Goal: Transaction & Acquisition: Purchase product/service

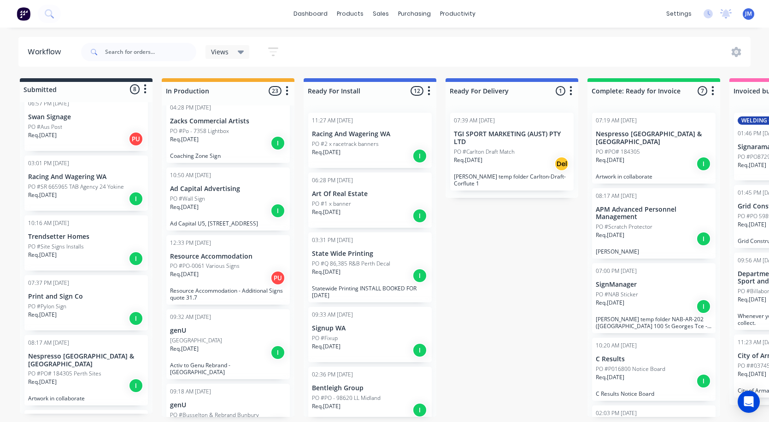
scroll to position [14, 0]
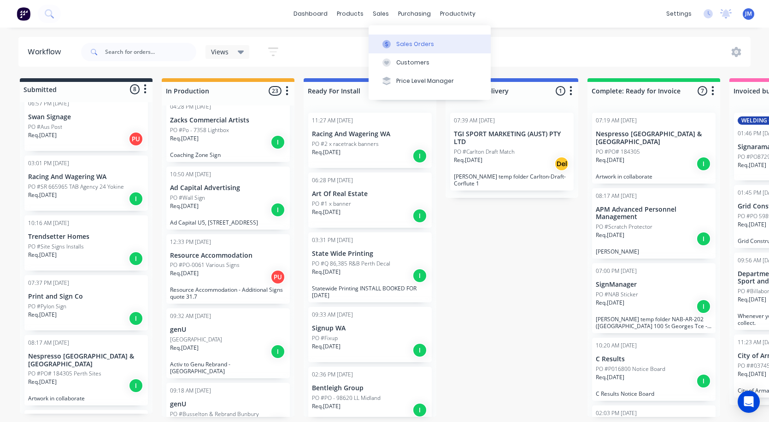
click at [398, 38] on button "Sales Orders" at bounding box center [429, 44] width 122 height 18
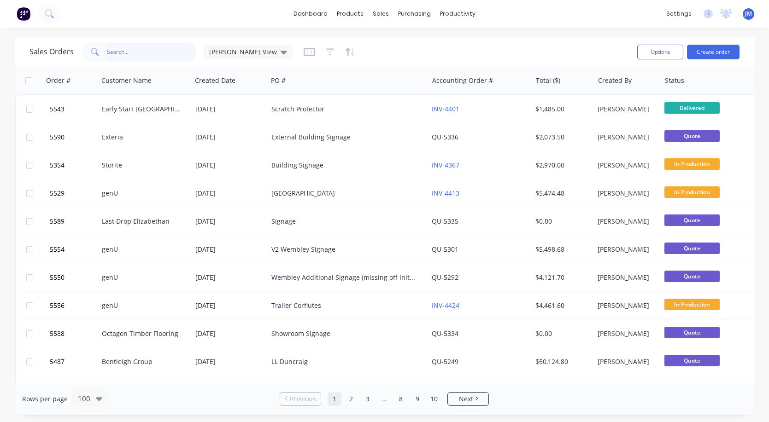
click at [180, 49] on input "text" at bounding box center [152, 52] width 90 height 18
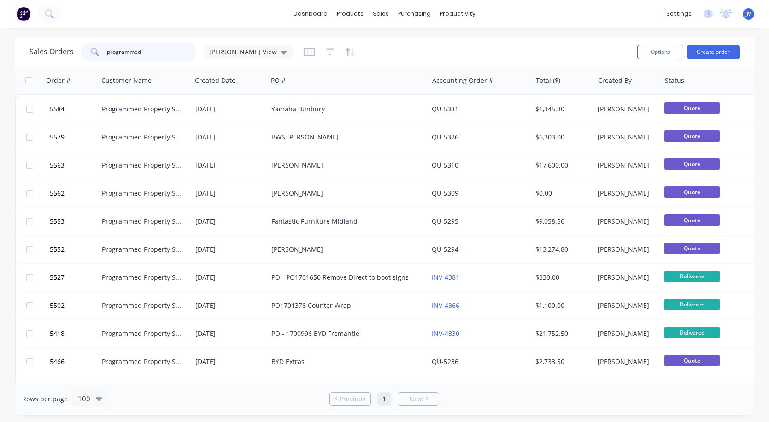
type input "programmed"
click at [277, 109] on div "Yamaha Bunbury" at bounding box center [344, 109] width 146 height 9
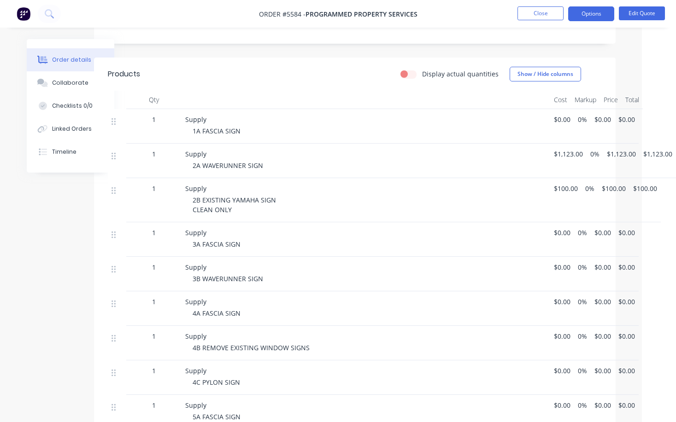
scroll to position [237, 28]
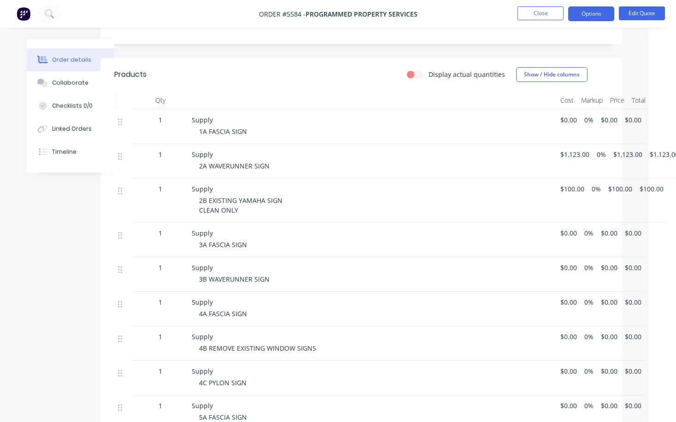
click at [568, 184] on span "$100.00" at bounding box center [572, 189] width 24 height 10
click at [568, 228] on span "$0.00" at bounding box center [568, 233] width 17 height 10
click at [569, 228] on span "$0.00" at bounding box center [568, 233] width 17 height 10
click at [637, 17] on button "Edit Quote" at bounding box center [642, 13] width 46 height 14
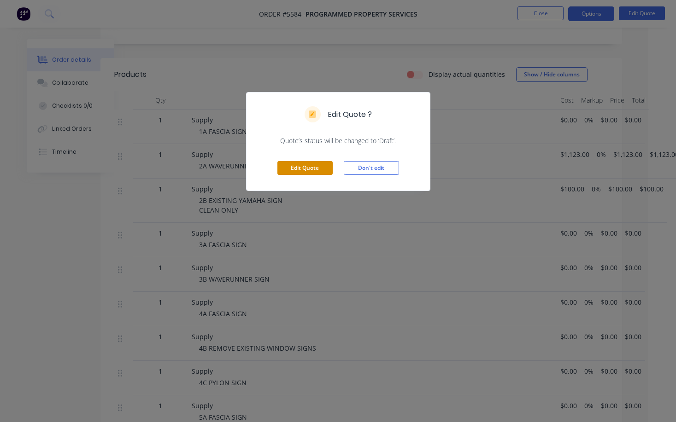
click at [304, 166] on button "Edit Quote" at bounding box center [304, 168] width 55 height 14
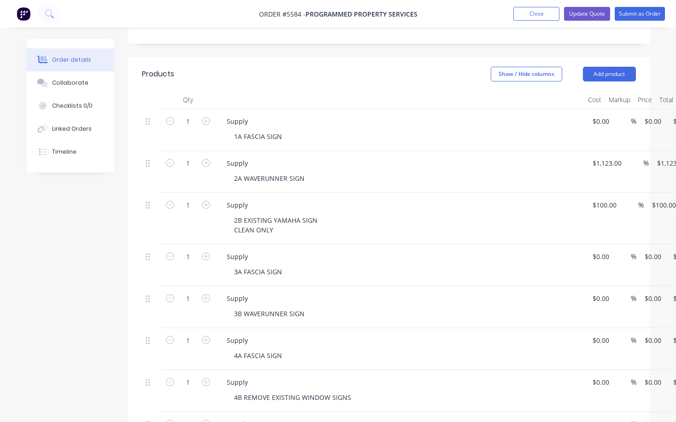
scroll to position [245, 0]
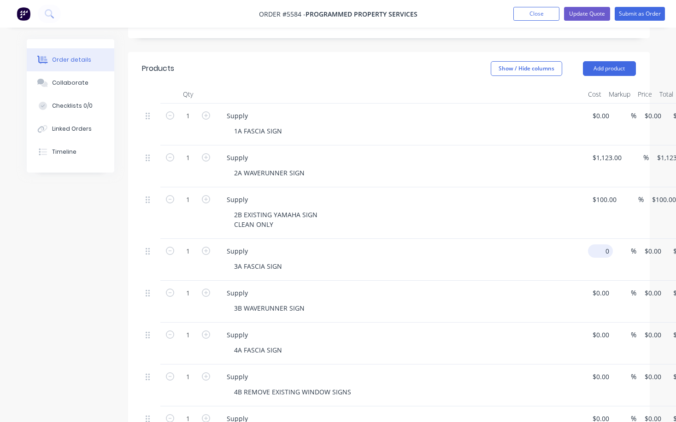
click at [604, 239] on div "1 Supply 3A [MEDICAL_DATA] SIGN 0 $0.00 % $0.00 $0.00 $0.00 $0.00" at bounding box center [389, 260] width 494 height 42
type input "$1,800.00"
click at [561, 260] on div "3A FASCIA SIGN" at bounding box center [404, 266] width 354 height 13
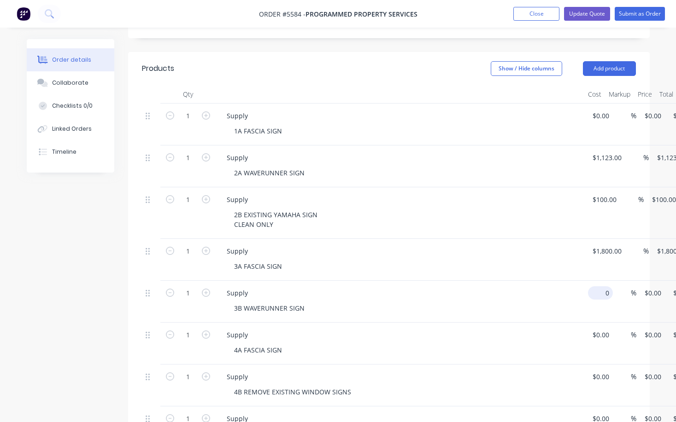
click at [602, 281] on div "1 Supply 3B WAVERUNNER SIGN 0 $0.00 % $0.00 $0.00 $0.00 $0.00" at bounding box center [389, 302] width 494 height 42
type input "$550.00"
click at [450, 302] on div "3B WAVERUNNER SIGN" at bounding box center [404, 308] width 354 height 13
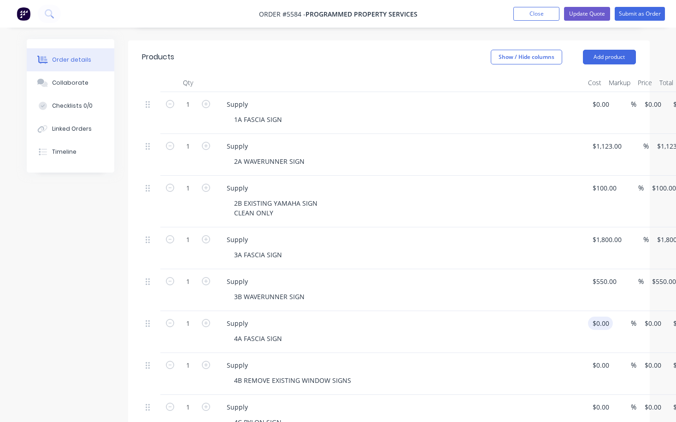
scroll to position [257, 0]
click at [601, 316] on input "0" at bounding box center [596, 322] width 11 height 13
type input "$6,290.00"
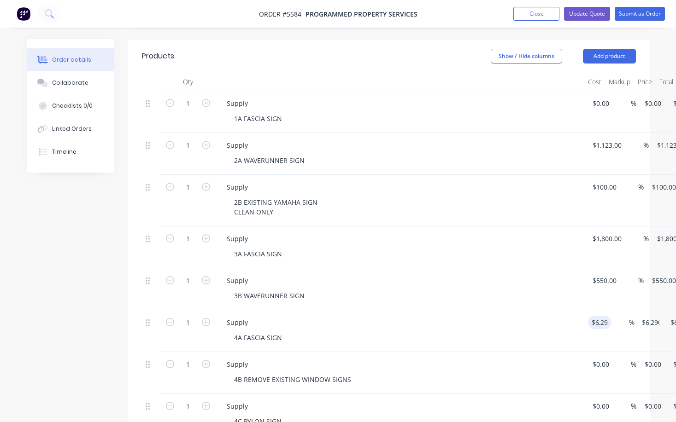
click at [480, 373] on div "4B REMOVE EXISTING WINDOW SIGNS" at bounding box center [404, 379] width 354 height 13
click at [605, 316] on input "6290" at bounding box center [600, 322] width 19 height 13
type input "$6,200.00"
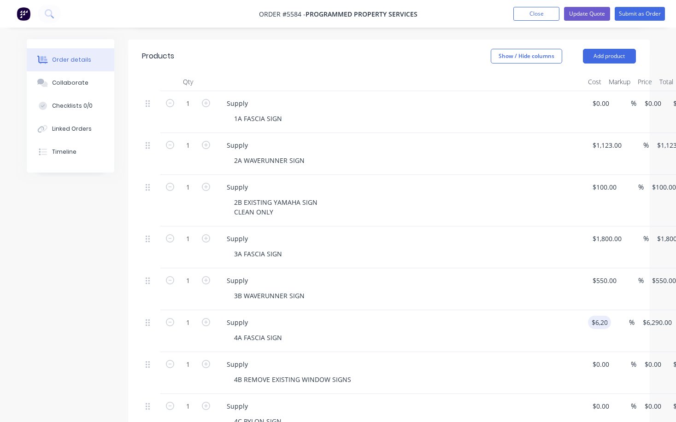
type input "$6,200.00"
click at [526, 358] on div "Supply" at bounding box center [399, 364] width 361 height 13
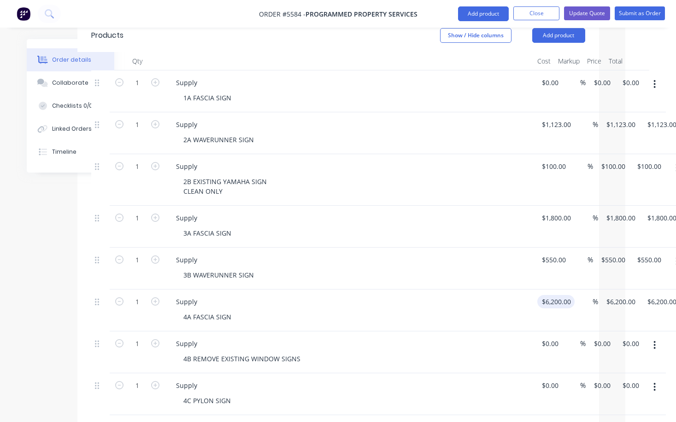
scroll to position [285, 51]
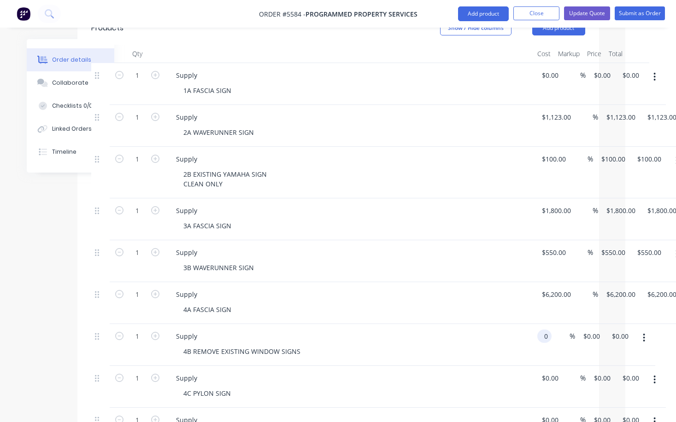
click at [550, 330] on input "0" at bounding box center [546, 336] width 11 height 13
type input "$9,855.00"
click at [462, 345] on div "4B REMOVE EXISTING WINDOW SIGNS" at bounding box center [353, 351] width 354 height 13
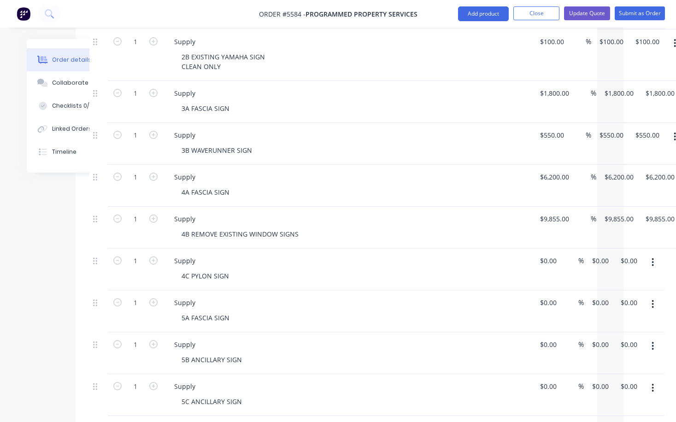
scroll to position [390, 52]
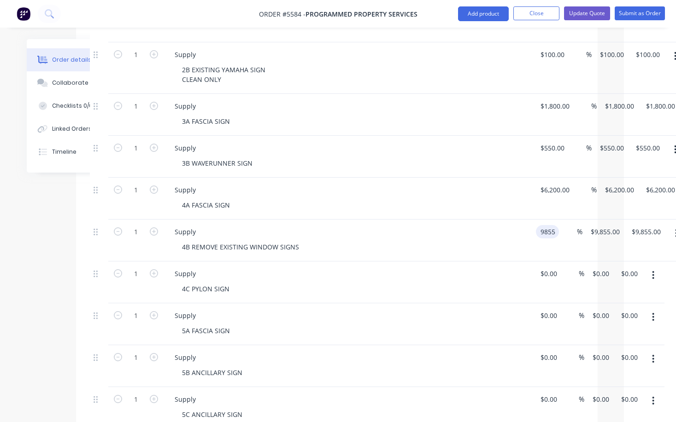
drag, startPoint x: 568, startPoint y: 193, endPoint x: 531, endPoint y: 193, distance: 37.3
click at [531, 220] on div "1 Supply 4B REMOVE EXISTING WINDOW SIGNS 9855 9855 % $9,855.00 $9,855.00 $9,855…" at bounding box center [337, 241] width 494 height 42
type input "$9,855.00"
click at [550, 267] on input "0" at bounding box center [544, 273] width 11 height 13
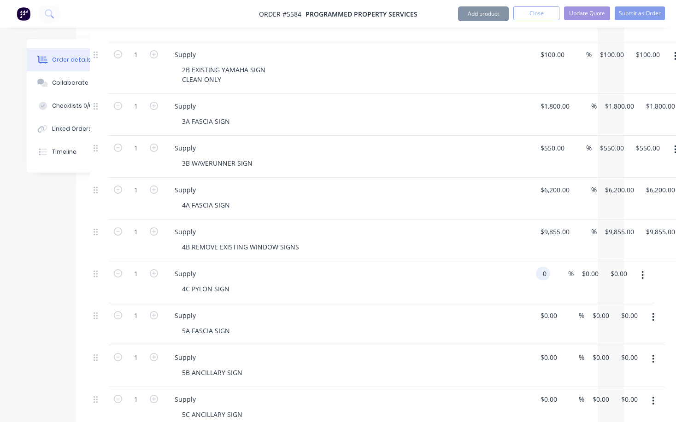
paste input "9855"
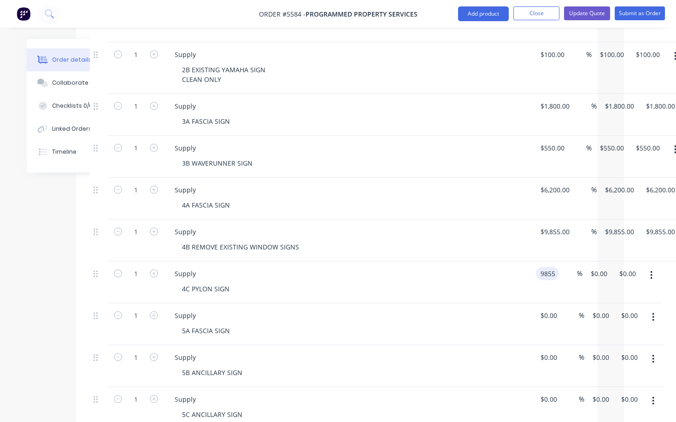
type input "9855"
type input "$9,855.00"
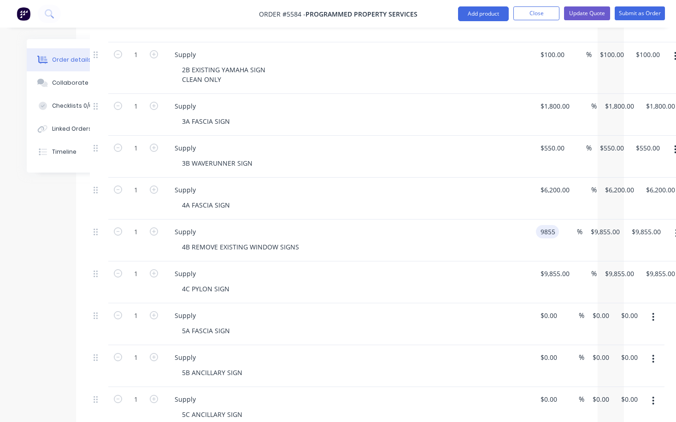
click at [561, 220] on div "1 Supply 4B REMOVE EXISTING WINDOW SIGNS 9855 9855 % $9,855.00 $9,855.00 $9,855…" at bounding box center [337, 241] width 494 height 42
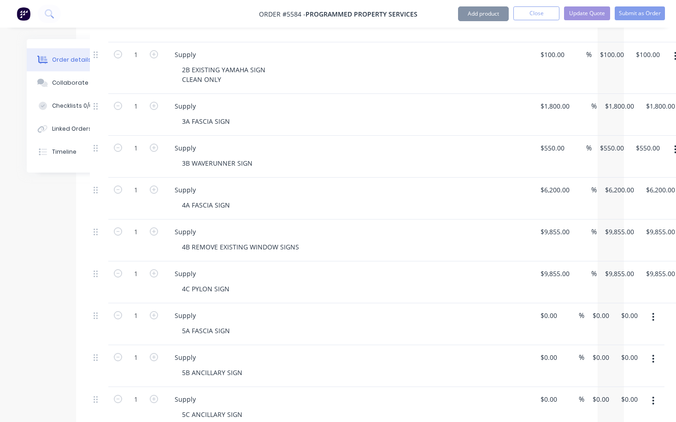
click at [561, 220] on div "1 Supply 4B REMOVE EXISTING WINDOW SIGNS $9,855.00 $9,855.00 % $9,855.00 $9,855…" at bounding box center [337, 241] width 494 height 42
click at [561, 220] on div "1 Supply 4B REMOVE EXISTING WINDOW SIGNS 9855 $9,855.00 % $9,855.00 $9,855.00 $…" at bounding box center [337, 241] width 494 height 42
click at [561, 220] on div "1 Supply 4B REMOVE EXISTING WINDOW SIGNS $9,855.00 $9,855.00 % $9,855.00 $9,855…" at bounding box center [337, 241] width 494 height 42
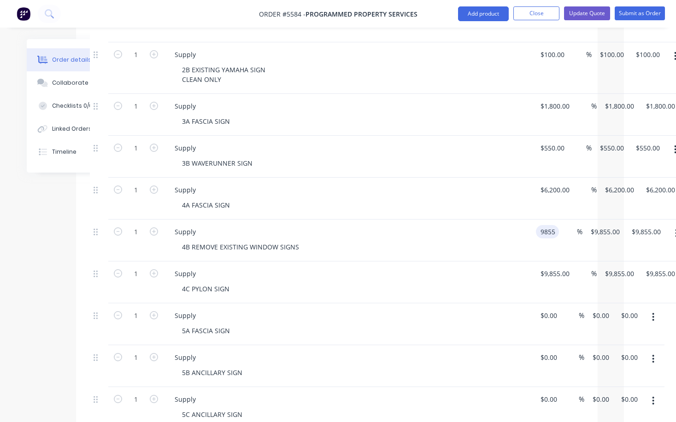
click at [561, 220] on div "1 Supply 4B REMOVE EXISTING WINDOW SIGNS 9855 9855 % $9,855.00 $9,855.00 $9,855…" at bounding box center [337, 241] width 494 height 42
type input "$0.00"
click at [517, 262] on div "Supply 4C PYLON SIGN" at bounding box center [348, 283] width 368 height 42
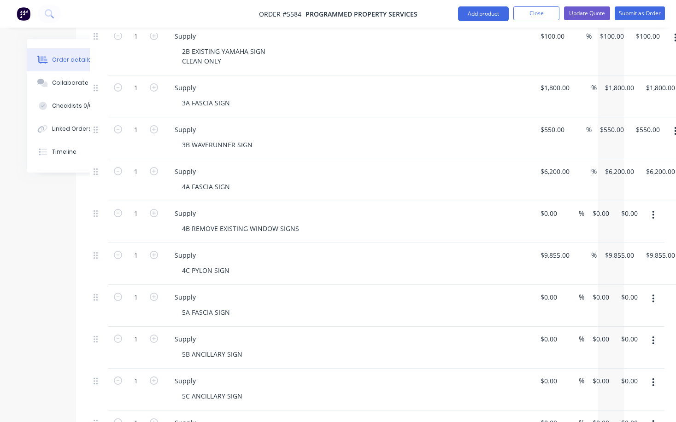
scroll to position [421, 52]
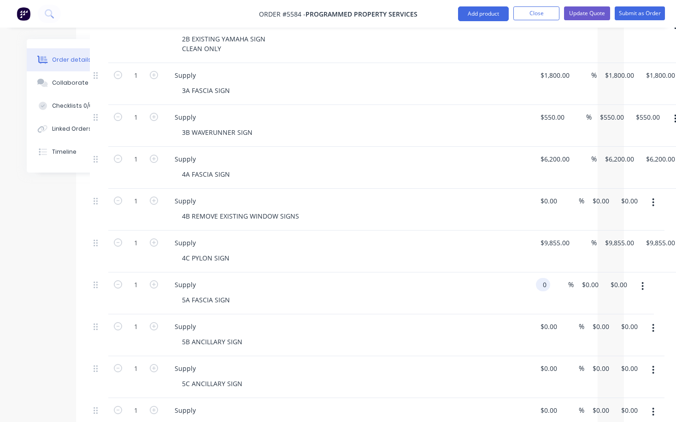
click at [550, 273] on div "1 Supply 5A [MEDICAL_DATA] SIGN 0 0 % $0.00 $0.00 $0.00 $0.00" at bounding box center [337, 294] width 494 height 42
type input "$550.00"
click at [481, 293] on div "5A FASCIA SIGN" at bounding box center [352, 299] width 354 height 13
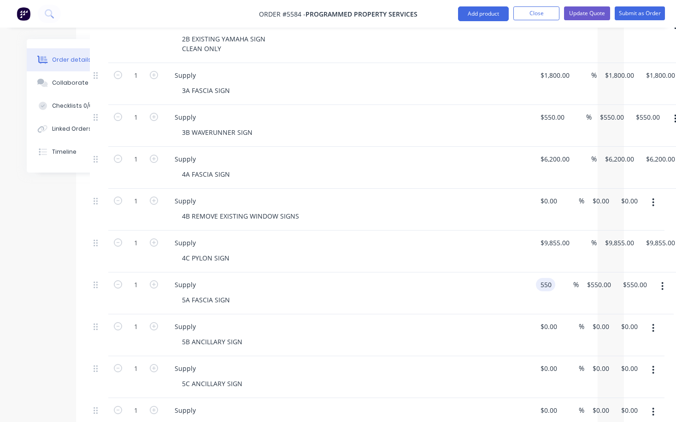
click at [551, 278] on input "550" at bounding box center [547, 284] width 16 height 13
type input "$650.00"
type input "0"
type input "$650.00"
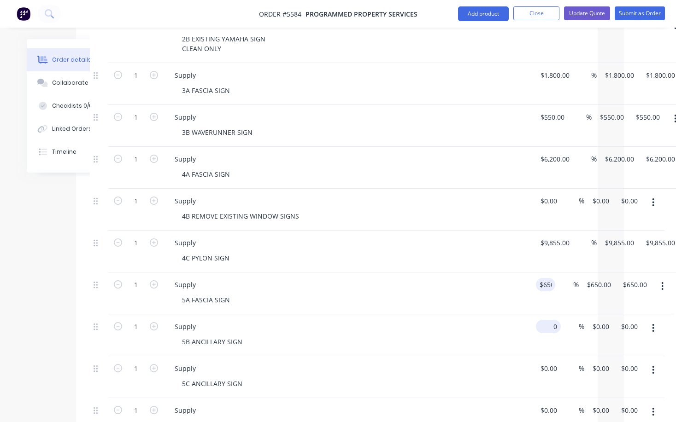
click at [547, 320] on input "0" at bounding box center [549, 326] width 21 height 13
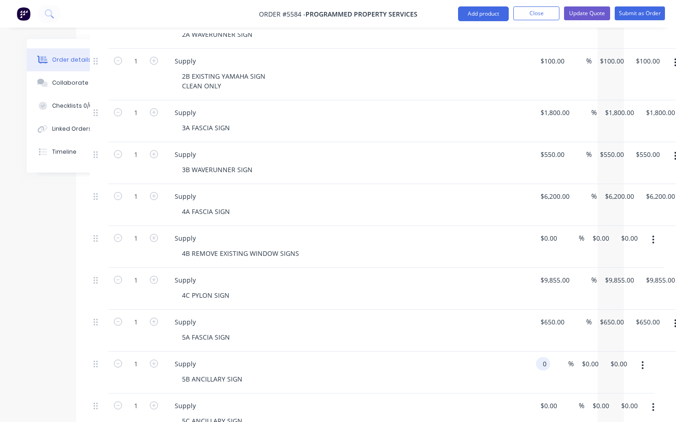
scroll to position [381, 52]
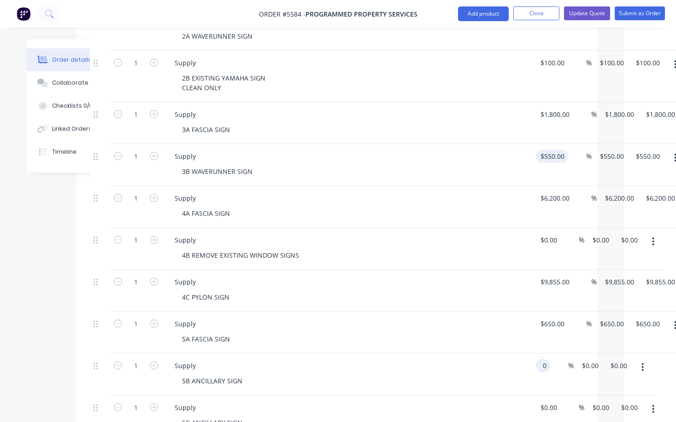
type input "550"
type input "$0.00"
click at [549, 150] on input "550" at bounding box center [547, 156] width 16 height 13
type input "$650.00"
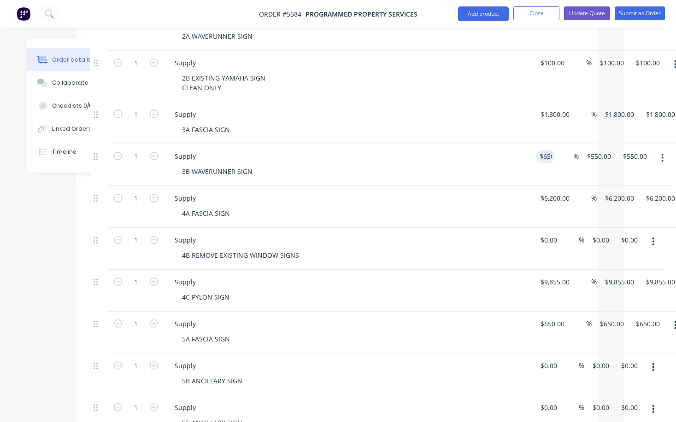
type input "$650.00"
click at [486, 207] on div "4A FASCIA SIGN" at bounding box center [352, 213] width 354 height 13
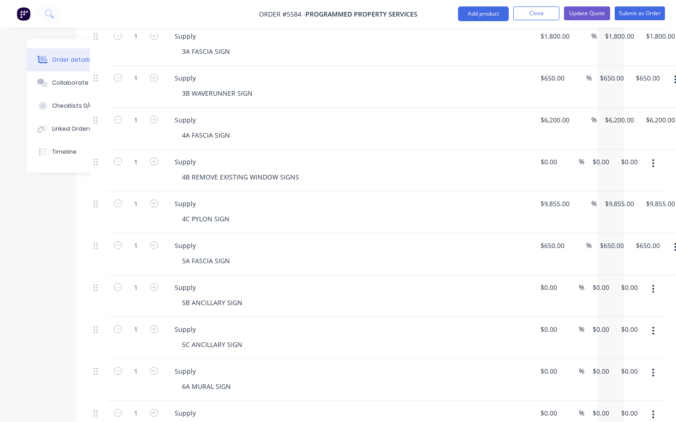
scroll to position [460, 52]
click at [549, 281] on input "0" at bounding box center [544, 287] width 11 height 13
type input "$450.00"
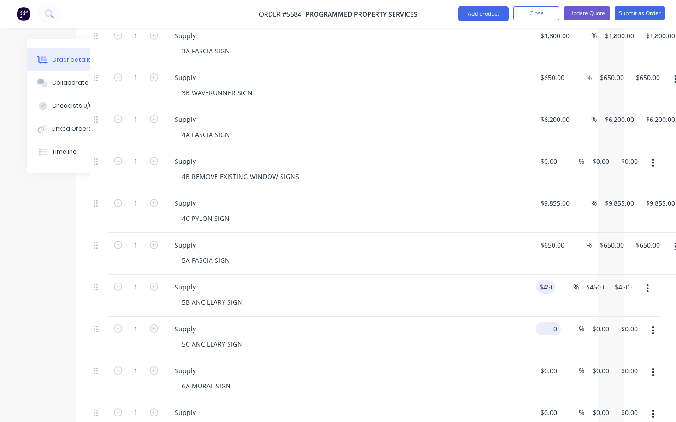
click at [552, 317] on div "1 Supply 5C ANCILLARY SIGN 0 $0.00 % $0.00 $0.00 $0.00 $0.00" at bounding box center [337, 338] width 494 height 42
type input "$400.00"
click at [474, 364] on div "Supply" at bounding box center [347, 370] width 361 height 13
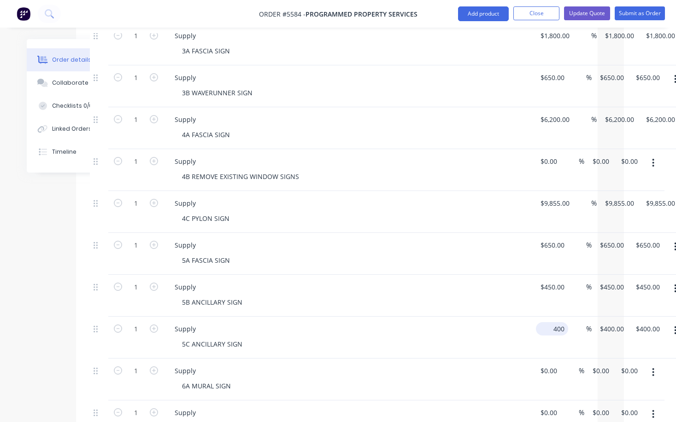
click at [557, 317] on div "1 Supply 5C ANCILLARY SIGN 400 $400.00 % $400.00 $400.00 $400.00 $400.00" at bounding box center [337, 338] width 494 height 42
type input "$350.00"
click at [409, 406] on div "Supply" at bounding box center [347, 412] width 361 height 13
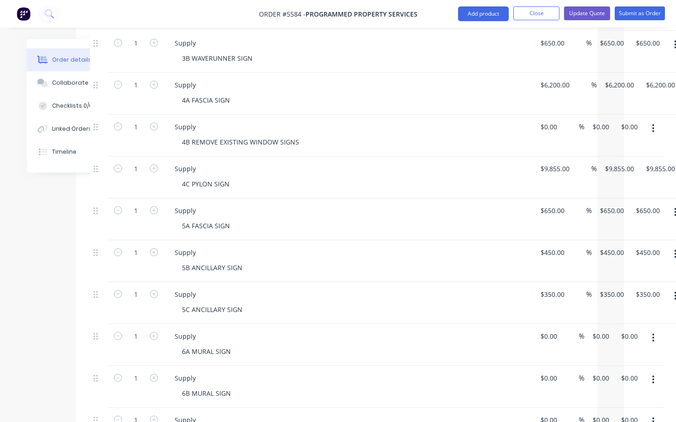
scroll to position [497, 53]
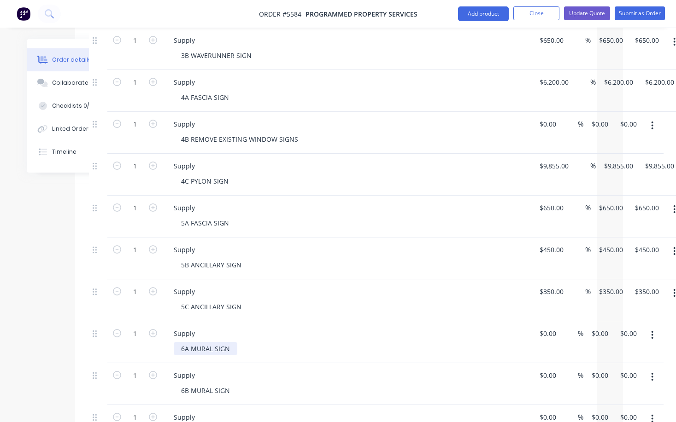
click at [232, 342] on div "6A MURAL SIGN" at bounding box center [206, 348] width 64 height 13
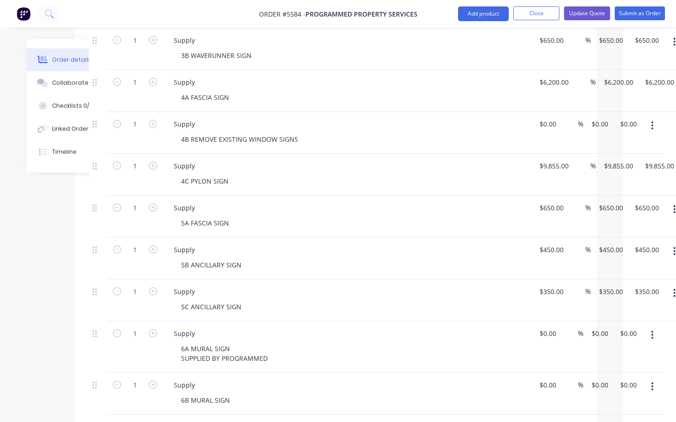
click at [301, 342] on div "6A MURAL SIGN SUPPLIED BY PROGRAMMED" at bounding box center [351, 353] width 354 height 23
drag, startPoint x: 270, startPoint y: 320, endPoint x: 124, endPoint y: 320, distance: 146.0
click at [124, 322] on div "1 Supply 6A MURAL SIGN SUPPLIED BY PROGRAMMED $0.00 $0.00 % $0.00 $0.00 $0.00 $…" at bounding box center [336, 348] width 494 height 52
copy div "SUPPLIED BY PROGRAMMED"
click at [233, 394] on div "6B MURAL SIGN" at bounding box center [206, 400] width 64 height 13
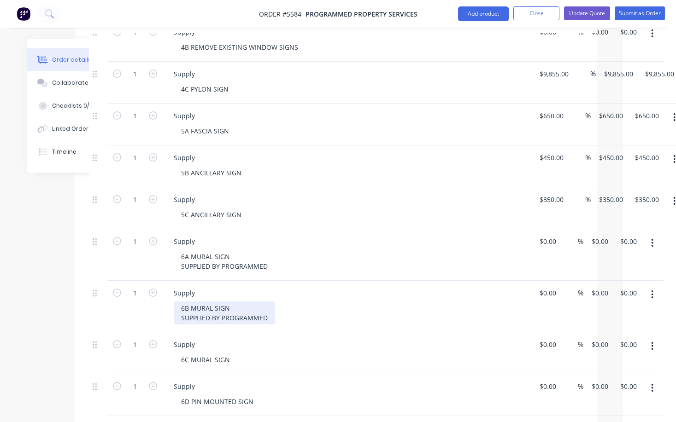
scroll to position [602, 53]
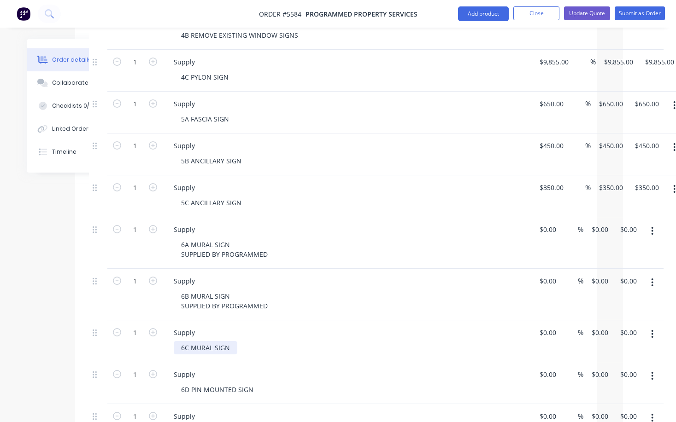
click at [230, 341] on div "6C MURAL SIGN" at bounding box center [206, 347] width 64 height 13
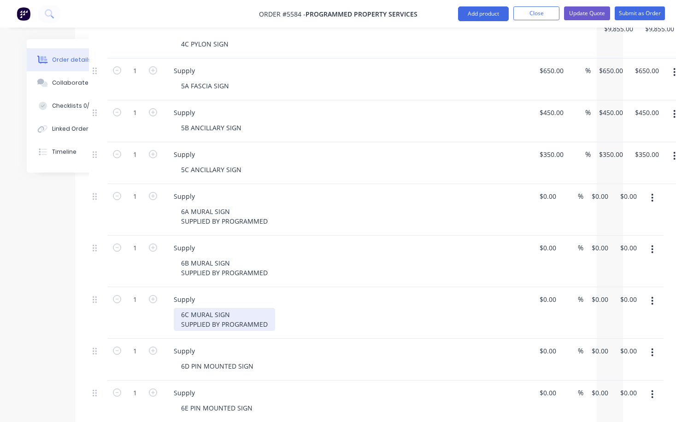
scroll to position [635, 53]
click at [236, 359] on div "6D PIN MOUNTED SIGN" at bounding box center [217, 365] width 87 height 13
click at [546, 344] on input "0" at bounding box center [548, 350] width 21 height 13
type input "$400.00"
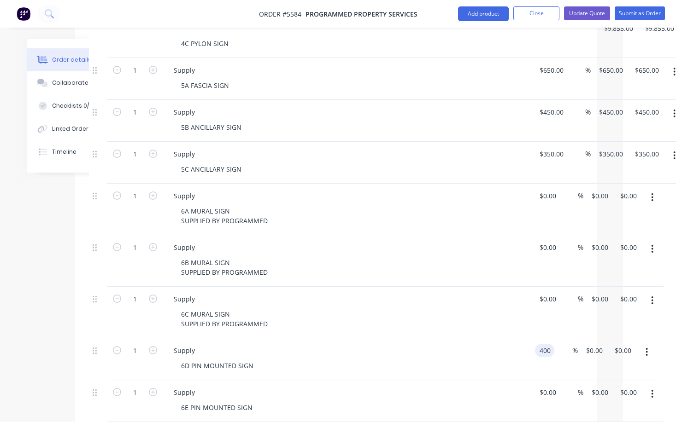
type input "$400.00"
click at [499, 359] on div "6D PIN MOUNTED SIGN" at bounding box center [351, 365] width 354 height 13
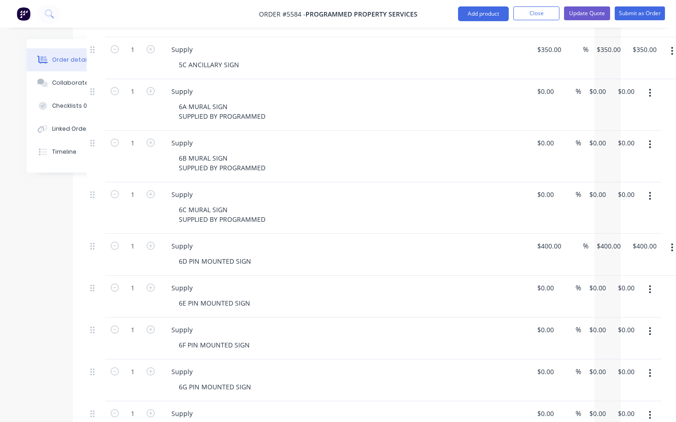
scroll to position [741, 55]
click at [547, 281] on input "0" at bounding box center [547, 287] width 21 height 13
type input "$450.00"
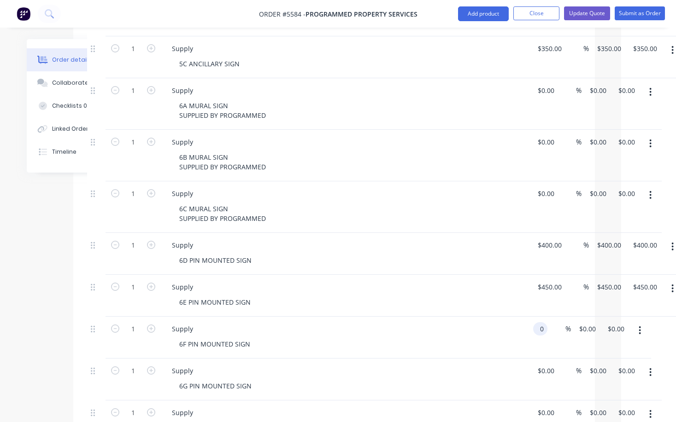
click at [550, 317] on div "1 Supply 6F PIN MOUNTED SIGN 0 0 % $0.00 $0.00 $0.00 $0.00" at bounding box center [334, 338] width 494 height 42
type input "$450.00"
click at [521, 338] on div "6F PIN MOUNTED SIGN" at bounding box center [349, 344] width 354 height 13
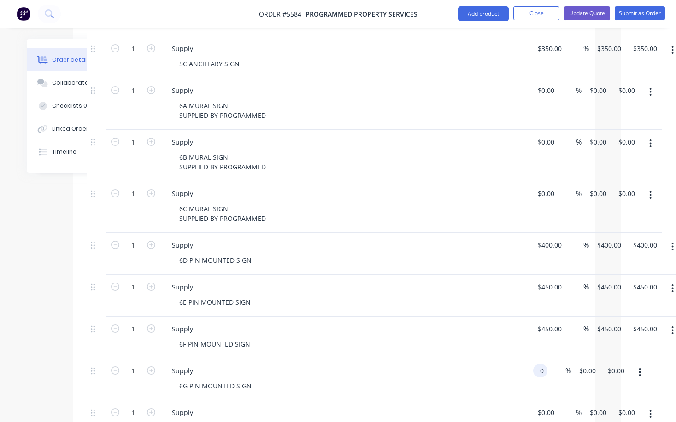
click at [546, 364] on input "0" at bounding box center [542, 370] width 11 height 13
type input "$450.00"
click at [549, 401] on div "1 Supply 6H PIN MOUNTED SIGN 0 $0.00 % $0.00 $0.00 $0.00 $0.00" at bounding box center [334, 422] width 494 height 42
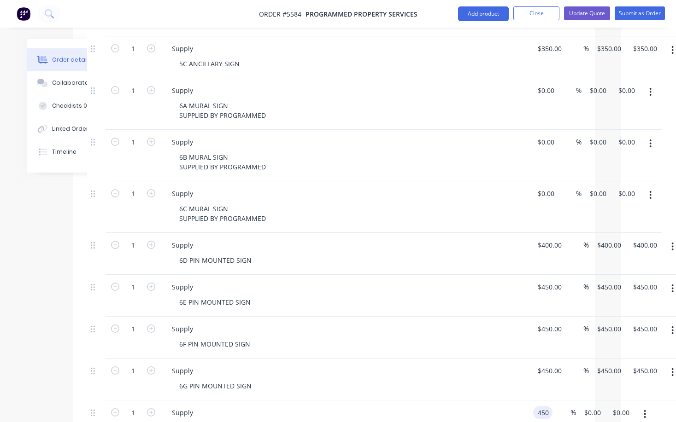
type input "$450.00"
click at [457, 421] on div "6H PIN MOUNTED SIGN" at bounding box center [349, 427] width 354 height 13
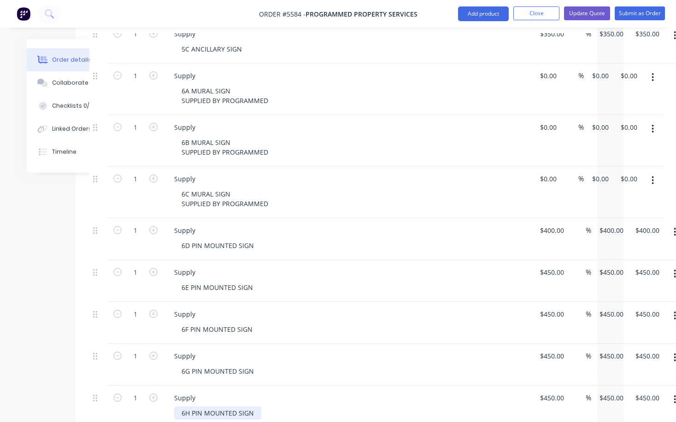
scroll to position [754, 53]
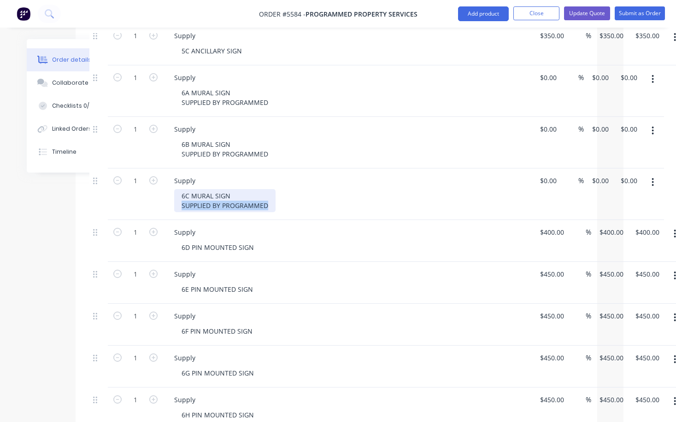
drag, startPoint x: 271, startPoint y: 168, endPoint x: 145, endPoint y: 168, distance: 126.7
click at [145, 169] on div "1 Supply 6C MURAL SIGN SUPPLIED BY PROGRAMMED $0.00 $0.00 % $0.00 $0.00 $0.00 $…" at bounding box center [336, 195] width 494 height 52
copy div "SUPPLIED BY PROGRAMMED"
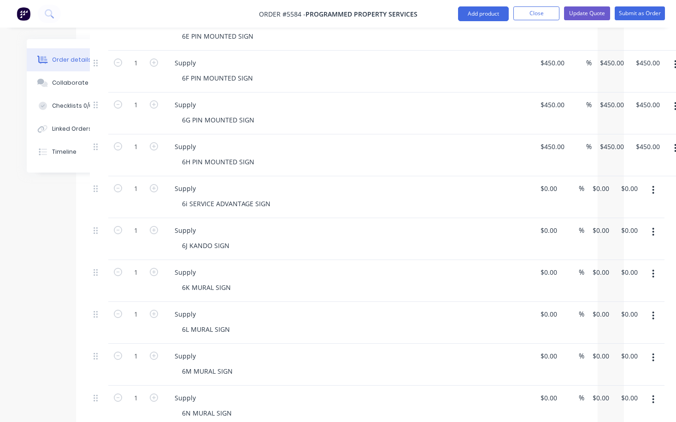
scroll to position [1009, 52]
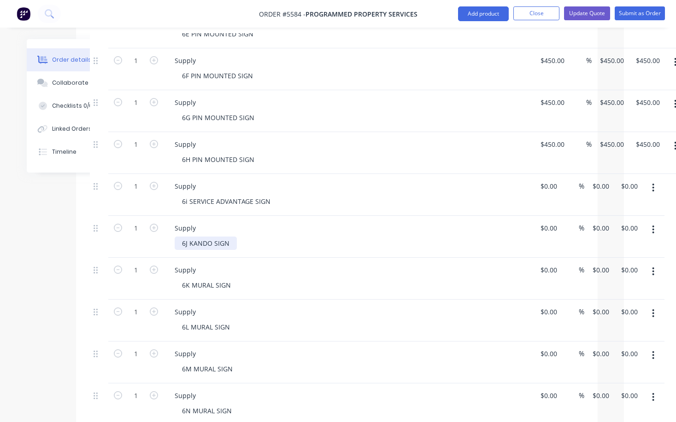
click at [230, 237] on div "6J KANDO SIGN" at bounding box center [206, 243] width 62 height 13
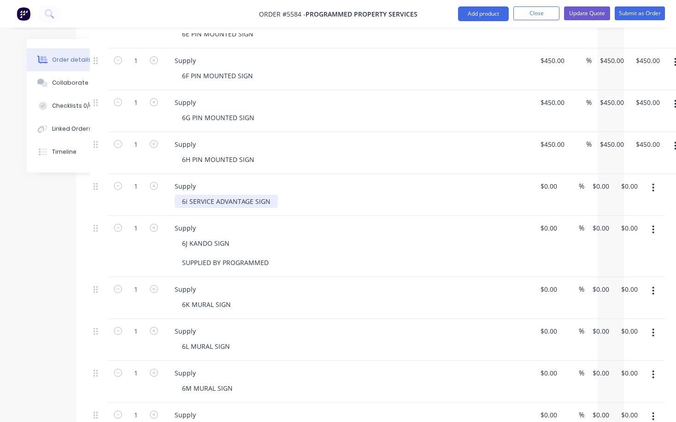
click at [270, 195] on div "6i SERVICE ADVANTAGE SIGN" at bounding box center [226, 201] width 103 height 13
click at [308, 174] on div "Supply 6i SERVICE ADVANTAGE SIGN" at bounding box center [348, 195] width 368 height 42
click at [270, 195] on div "6i SERVICE ADVANTAGE SIGN" at bounding box center [226, 201] width 103 height 13
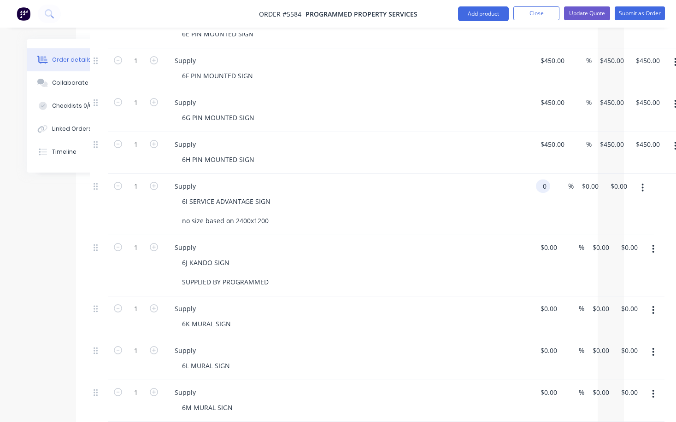
click at [551, 174] on div "1 Supply 6i SERVICE ADVANTAGE SIGN no size based on 2400x1200 0 0 % $0.00 $0.00…" at bounding box center [337, 204] width 494 height 61
type input "$375.00"
click at [433, 192] on div "Supply 6i SERVICE ADVANTAGE SIGN no size based on 2400x1200" at bounding box center [348, 204] width 368 height 61
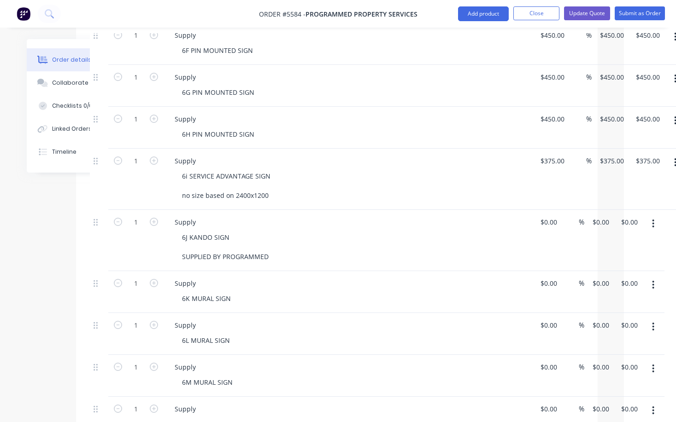
scroll to position [1035, 52]
drag, startPoint x: 271, startPoint y: 218, endPoint x: 140, endPoint y: 221, distance: 131.8
click at [139, 221] on div "1 Supply 6J KANDO SIGN SUPPLIED BY PROGRAMMED $0.00 $0.00 % $0.00 $0.00 $0.00 $…" at bounding box center [337, 240] width 494 height 61
copy div "SUPPLIED BY PROGRAMMED"
click at [230, 292] on div "6K MURAL SIGN" at bounding box center [207, 298] width 64 height 13
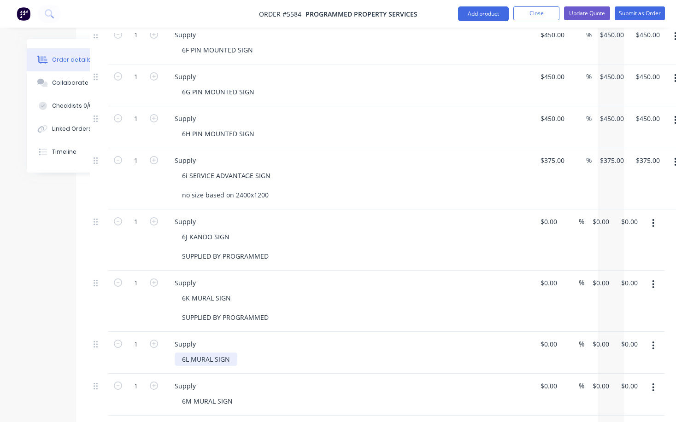
click at [233, 353] on div "6L MURAL SIGN" at bounding box center [206, 359] width 63 height 13
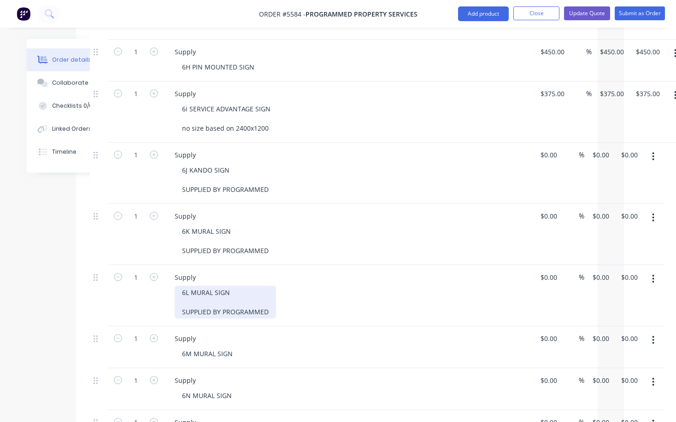
scroll to position [1109, 53]
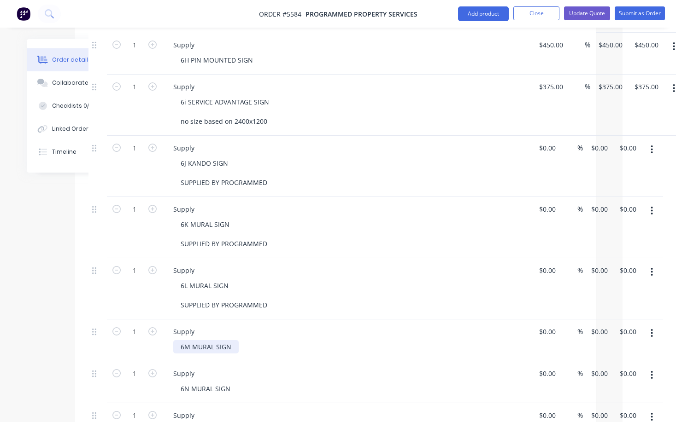
click at [229, 340] on div "6M MURAL SIGN" at bounding box center [205, 346] width 65 height 13
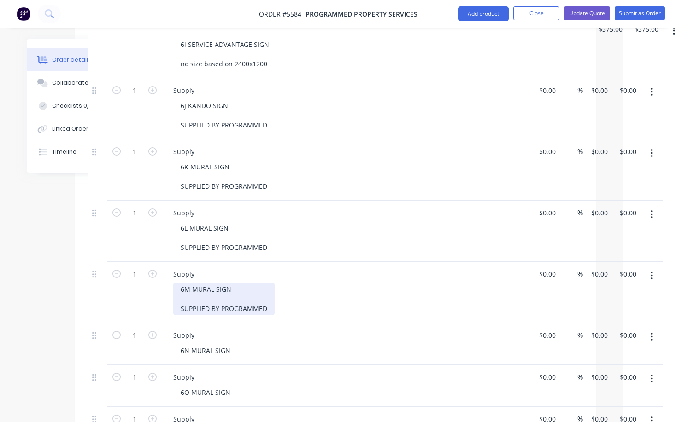
scroll to position [1173, 53]
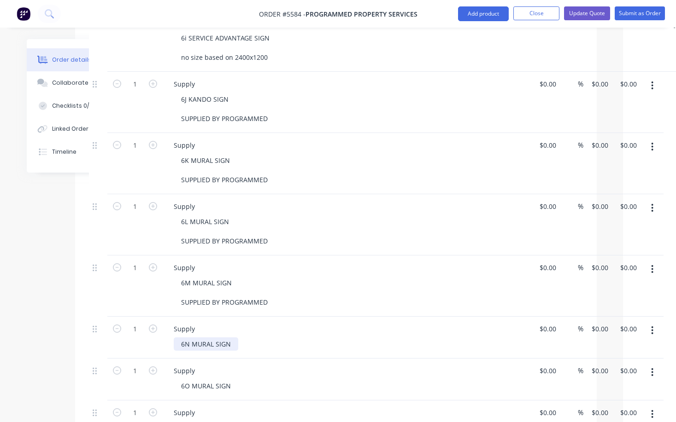
click at [233, 338] on div "6N MURAL SIGN" at bounding box center [206, 344] width 64 height 13
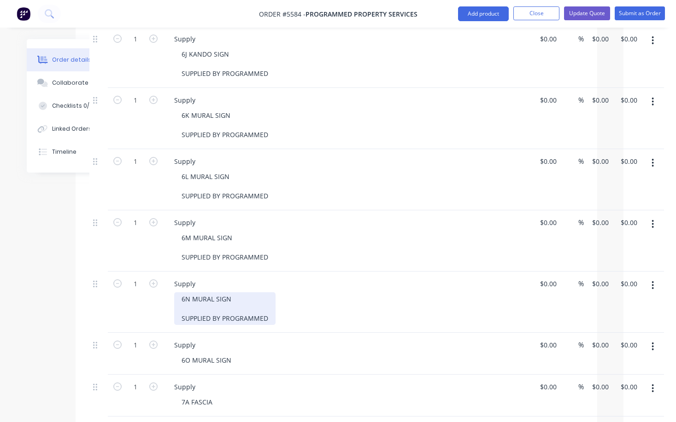
scroll to position [1218, 50]
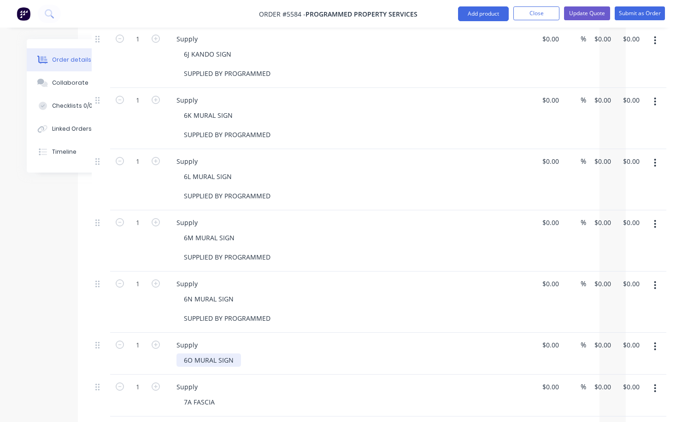
click at [232, 354] on div "6O MURAL SIGN" at bounding box center [208, 360] width 64 height 13
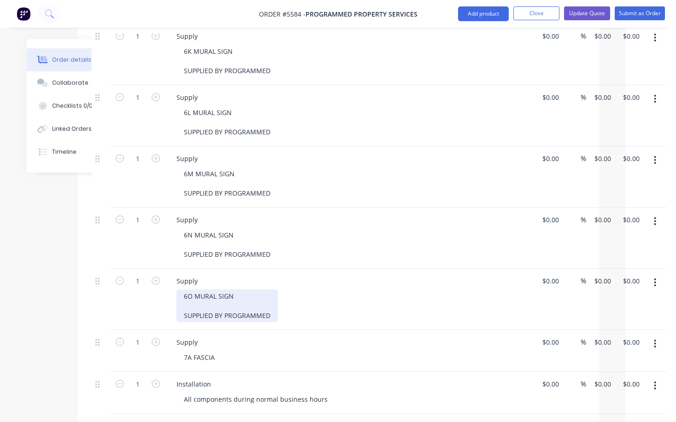
scroll to position [1283, 50]
click at [216, 350] on div "7A FASCIA" at bounding box center [199, 356] width 46 height 13
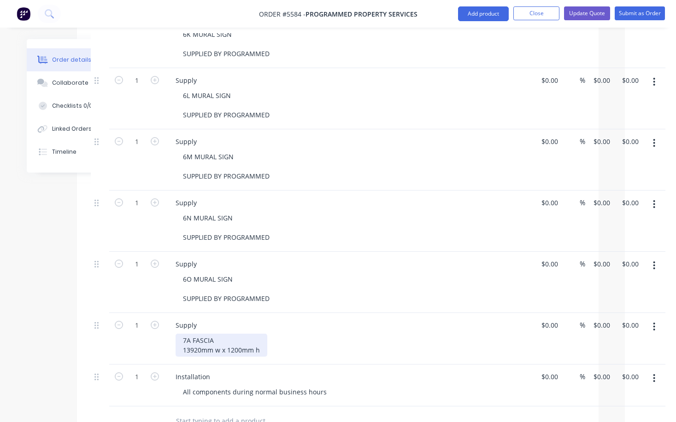
scroll to position [1299, 50]
click at [555, 313] on div "1 Supply 7A [MEDICAL_DATA] 13920mm w x 1200mm h 0 0 % $0.00 $0.00 $0.00 $0.00" at bounding box center [339, 339] width 494 height 52
click at [548, 319] on input "0" at bounding box center [546, 325] width 11 height 13
type input "$2,985.00"
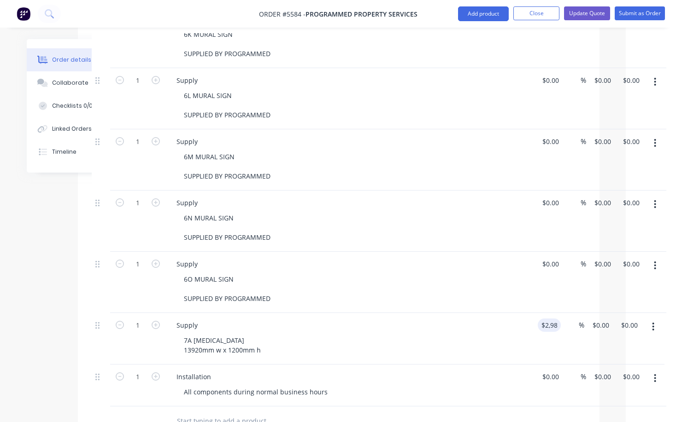
type input "$2,985.00"
click at [438, 334] on div "7A [MEDICAL_DATA] 13920mm w x 1200mm h" at bounding box center [353, 345] width 354 height 23
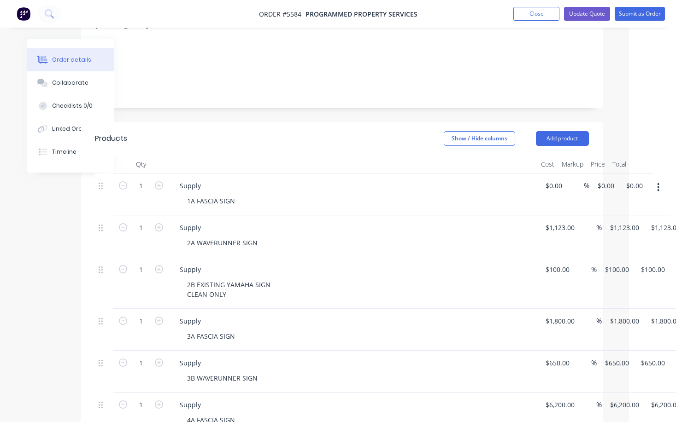
scroll to position [168, 51]
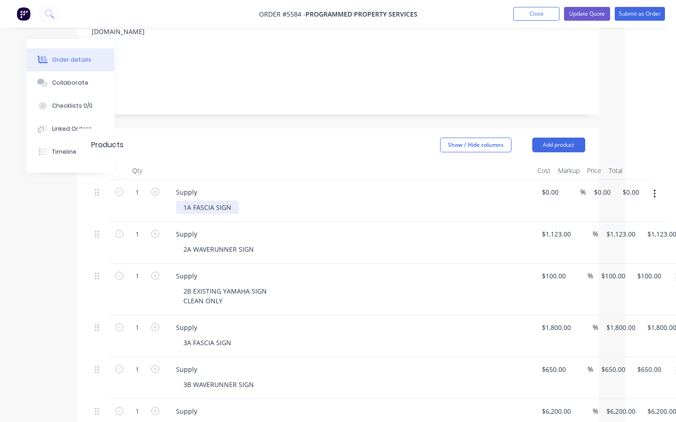
click at [234, 201] on div "1A FASCIA SIGN" at bounding box center [207, 207] width 63 height 13
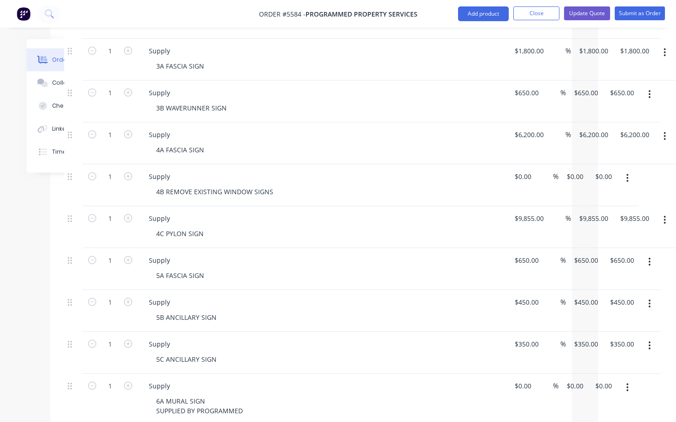
scroll to position [456, 78]
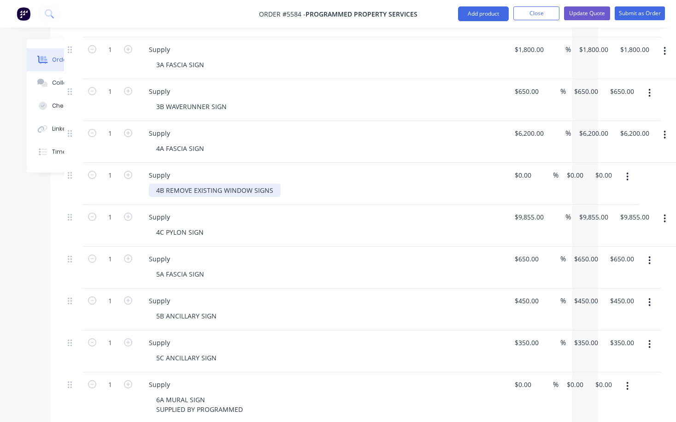
click at [270, 184] on div "4B REMOVE EXISTING WINDOW SIGNS" at bounding box center [215, 190] width 132 height 13
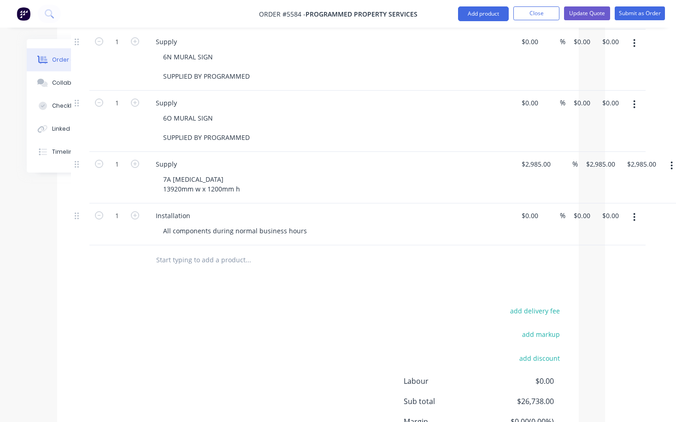
scroll to position [1477, 72]
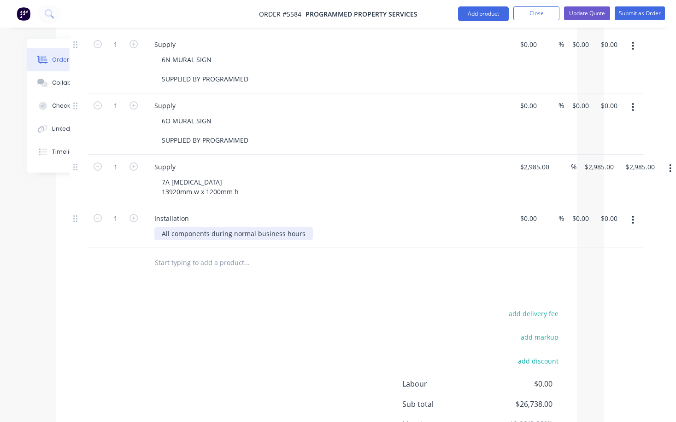
click at [227, 227] on div "All components during normal business hours" at bounding box center [233, 233] width 158 height 13
click at [533, 206] on div "1 Installation All components during normal business hours 0 $0.00 % $0.00 $0.0…" at bounding box center [317, 227] width 494 height 42
click at [526, 212] on input "0" at bounding box center [524, 218] width 11 height 13
type input "$17,855.00"
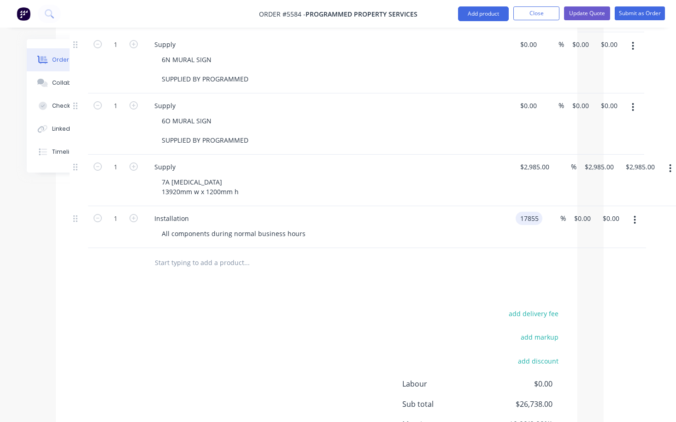
type input "$17,855.00"
click at [441, 254] on div at bounding box center [309, 263] width 324 height 18
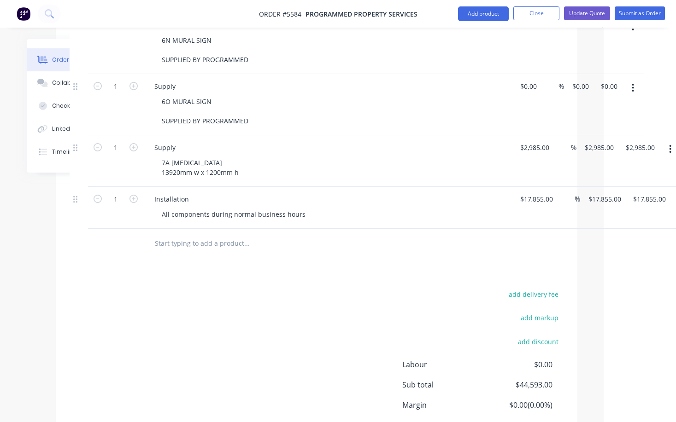
scroll to position [1486, 72]
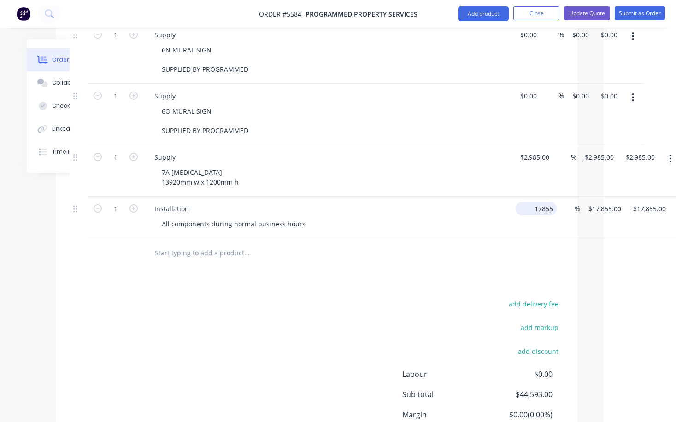
click at [537, 202] on input "17855" at bounding box center [537, 208] width 37 height 13
type input "$17,855.00"
click at [304, 217] on div "All components during normal business hours" at bounding box center [233, 223] width 158 height 13
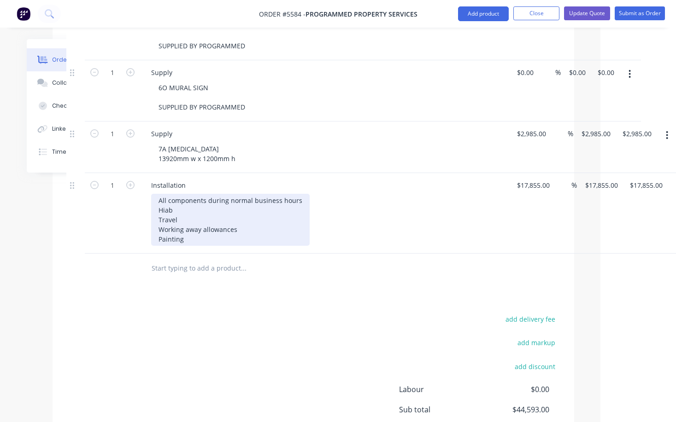
scroll to position [1512, 77]
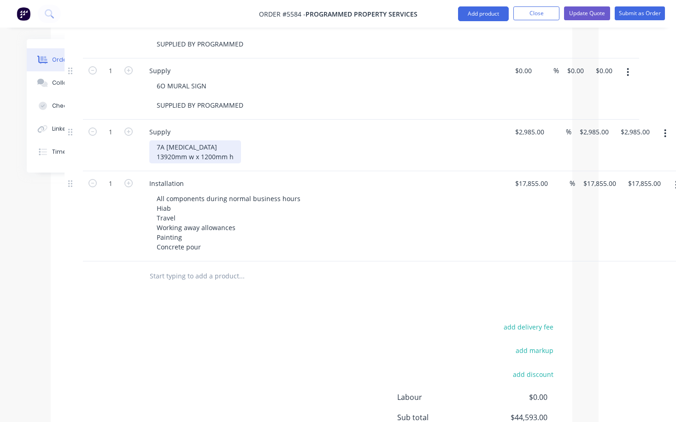
click at [237, 140] on div "7A [MEDICAL_DATA] 13920mm w x 1200mm h" at bounding box center [195, 151] width 92 height 23
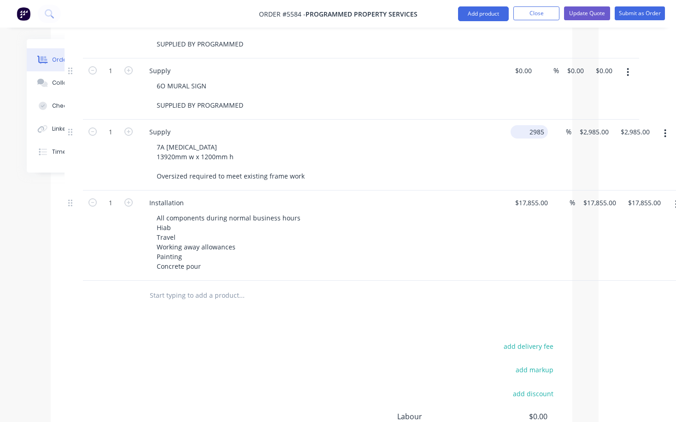
click at [525, 125] on input "2985" at bounding box center [531, 131] width 34 height 13
type input "$3,226.00"
click at [437, 144] on div "Supply 7A [MEDICAL_DATA] 13920mm w x 1200mm h Oversized required to meet existi…" at bounding box center [322, 155] width 368 height 71
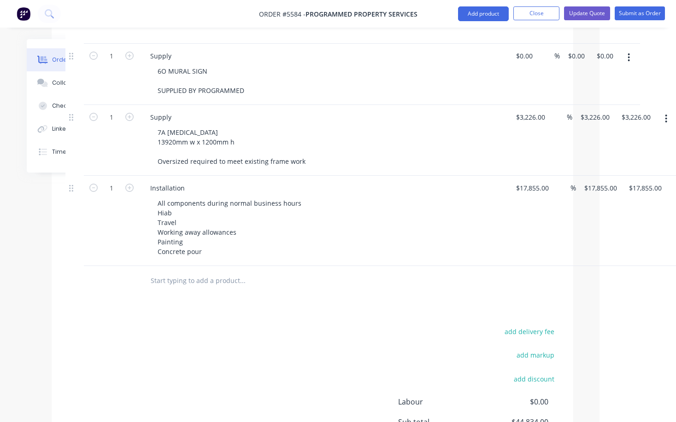
scroll to position [1523, 76]
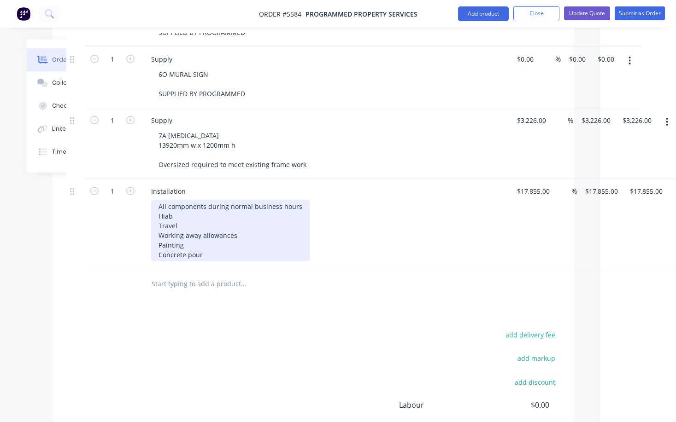
click at [207, 205] on div "All components during normal business hours Hiab Travel Working away allowances…" at bounding box center [230, 231] width 158 height 62
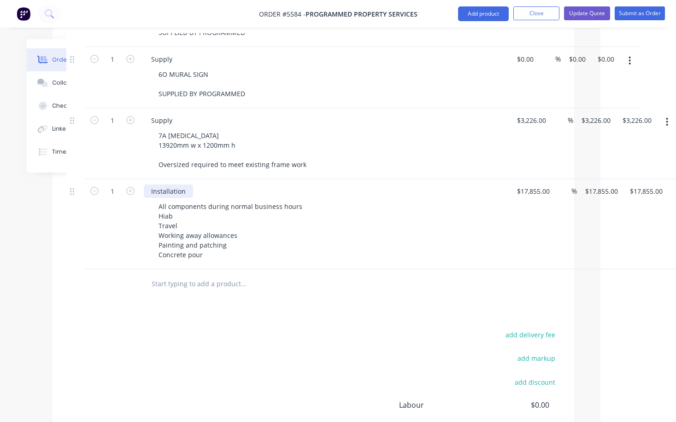
click at [190, 185] on div "Installation" at bounding box center [168, 191] width 49 height 13
click at [191, 275] on input "text" at bounding box center [243, 284] width 184 height 18
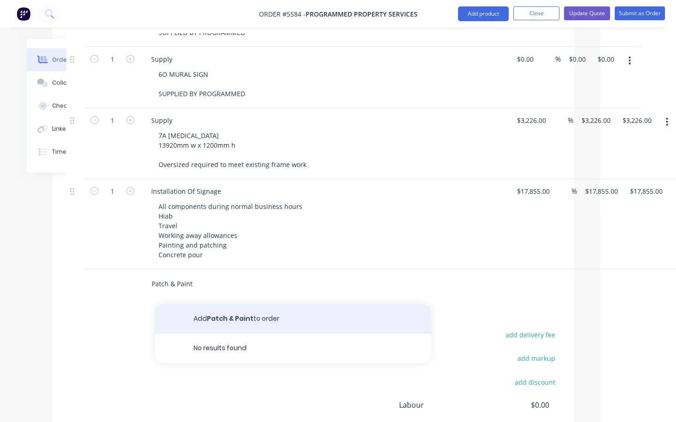
type input "Patch & Paint"
click at [221, 304] on button "Add Patch & Paint to order" at bounding box center [293, 318] width 276 height 29
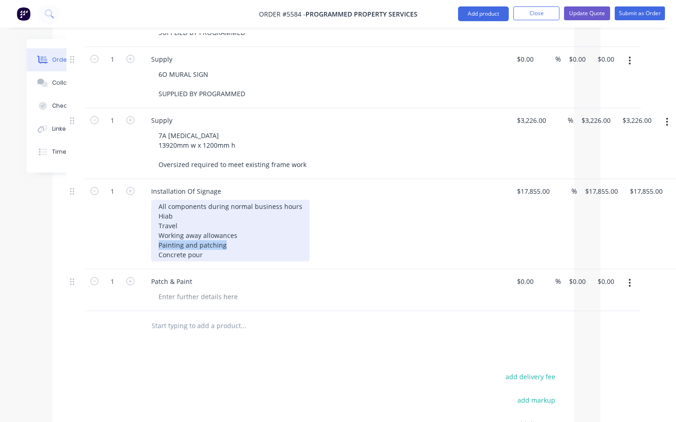
drag, startPoint x: 227, startPoint y: 207, endPoint x: 132, endPoint y: 207, distance: 94.4
click at [132, 207] on div "1 Installation Of Signage All components during normal business hours Hiab Trav…" at bounding box center [313, 224] width 494 height 90
copy div "Painting and patching"
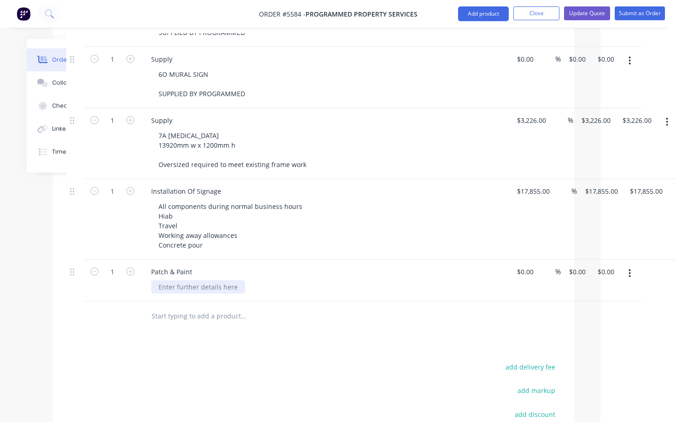
click at [185, 281] on div at bounding box center [198, 287] width 94 height 13
paste div
click at [265, 307] on input "text" at bounding box center [243, 316] width 184 height 18
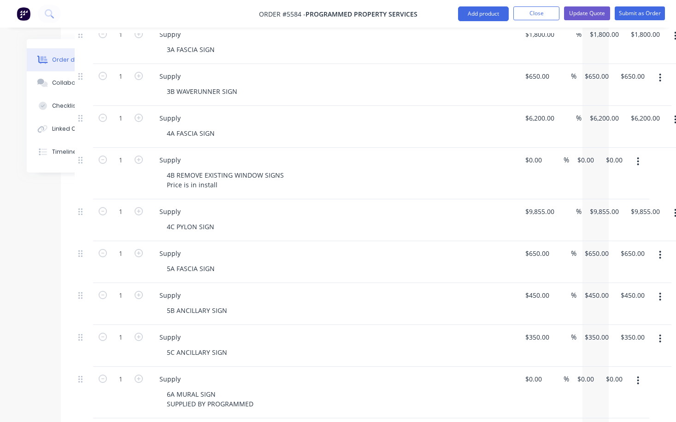
scroll to position [472, 67]
click at [215, 220] on div "4C PYLON SIGN" at bounding box center [190, 226] width 62 height 13
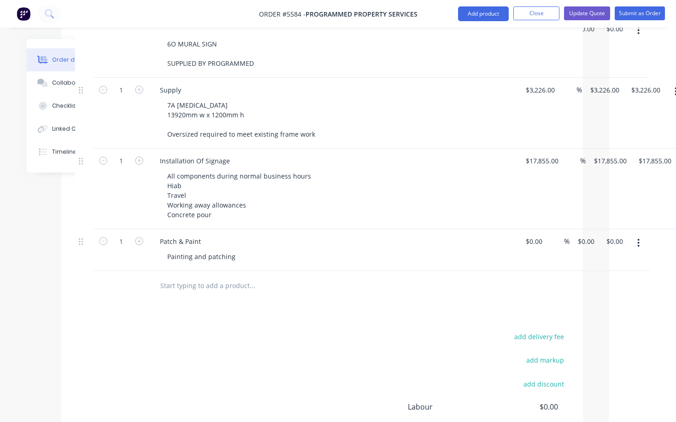
scroll to position [1554, 67]
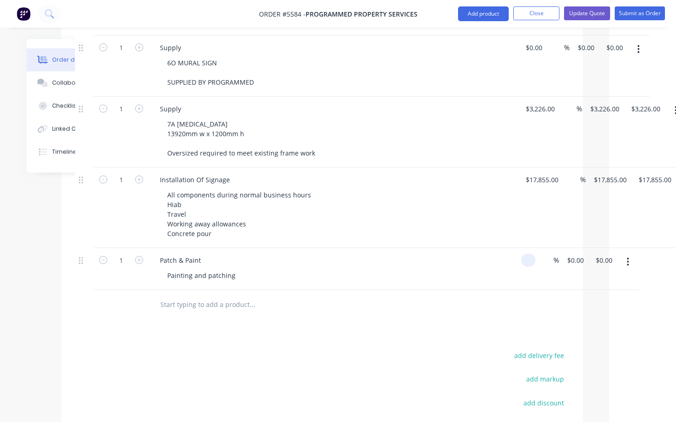
click at [535, 248] on div "1 Patch & Paint Painting and patching % $0.00 $0.00 $0.00 $0.00" at bounding box center [322, 269] width 494 height 42
type input "$3,985.00"
click at [405, 290] on div at bounding box center [315, 305] width 332 height 30
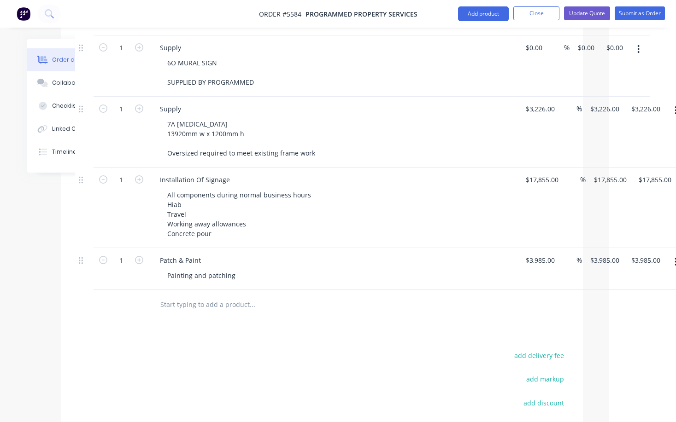
click at [188, 296] on input "text" at bounding box center [252, 305] width 184 height 18
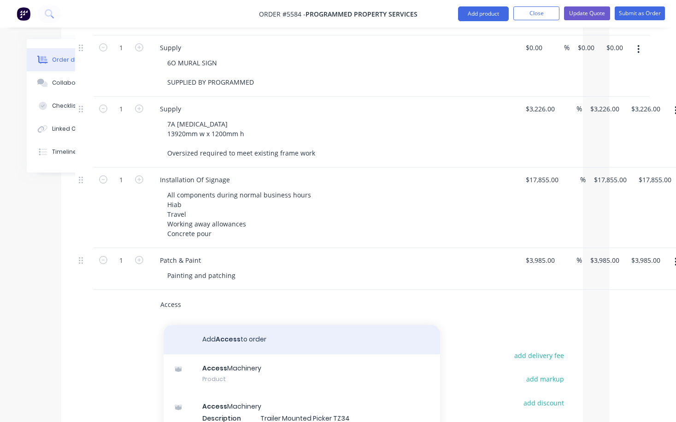
type input "Access"
click at [209, 325] on button "Add Access to order" at bounding box center [302, 339] width 276 height 29
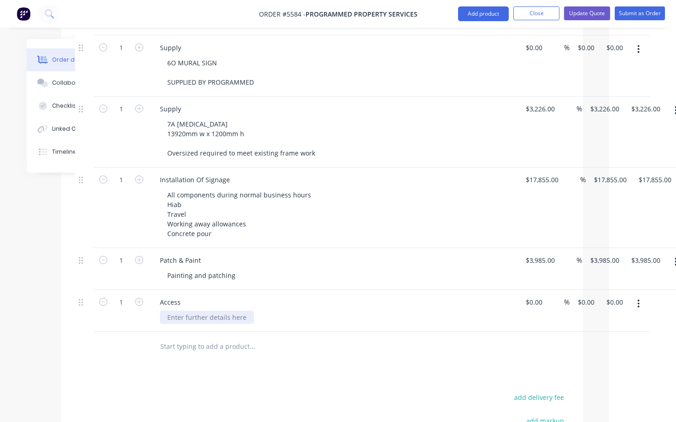
click at [182, 311] on div at bounding box center [207, 317] width 94 height 13
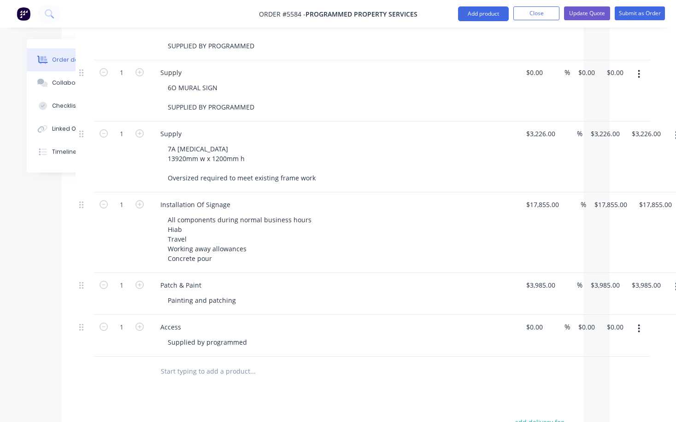
scroll to position [1529, 66]
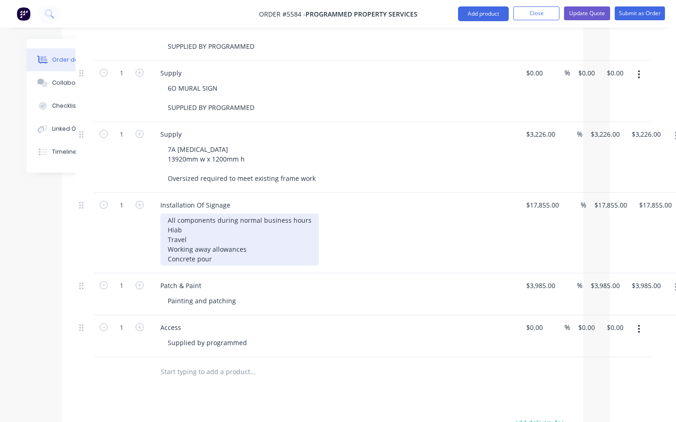
click at [212, 218] on div "All components during normal business hours Hiab Travel Working away allowances…" at bounding box center [239, 240] width 158 height 52
click at [253, 214] on div "All components during normal business hours Hiab Travel Working away allowances…" at bounding box center [239, 240] width 158 height 52
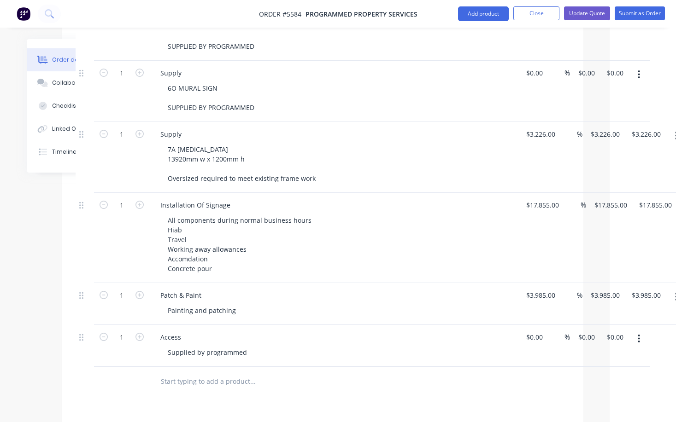
click at [348, 243] on div "Installation Of Signage All components during normal business hours Hiab Travel…" at bounding box center [333, 238] width 368 height 90
click at [538, 199] on input "17855" at bounding box center [543, 205] width 37 height 13
type input "$13,858.00"
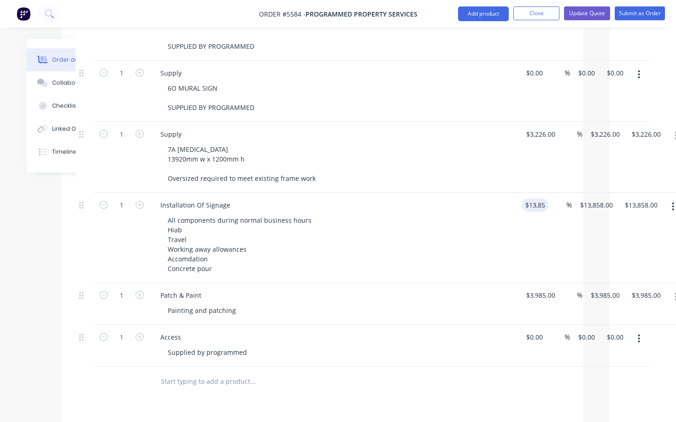
click at [460, 216] on div "All components during normal business hours Hiab Travel Working away allowances…" at bounding box center [337, 245] width 354 height 62
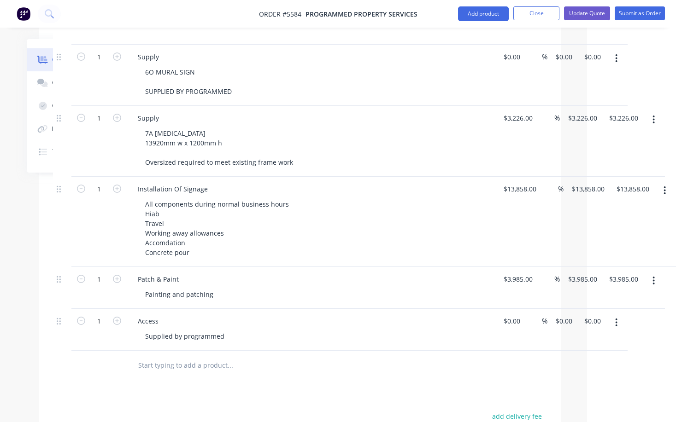
scroll to position [1545, 89]
click at [663, 186] on icon "button" at bounding box center [664, 191] width 2 height 10
click at [642, 227] on div "Duplicate" at bounding box center [631, 233] width 71 height 13
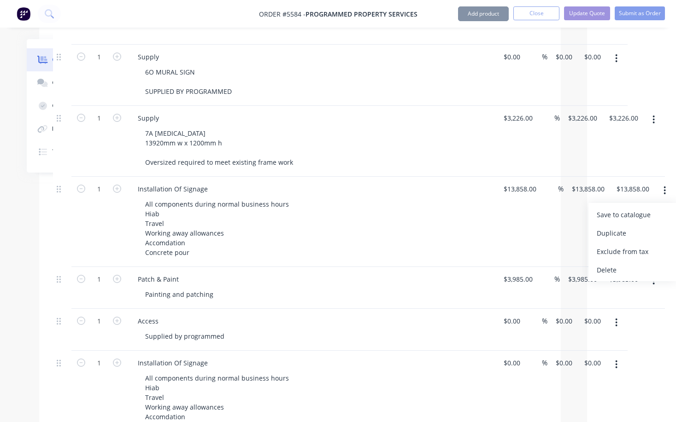
type input "$13,858.00"
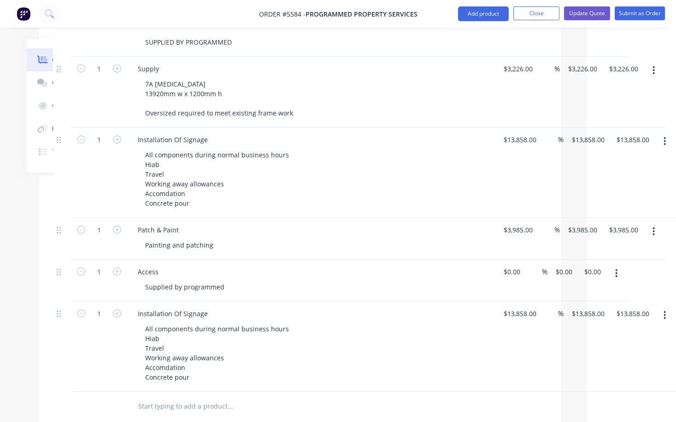
scroll to position [1610, 89]
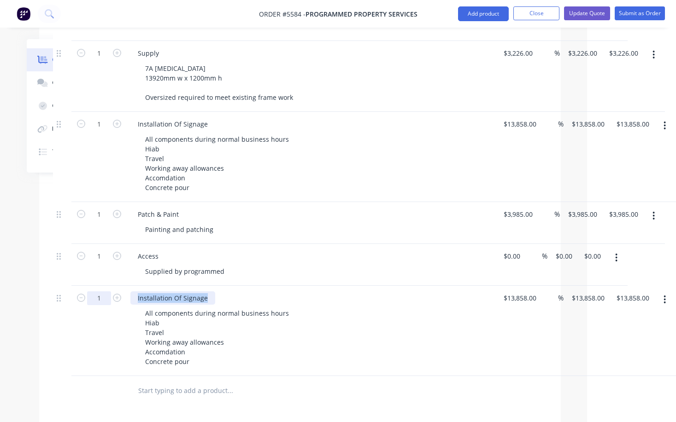
drag, startPoint x: 209, startPoint y: 261, endPoint x: 110, endPoint y: 261, distance: 99.0
click at [109, 286] on div "1 Installation Of Signage All components during normal business hours Hiab Trav…" at bounding box center [300, 331] width 494 height 90
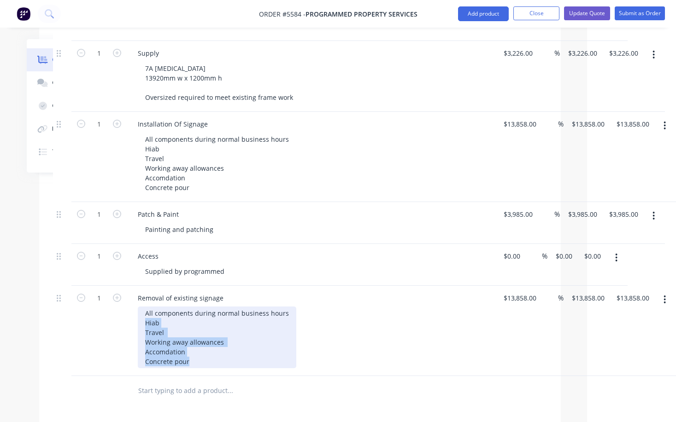
drag, startPoint x: 202, startPoint y: 320, endPoint x: 121, endPoint y: 283, distance: 89.2
click at [121, 286] on div "1 Removal of existing signage All components during normal business hours Hiab …" at bounding box center [300, 331] width 494 height 90
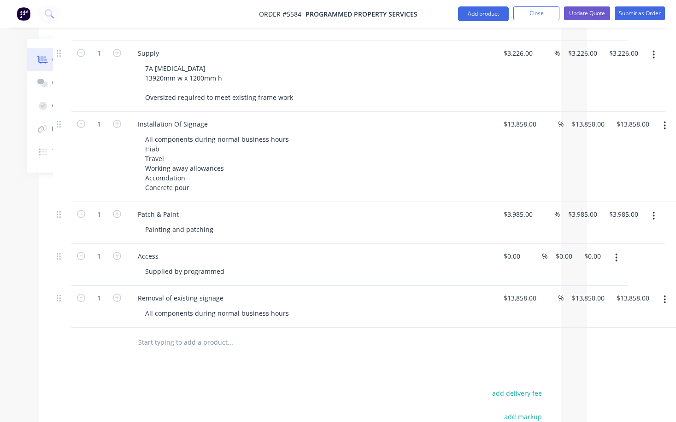
click at [378, 328] on div at bounding box center [293, 343] width 332 height 30
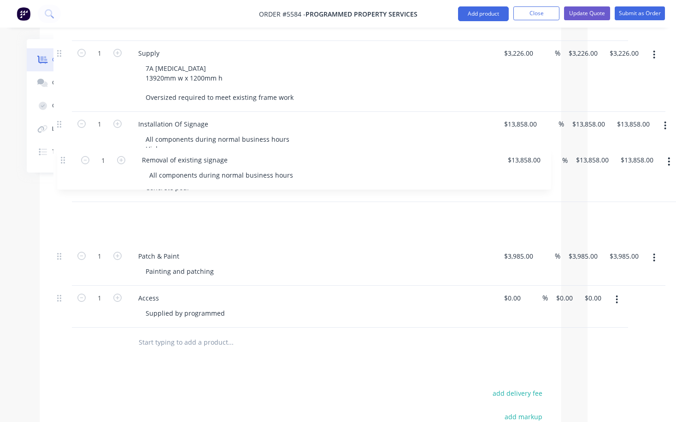
drag, startPoint x: 58, startPoint y: 259, endPoint x: 63, endPoint y: 157, distance: 102.4
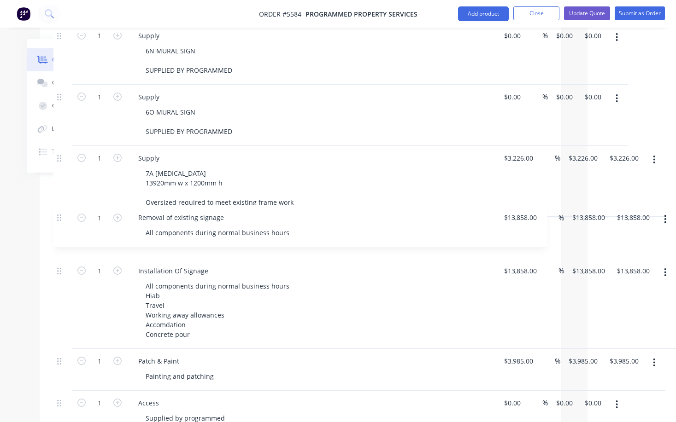
scroll to position [1505, 88]
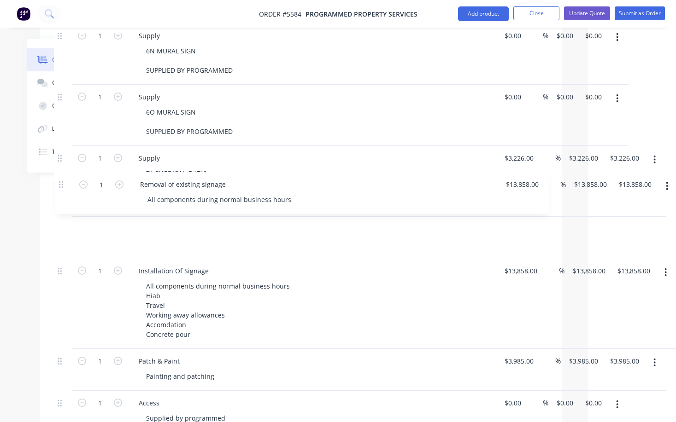
drag, startPoint x: 58, startPoint y: 281, endPoint x: 60, endPoint y: 183, distance: 97.7
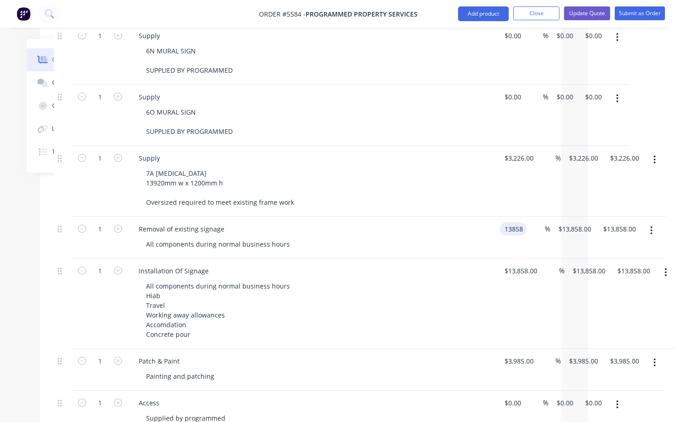
click at [524, 222] on input "13858" at bounding box center [514, 228] width 23 height 13
type input "$1,250.00"
click at [412, 264] on div "Installation Of Signage" at bounding box center [311, 270] width 361 height 13
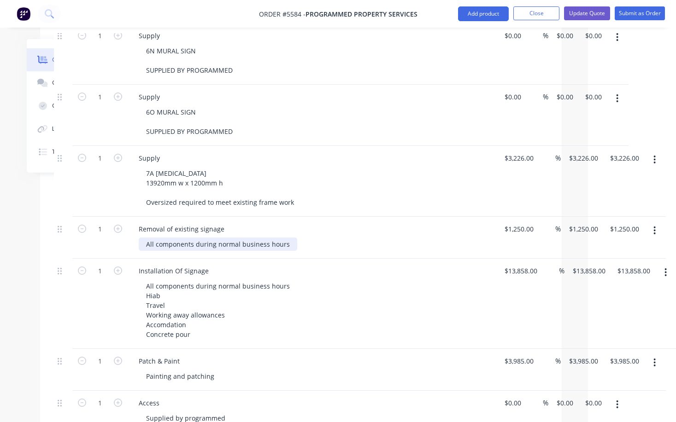
click at [276, 238] on div "All components during normal business hours" at bounding box center [218, 244] width 158 height 13
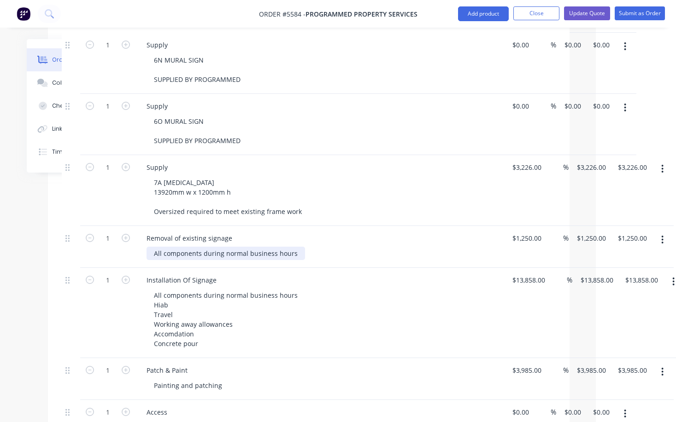
scroll to position [1497, 80]
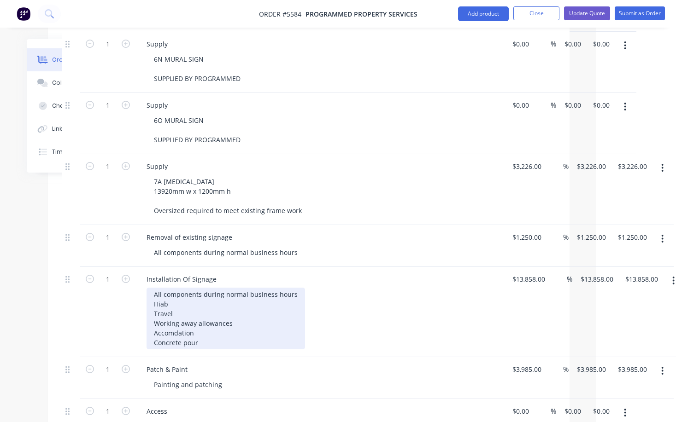
click at [244, 292] on div "All components during normal business hours Hiab Travel Working away allowances…" at bounding box center [225, 319] width 158 height 62
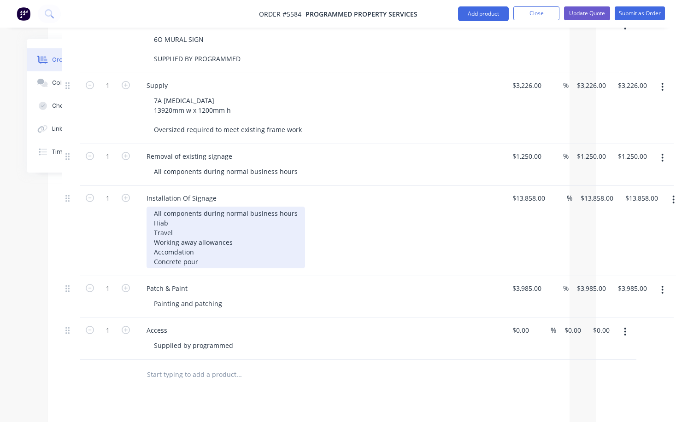
scroll to position [1579, 80]
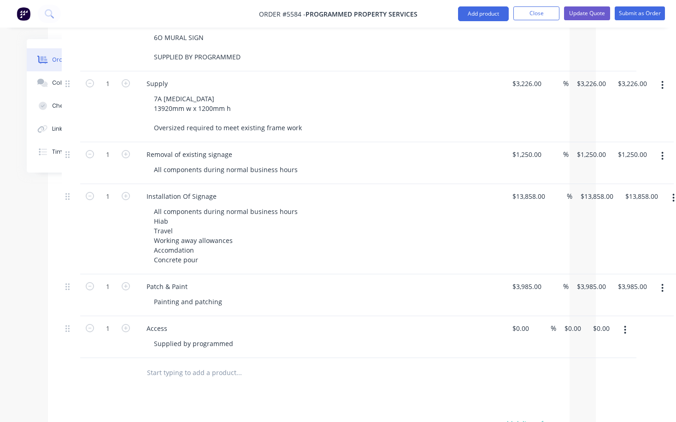
click at [220, 364] on input "text" at bounding box center [238, 373] width 184 height 18
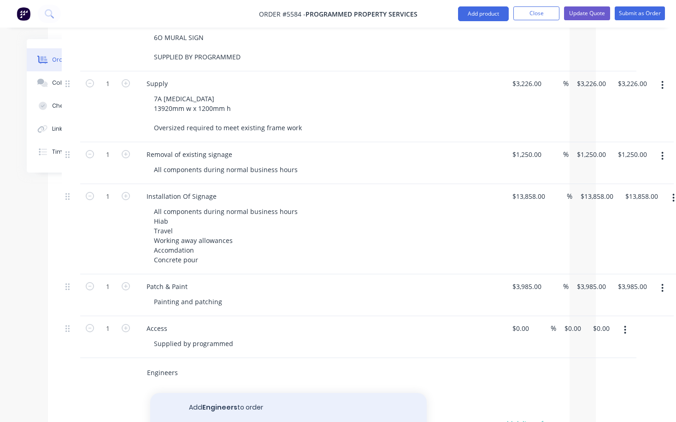
type input "Engineers"
click at [228, 393] on button "Add Engineers to order" at bounding box center [288, 407] width 276 height 29
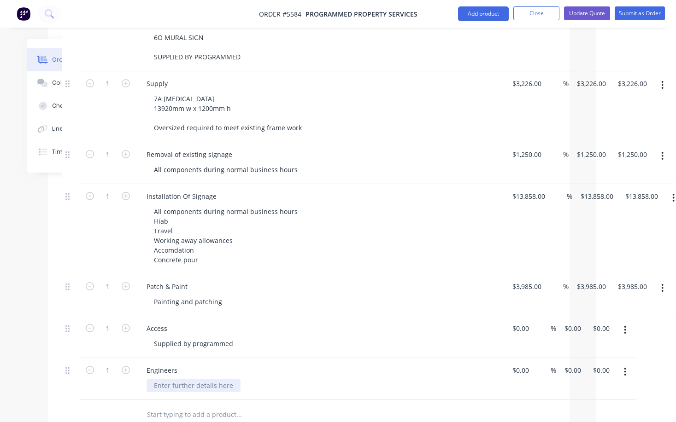
click at [171, 379] on div at bounding box center [193, 385] width 94 height 13
click at [518, 364] on input at bounding box center [521, 370] width 21 height 13
type input "$950.00"
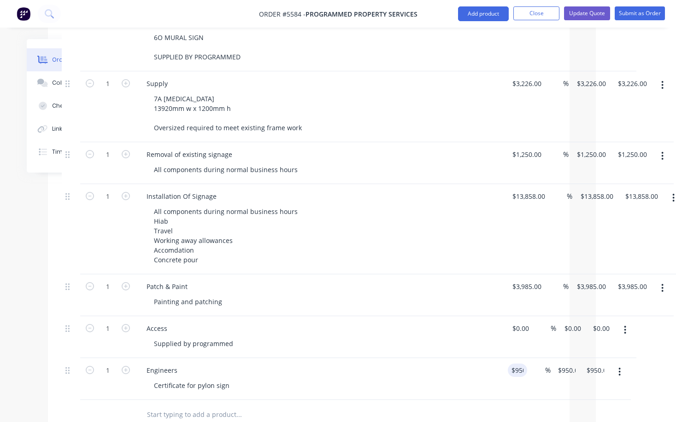
click at [415, 358] on div "Engineers Certificate for pylon sign" at bounding box center [319, 379] width 368 height 42
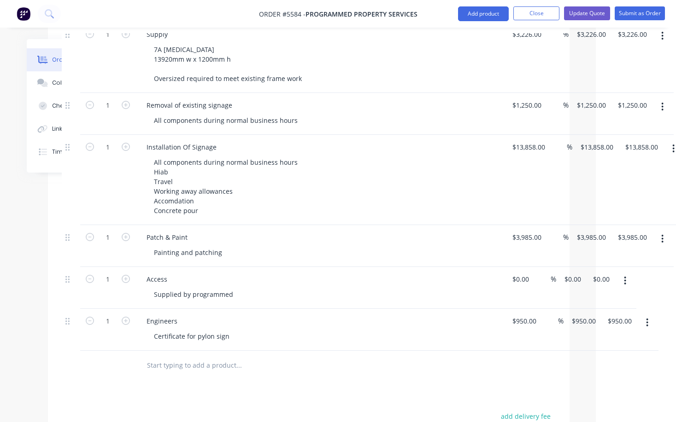
scroll to position [1631, 79]
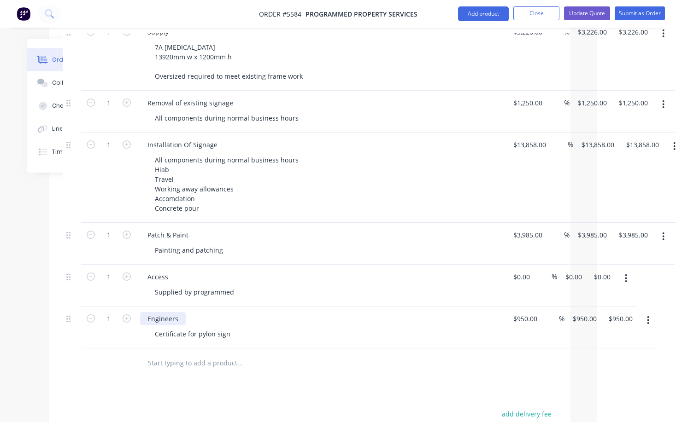
click at [180, 312] on div "Engineers" at bounding box center [163, 318] width 46 height 13
click at [297, 307] on div "Engineers Cert Certificate for pylon sign" at bounding box center [320, 328] width 368 height 42
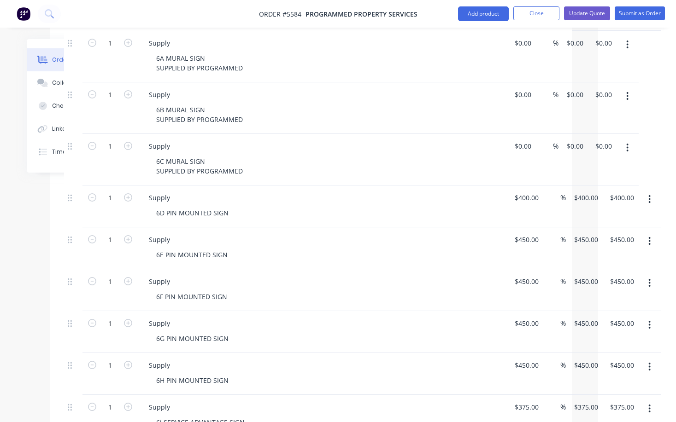
scroll to position [830, 78]
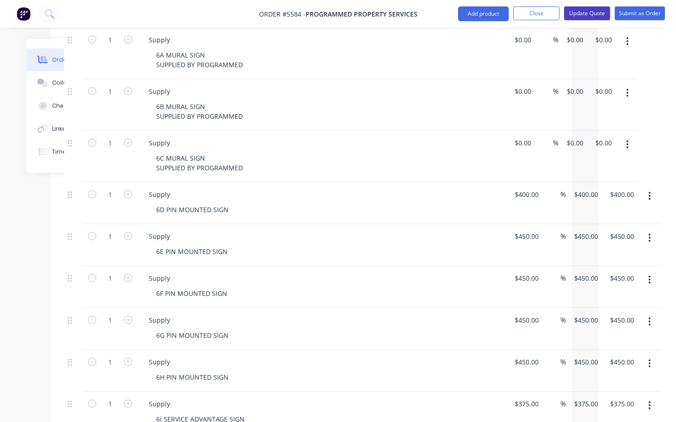
click at [593, 16] on button "Update Quote" at bounding box center [587, 13] width 46 height 14
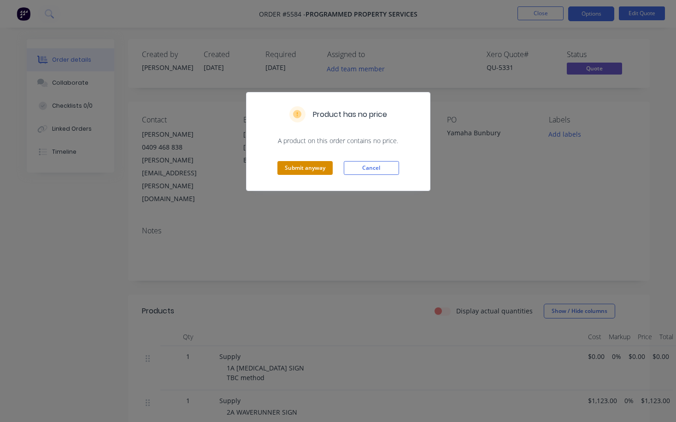
click at [313, 165] on button "Submit anyway" at bounding box center [304, 168] width 55 height 14
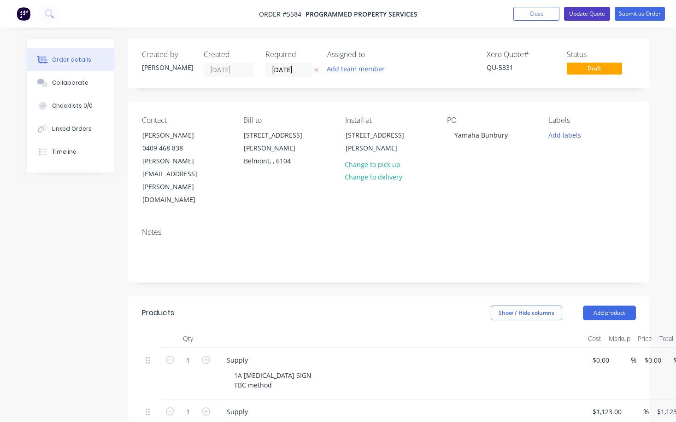
click at [587, 17] on button "Update Quote" at bounding box center [587, 14] width 46 height 14
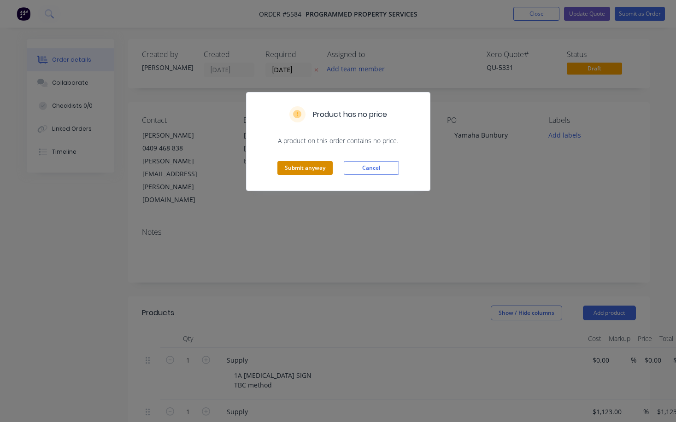
click at [311, 172] on button "Submit anyway" at bounding box center [304, 168] width 55 height 14
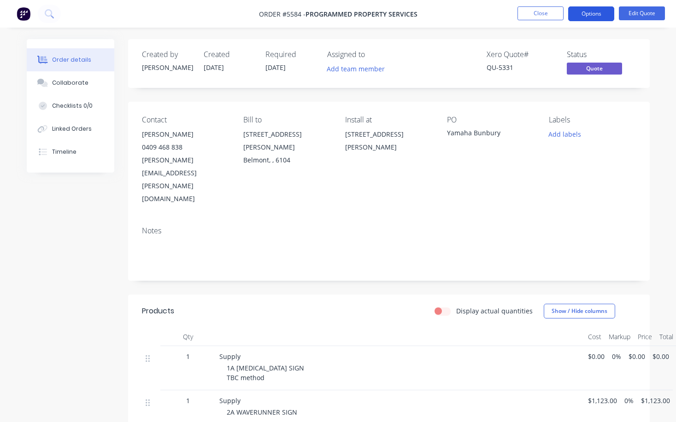
click at [601, 13] on button "Options" at bounding box center [591, 13] width 46 height 15
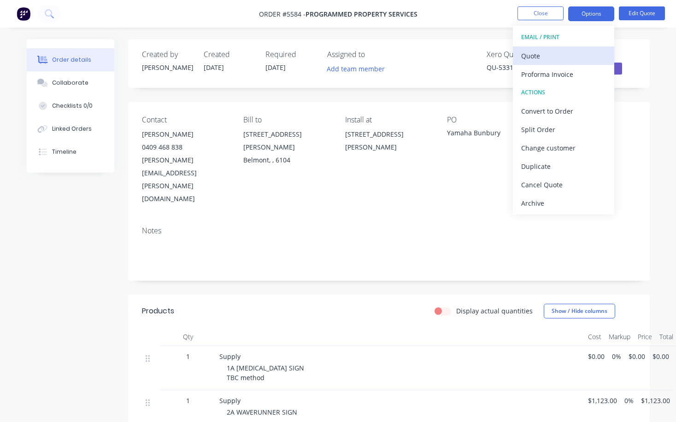
click at [577, 53] on div "Quote" at bounding box center [563, 55] width 85 height 13
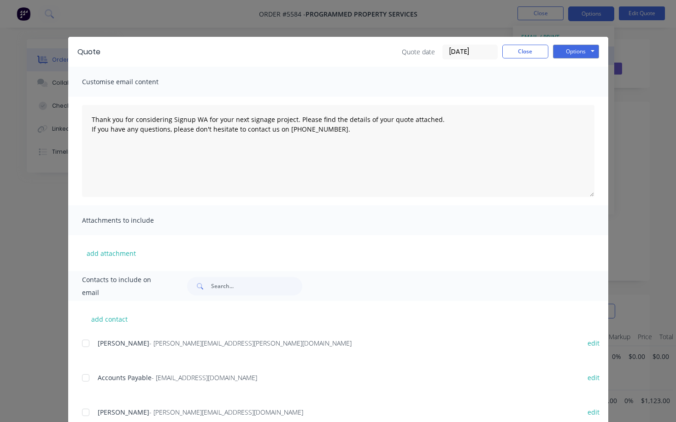
click at [577, 53] on button "Options" at bounding box center [576, 52] width 46 height 14
click at [577, 81] on button "Print" at bounding box center [582, 83] width 59 height 15
type textarea "Thank you for considering Signup WA for your next signage project. Please find …"
click at [526, 53] on button "Close" at bounding box center [525, 52] width 46 height 14
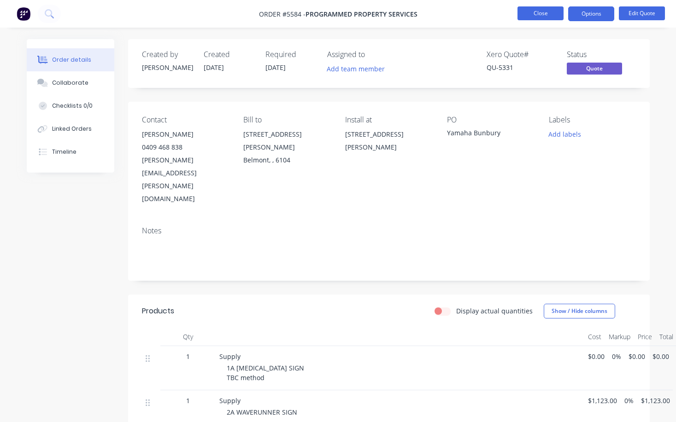
click at [537, 16] on button "Close" at bounding box center [540, 13] width 46 height 14
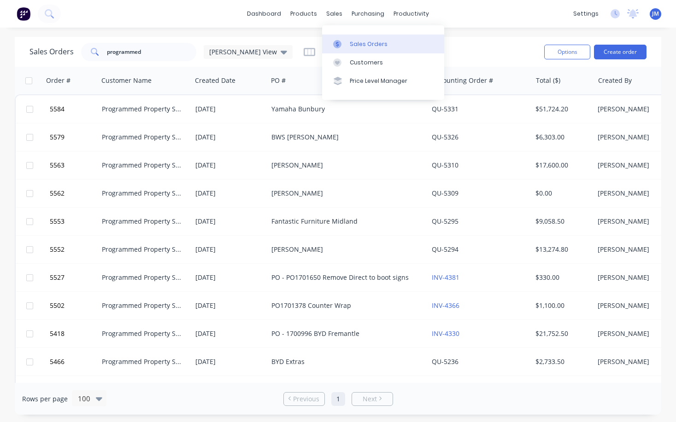
click at [360, 44] on div "Sales Orders" at bounding box center [369, 44] width 38 height 8
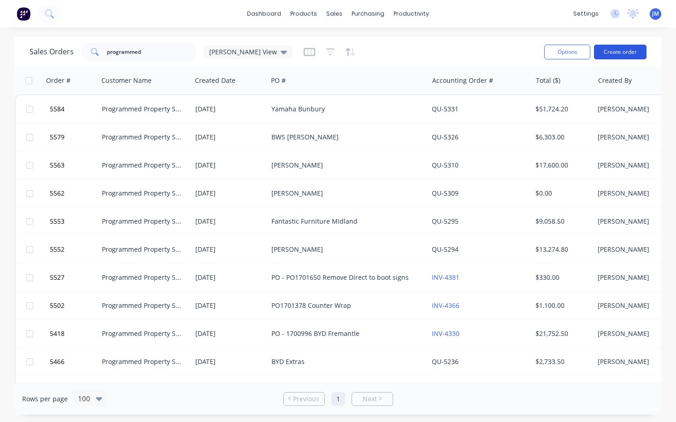
click at [615, 50] on button "Create order" at bounding box center [620, 52] width 53 height 15
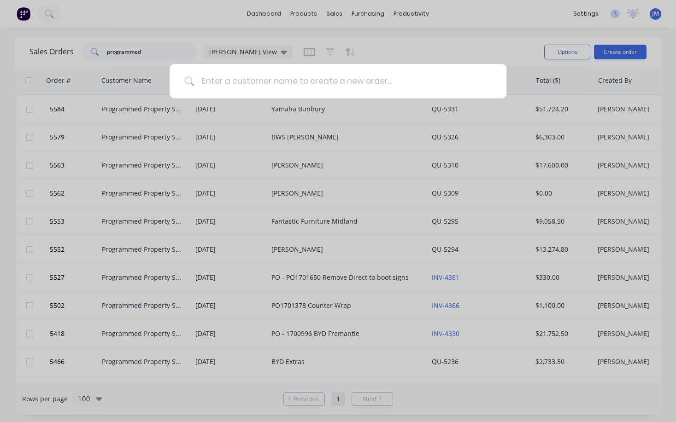
click at [301, 85] on input at bounding box center [343, 81] width 298 height 35
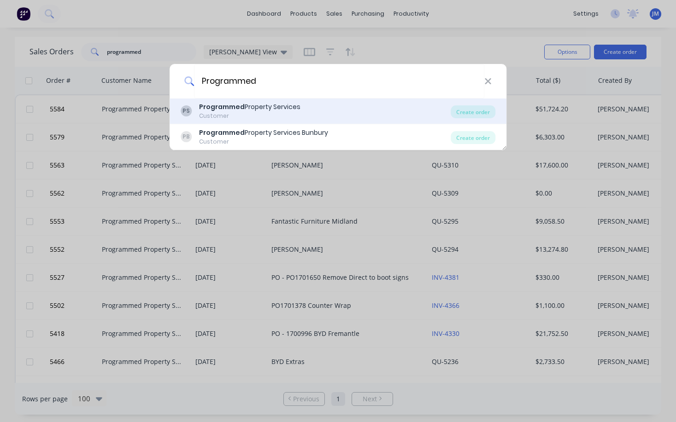
type input "Programmed"
click at [288, 111] on div "Programmed Property Services" at bounding box center [249, 107] width 101 height 10
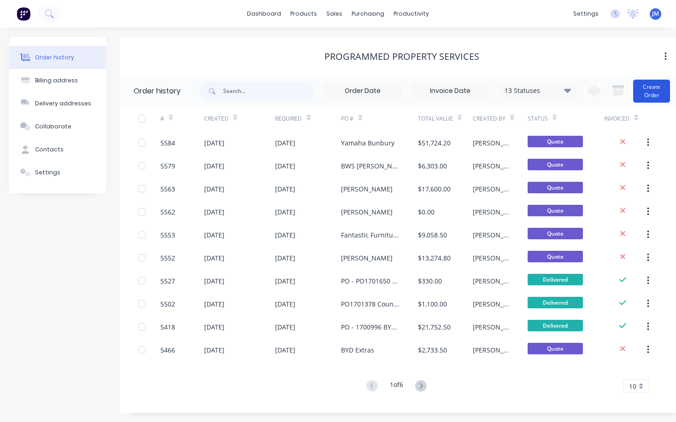
click at [648, 89] on button "Create Order" at bounding box center [651, 91] width 37 height 23
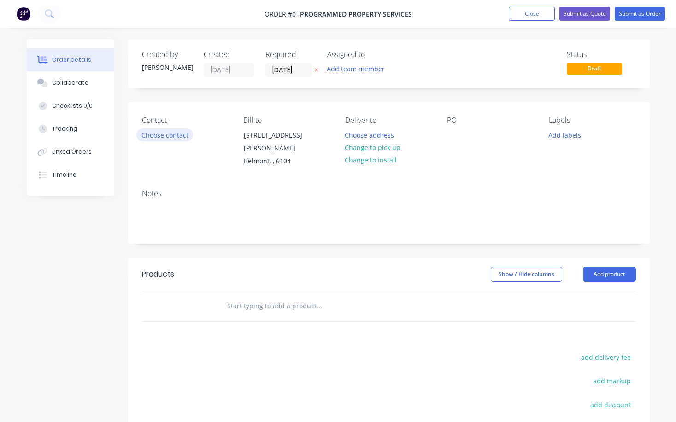
click at [180, 138] on button "Choose contact" at bounding box center [164, 135] width 57 height 12
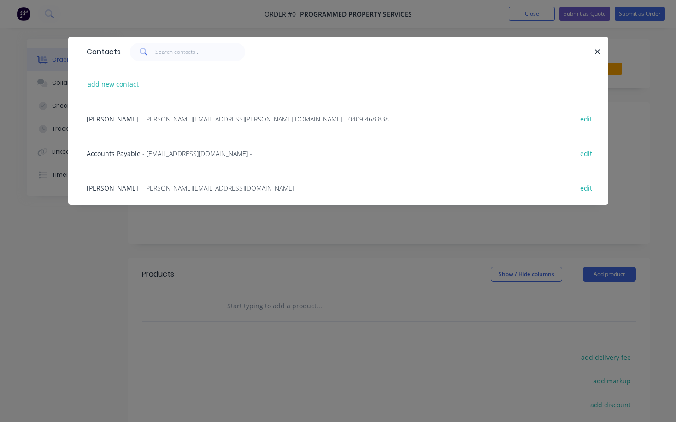
click at [153, 120] on span "- [PERSON_NAME][EMAIL_ADDRESS][PERSON_NAME][DOMAIN_NAME] - 0409 468 838" at bounding box center [264, 119] width 249 height 9
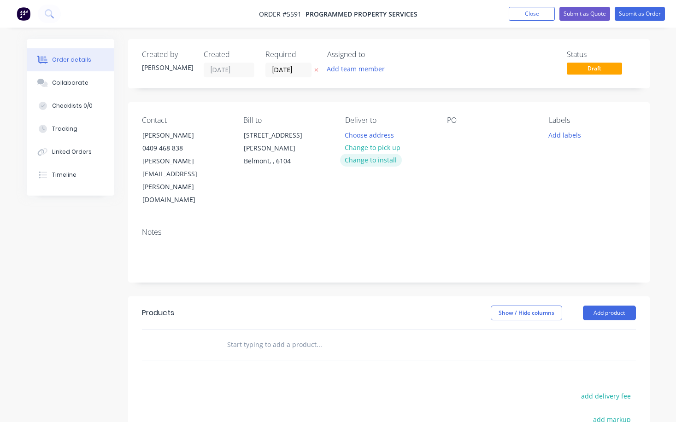
click at [362, 166] on button "Change to install" at bounding box center [371, 160] width 62 height 12
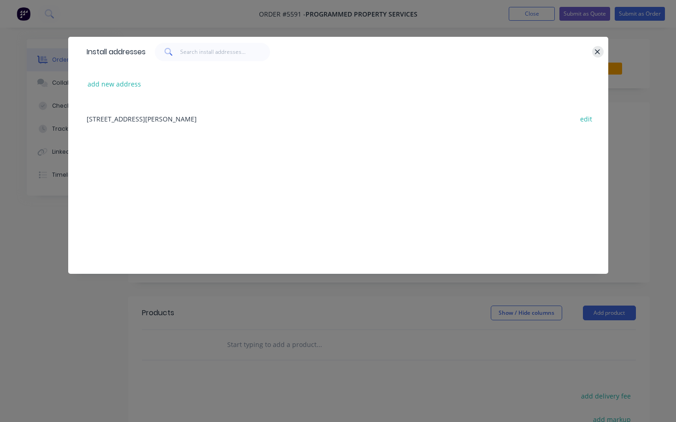
click at [595, 50] on icon "button" at bounding box center [597, 52] width 6 height 8
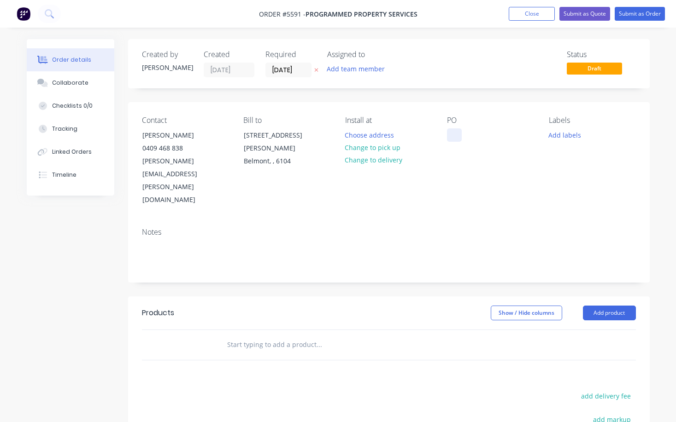
click at [456, 137] on div at bounding box center [454, 135] width 15 height 13
click at [380, 137] on button "Choose address" at bounding box center [369, 135] width 59 height 12
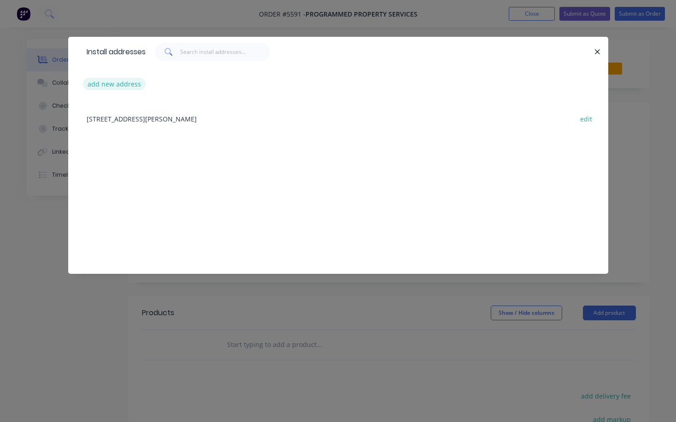
click at [113, 85] on button "add new address" at bounding box center [114, 84] width 63 height 12
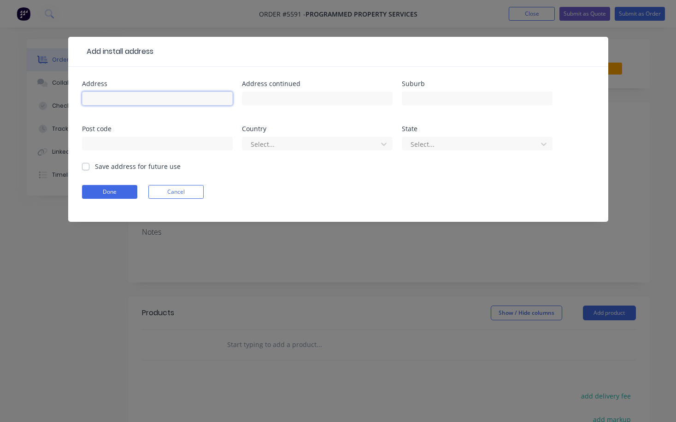
paste input "[STREET_ADDRESS]"
type input "[STREET_ADDRESS]"
click at [126, 192] on button "Done" at bounding box center [109, 192] width 55 height 14
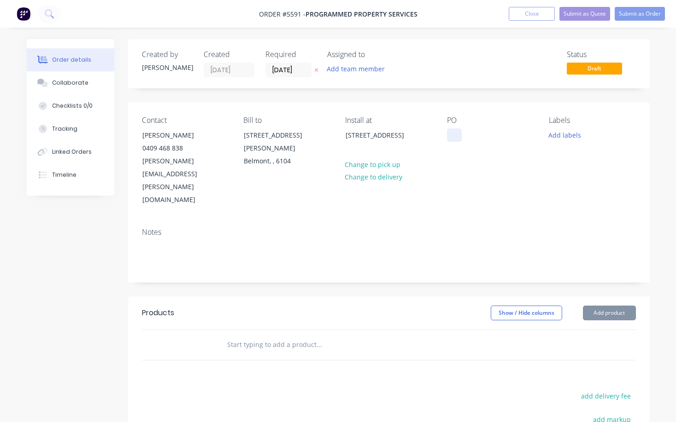
click at [451, 139] on div at bounding box center [454, 135] width 15 height 13
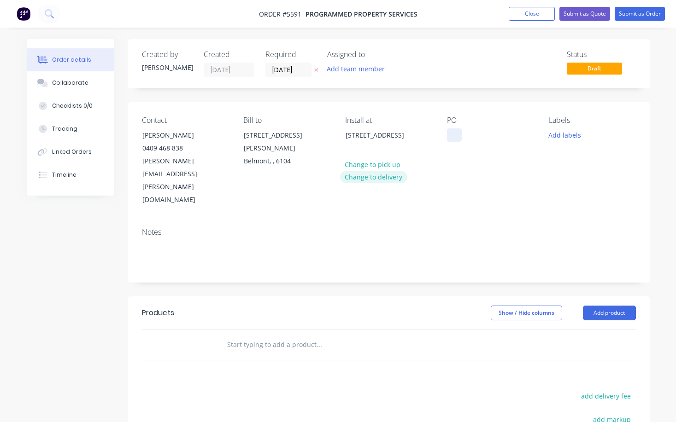
paste div
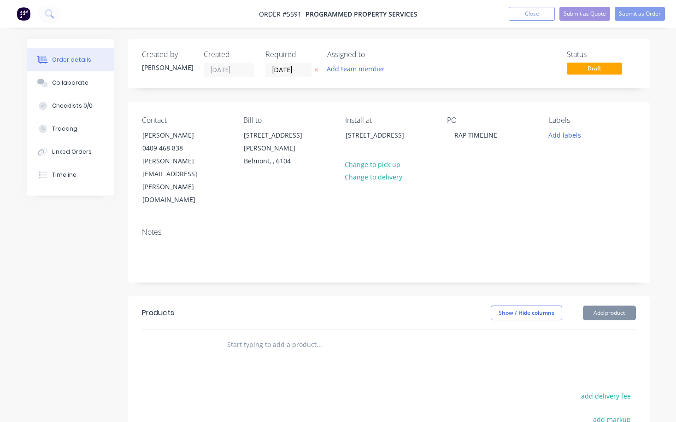
click at [286, 336] on input "text" at bounding box center [319, 345] width 184 height 18
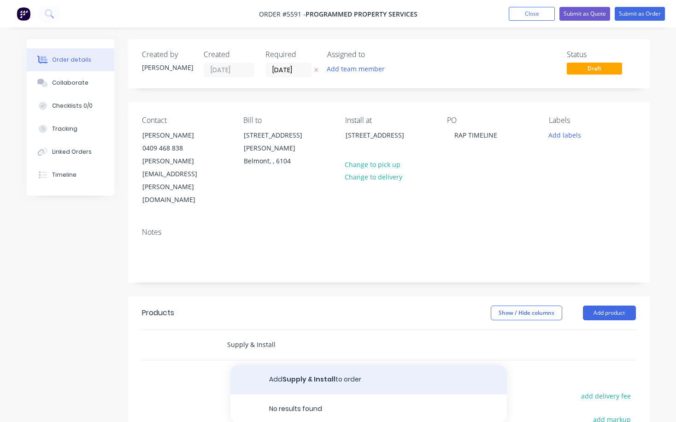
type input "Supply & Install"
click at [310, 365] on button "Add Supply & Install to order" at bounding box center [368, 379] width 276 height 29
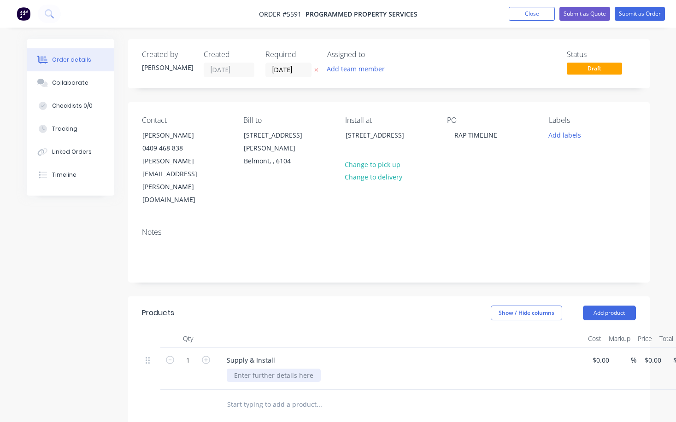
click at [274, 369] on div at bounding box center [274, 375] width 94 height 13
paste div
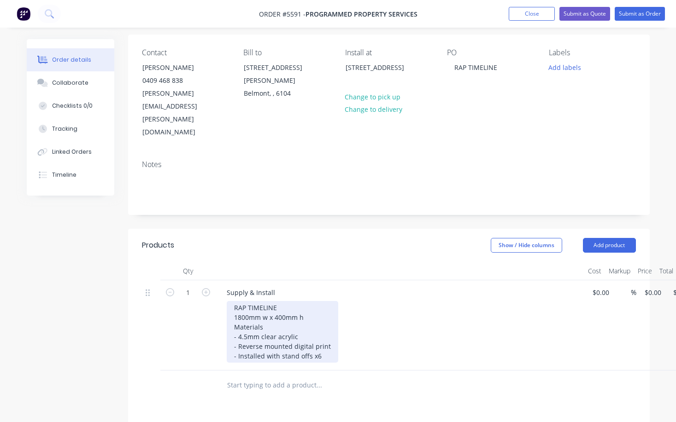
scroll to position [74, 0]
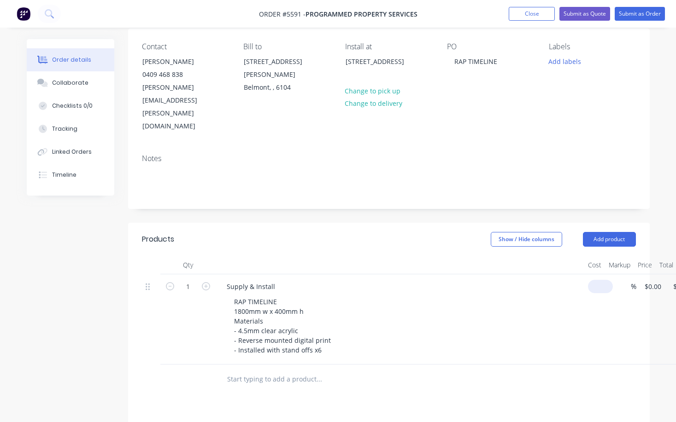
click at [605, 275] on div "1 Supply & Install RAP TIMELINE 1800mm w x 400mm h Materials - 4.5mm clear acry…" at bounding box center [389, 320] width 494 height 90
type input "$590.00"
click at [537, 295] on div "RAP TIMELINE 1800mm w x 400mm h Materials - 4.5mm clear acrylic - Reverse mount…" at bounding box center [404, 326] width 354 height 62
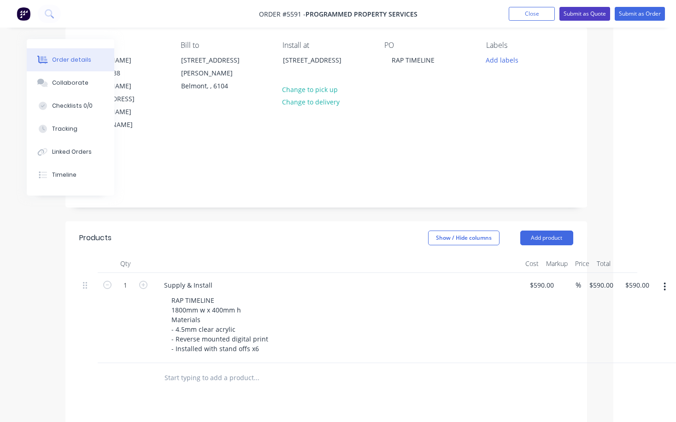
click at [583, 13] on button "Submit as Quote" at bounding box center [584, 14] width 51 height 14
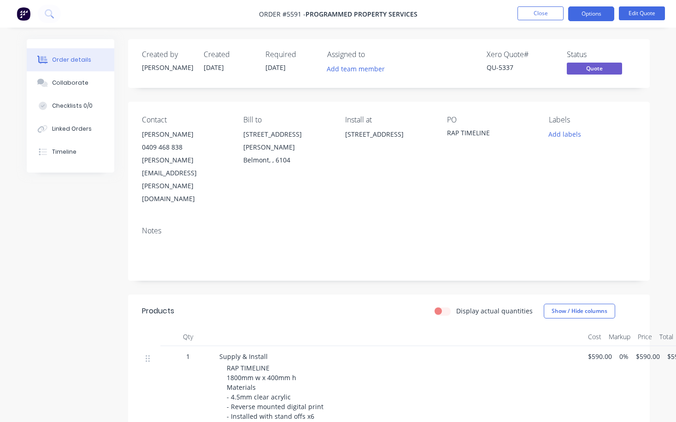
click at [595, 18] on button "Options" at bounding box center [591, 13] width 46 height 15
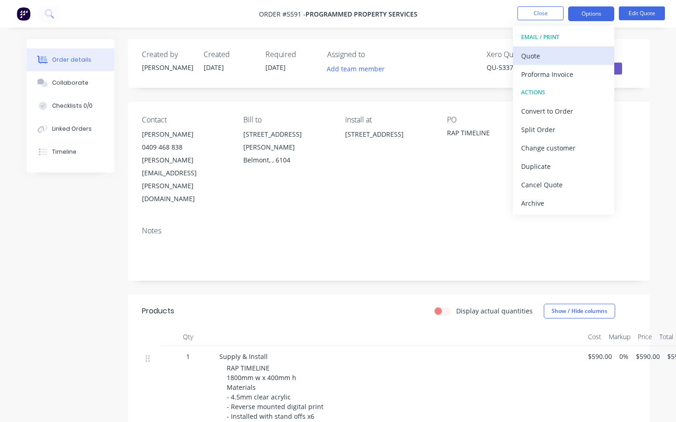
click at [588, 57] on div "Quote" at bounding box center [563, 55] width 85 height 13
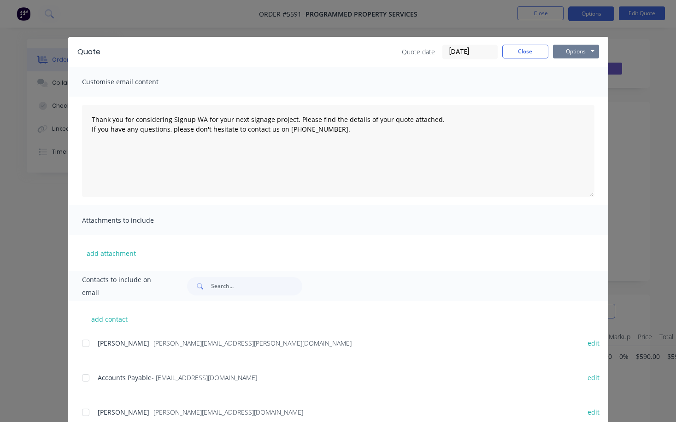
click at [586, 52] on button "Options" at bounding box center [576, 52] width 46 height 14
click at [586, 84] on button "Print" at bounding box center [582, 83] width 59 height 15
type textarea "Thank you for considering Signup WA for your next signage project. Please find …"
click at [525, 48] on button "Close" at bounding box center [525, 52] width 46 height 14
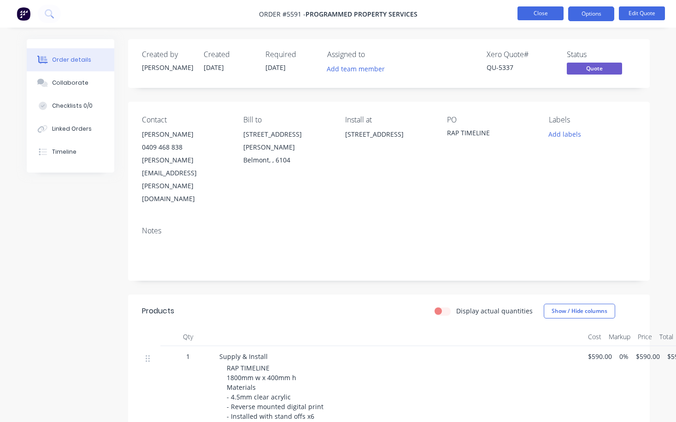
click at [544, 8] on button "Close" at bounding box center [540, 13] width 46 height 14
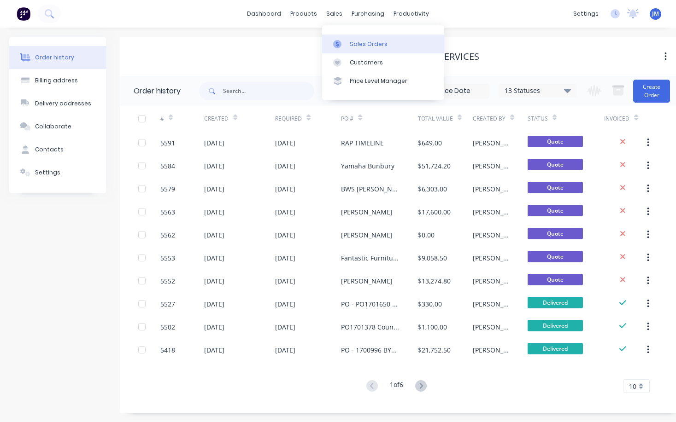
click at [355, 41] on div "Sales Orders" at bounding box center [369, 44] width 38 height 8
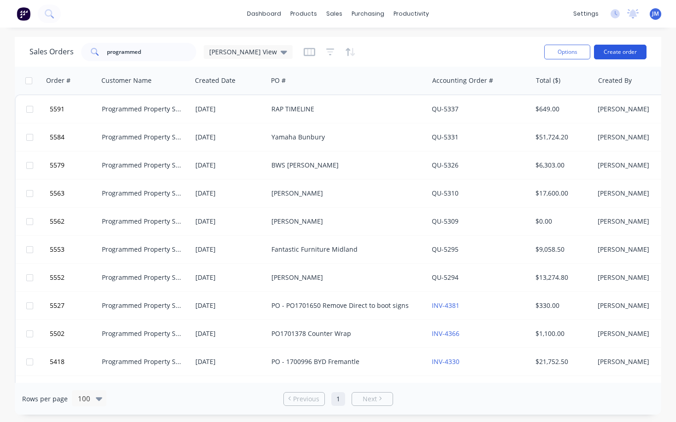
click at [608, 49] on button "Create order" at bounding box center [620, 52] width 53 height 15
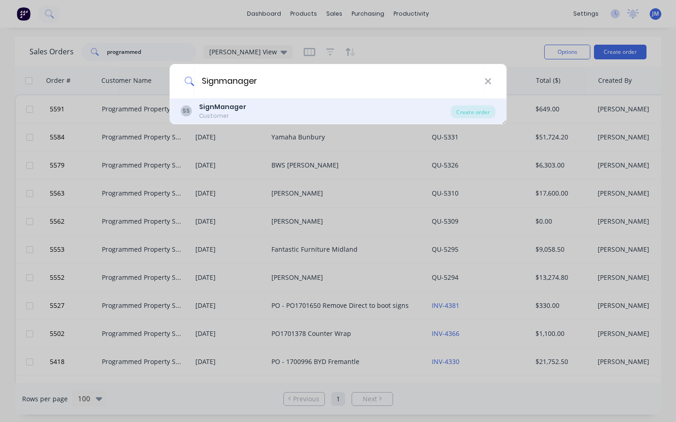
type input "Signmanager"
click at [249, 110] on div "SS SignManager Customer" at bounding box center [316, 111] width 270 height 18
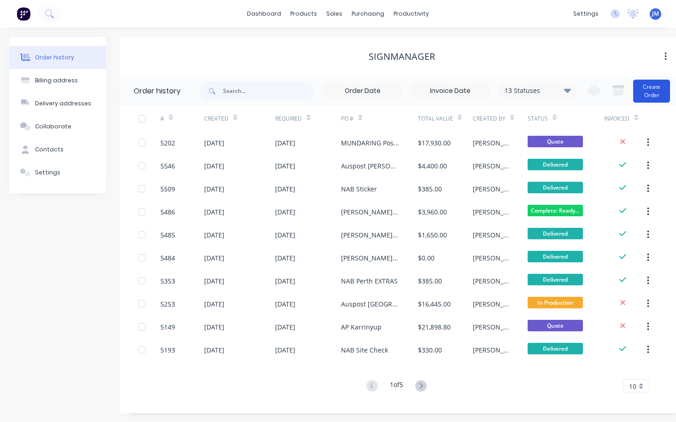
click at [650, 94] on button "Create Order" at bounding box center [651, 91] width 37 height 23
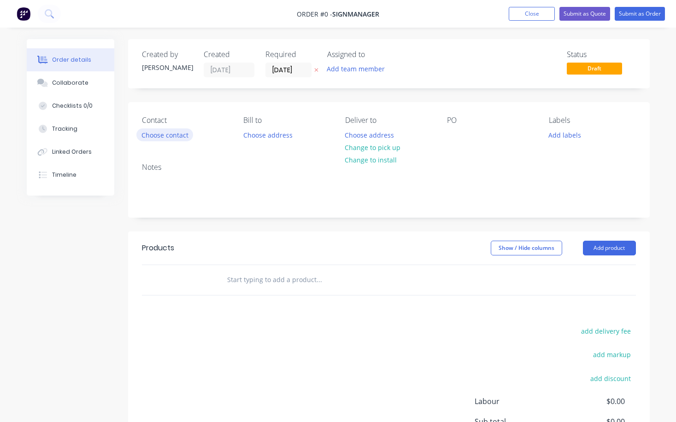
click at [179, 136] on button "Choose contact" at bounding box center [164, 135] width 57 height 12
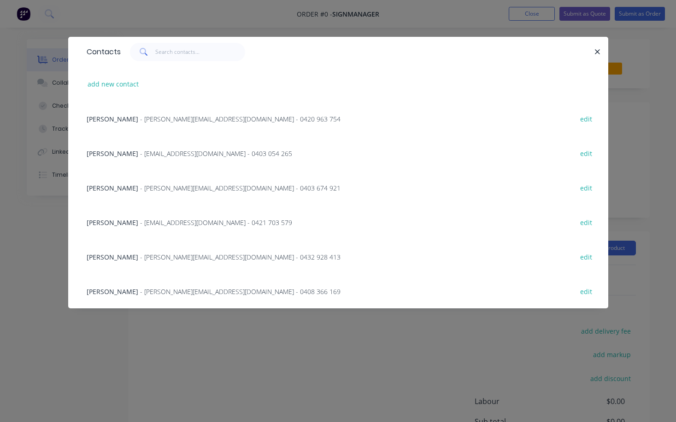
click at [140, 118] on span "- [PERSON_NAME][EMAIL_ADDRESS][DOMAIN_NAME] - 0420 963 754" at bounding box center [240, 119] width 200 height 9
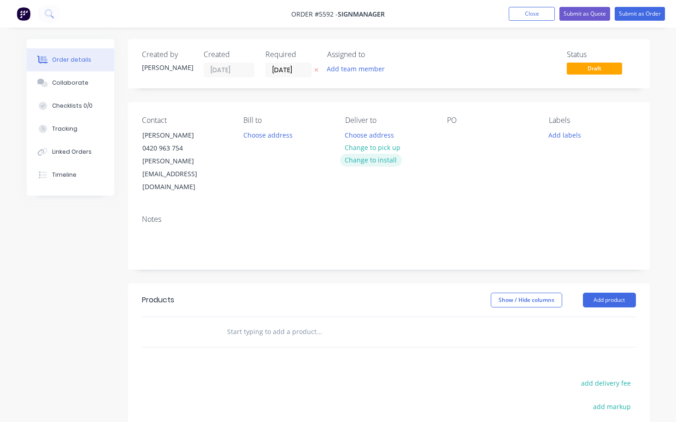
click at [390, 159] on button "Change to install" at bounding box center [371, 160] width 62 height 12
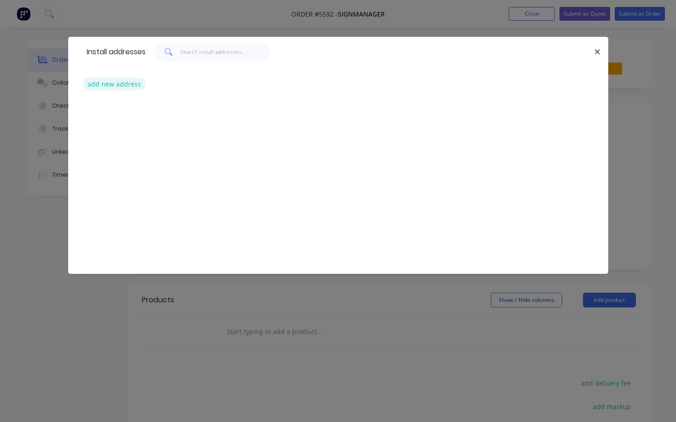
click at [101, 78] on button "add new address" at bounding box center [114, 84] width 63 height 12
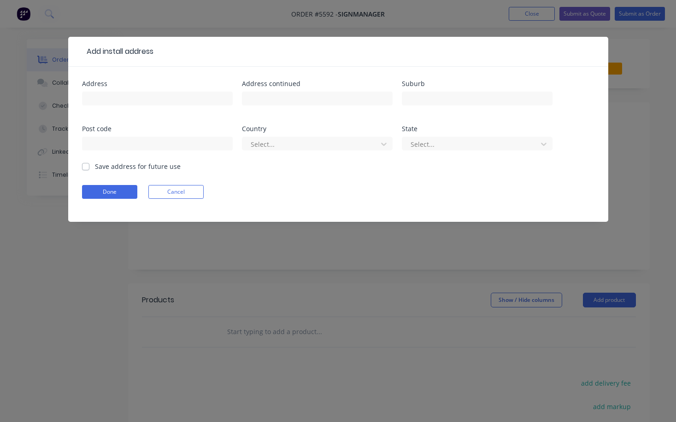
click at [107, 91] on div at bounding box center [157, 102] width 151 height 27
paste input "[GEOGRAPHIC_DATA] SHOPPING CENTRE SHOP [STREET_ADDRESS]"
type input "[GEOGRAPHIC_DATA] SHOPPING CENTRE SHOP [STREET_ADDRESS]"
click at [120, 193] on button "Done" at bounding box center [109, 192] width 55 height 14
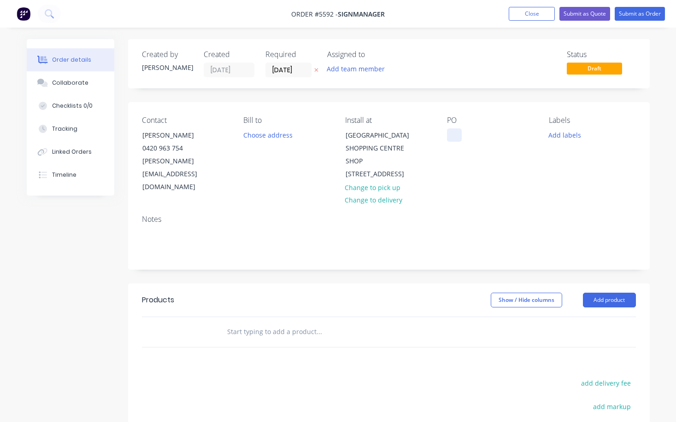
click at [455, 138] on div at bounding box center [454, 135] width 15 height 13
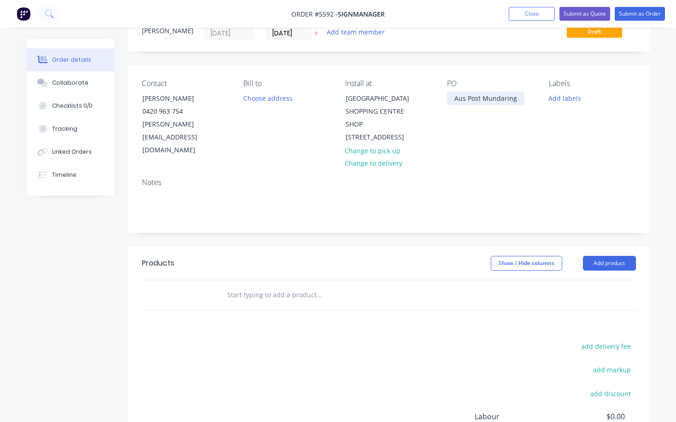
scroll to position [42, 0]
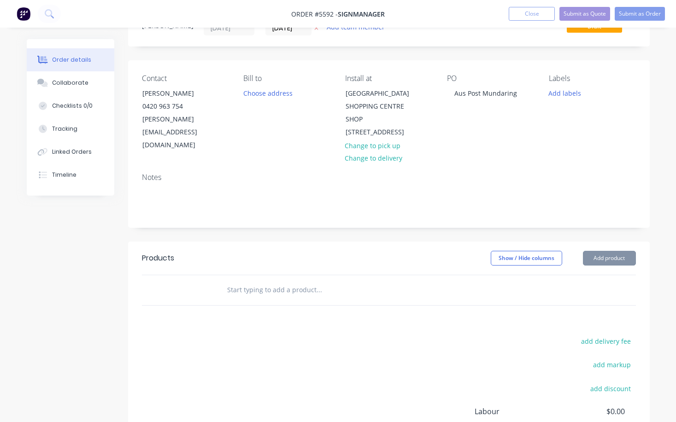
click at [254, 290] on input "text" at bounding box center [319, 290] width 184 height 18
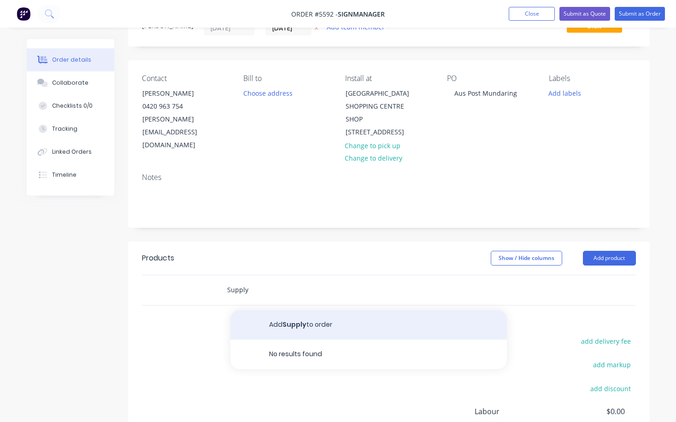
type input "Supply"
click at [298, 320] on button "Add Supply to order" at bounding box center [368, 324] width 276 height 29
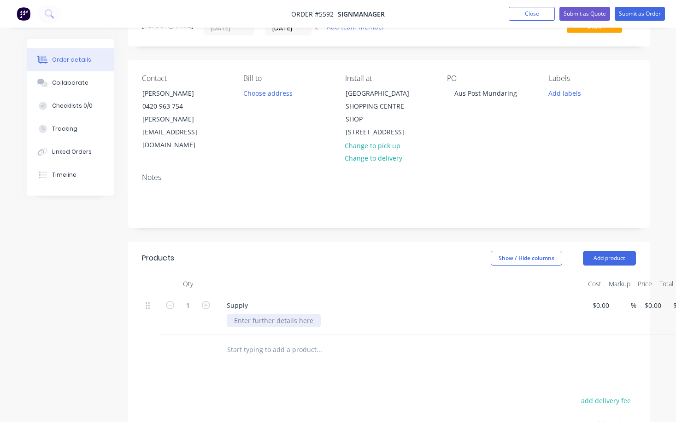
click at [251, 322] on div at bounding box center [274, 320] width 94 height 13
paste div
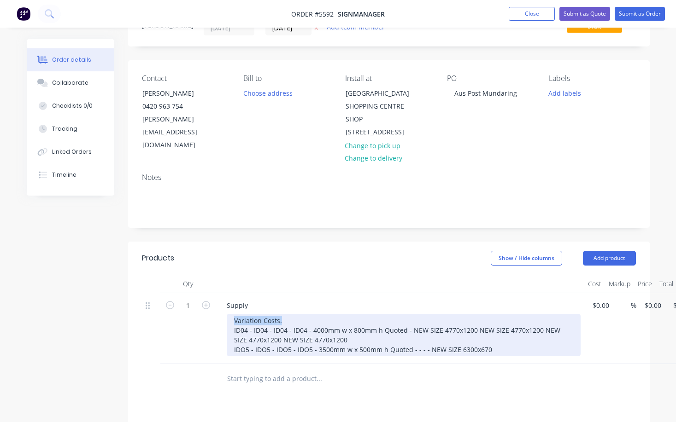
drag, startPoint x: 283, startPoint y: 321, endPoint x: 210, endPoint y: 321, distance: 72.8
click at [210, 321] on div "1 Supply Variation Costs. ID04 - ID04 - ID04 - ID04 - 4000mm w x 800mm h Quoted…" at bounding box center [389, 328] width 494 height 71
copy div "Variation Costs."
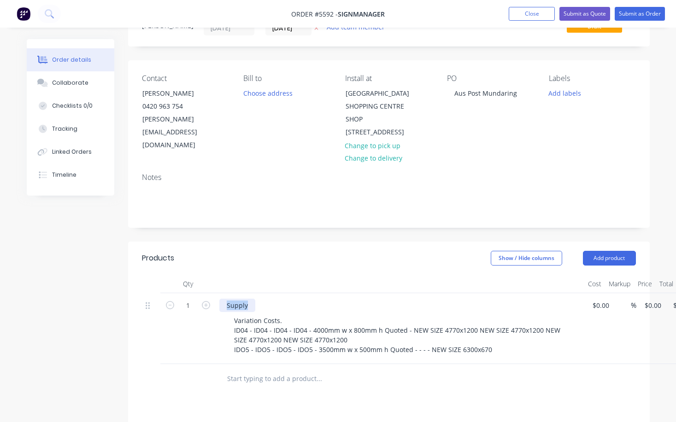
drag, startPoint x: 249, startPoint y: 305, endPoint x: 200, endPoint y: 305, distance: 48.8
click at [200, 305] on div "1 Supply Variation Costs. ID04 - ID04 - ID04 - ID04 - 4000mm w x 800mm h Quoted…" at bounding box center [389, 328] width 494 height 71
paste div
click at [317, 298] on div "Variation Costs. Variation Costs. ID04 - ID04 - ID04 - ID04 - 4000mm w x 800mm …" at bounding box center [400, 328] width 368 height 71
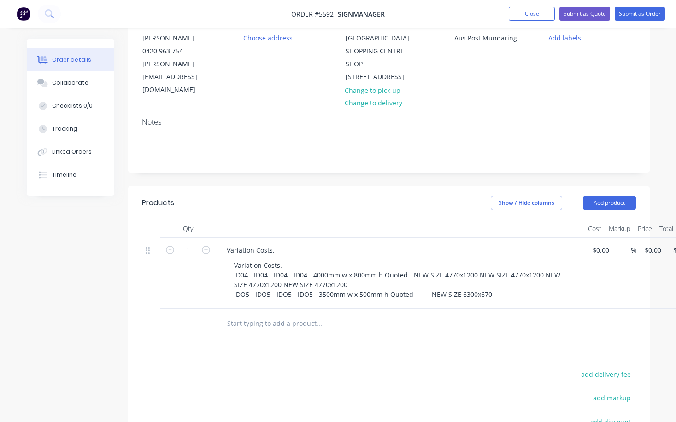
scroll to position [99, 0]
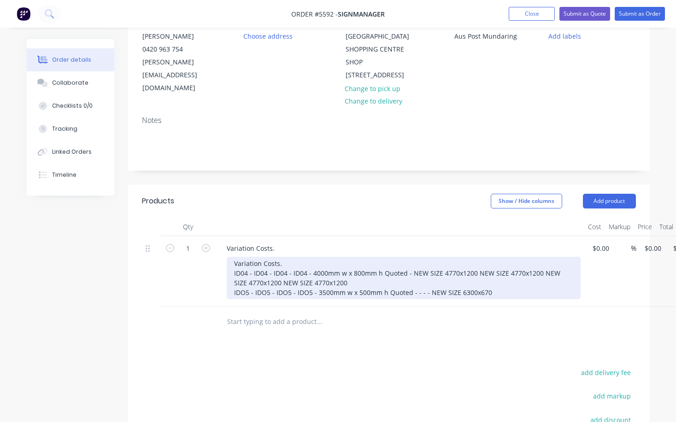
click at [318, 284] on div "Variation Costs. ID04 - ID04 - ID04 - ID04 - 4000mm w x 800mm h Quoted - NEW SI…" at bounding box center [404, 278] width 354 height 42
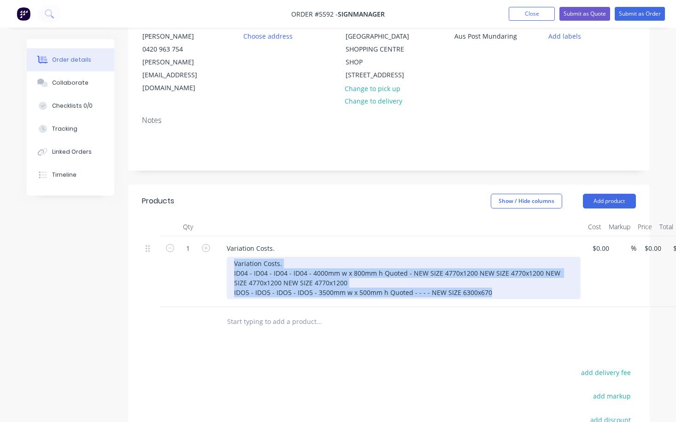
drag, startPoint x: 476, startPoint y: 292, endPoint x: 195, endPoint y: 259, distance: 282.5
click at [195, 259] on div "1 Variation Costs. Variation Costs. ID04 - ID04 - ID04 - ID04 - 4000mm w x 800m…" at bounding box center [389, 271] width 494 height 71
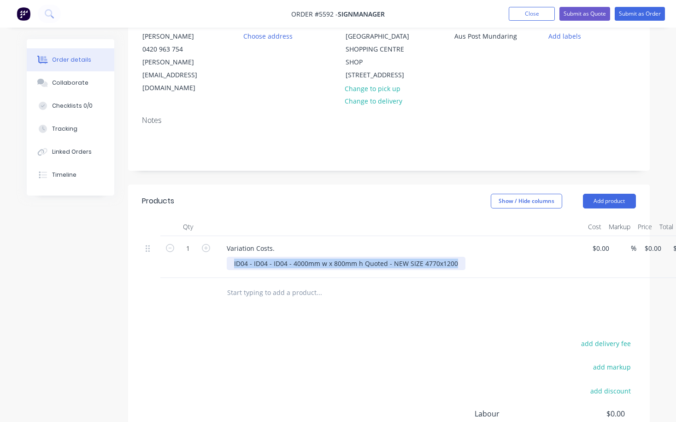
drag, startPoint x: 450, startPoint y: 263, endPoint x: 197, endPoint y: 265, distance: 253.3
click at [197, 265] on div "1 Variation Costs. ID04 - ID04 - ID04 - 4000mm w x 800mm h Quoted - NEW SIZE 47…" at bounding box center [389, 257] width 494 height 42
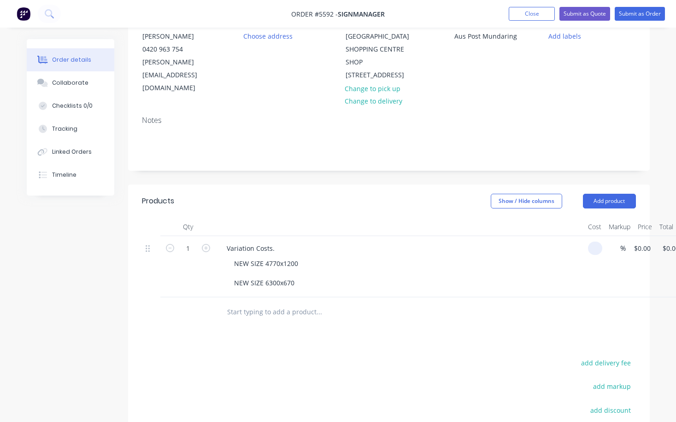
click at [599, 250] on input at bounding box center [596, 248] width 11 height 13
type input "$2,000.00"
click at [414, 276] on div "NEW SIZE 4770x1200 NEW SIZE 6300x670" at bounding box center [404, 273] width 354 height 33
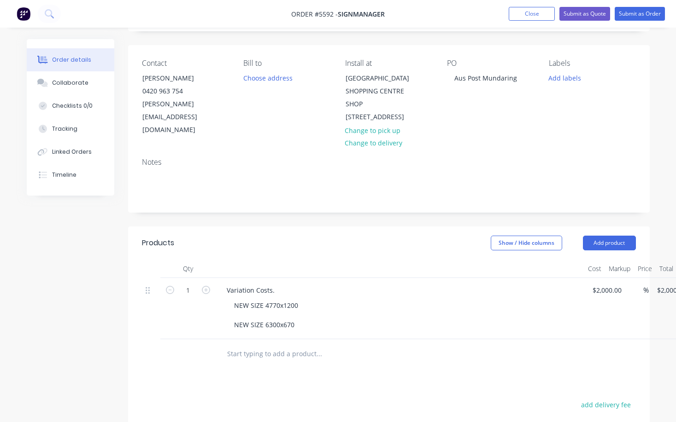
scroll to position [55, 0]
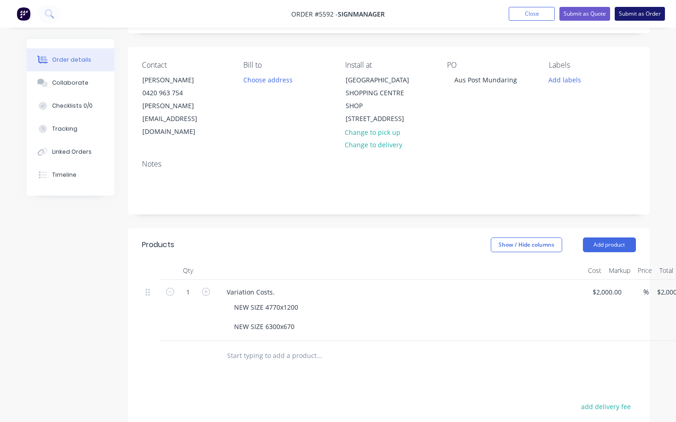
click at [635, 16] on button "Submit as Order" at bounding box center [639, 14] width 50 height 14
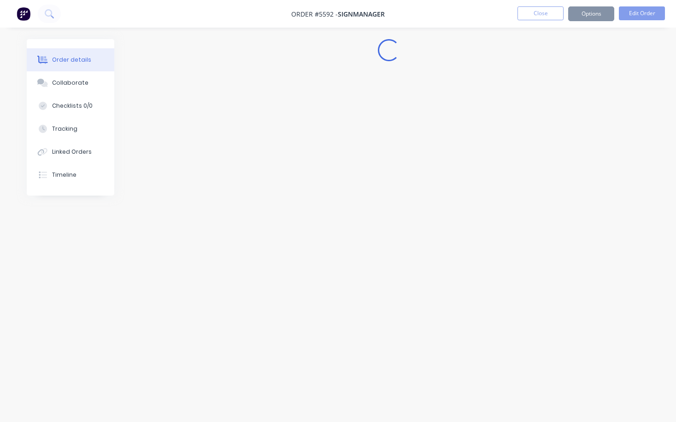
scroll to position [0, 0]
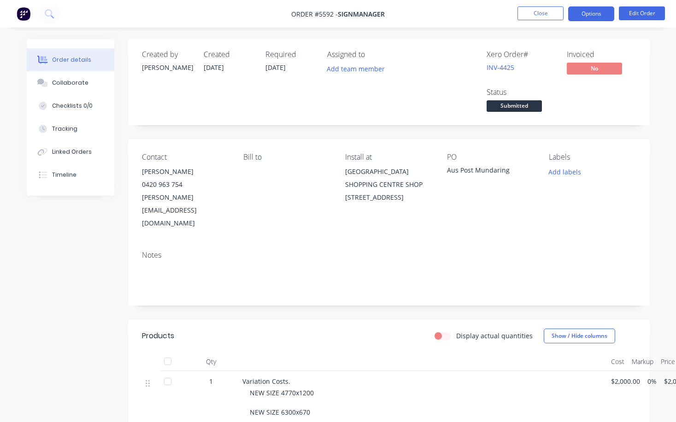
click at [596, 12] on button "Options" at bounding box center [591, 13] width 46 height 15
drag, startPoint x: 446, startPoint y: 171, endPoint x: 518, endPoint y: 172, distance: 71.9
click at [518, 172] on div "Aus Post Mundaring" at bounding box center [490, 171] width 87 height 13
copy div "Aus Post Mundaring"
click at [590, 13] on button "Options" at bounding box center [591, 13] width 46 height 15
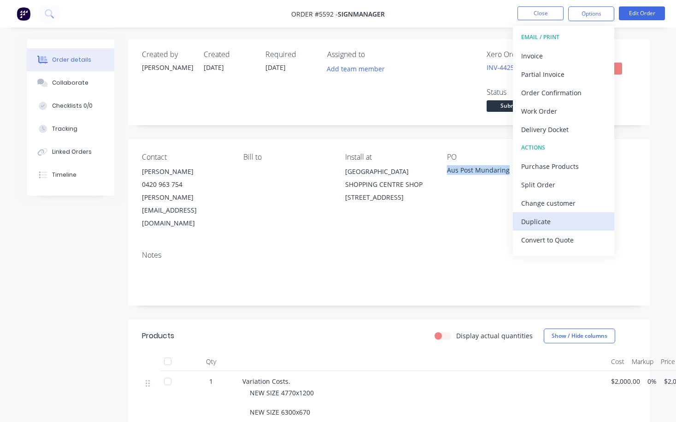
click at [561, 215] on div "Duplicate" at bounding box center [563, 221] width 85 height 13
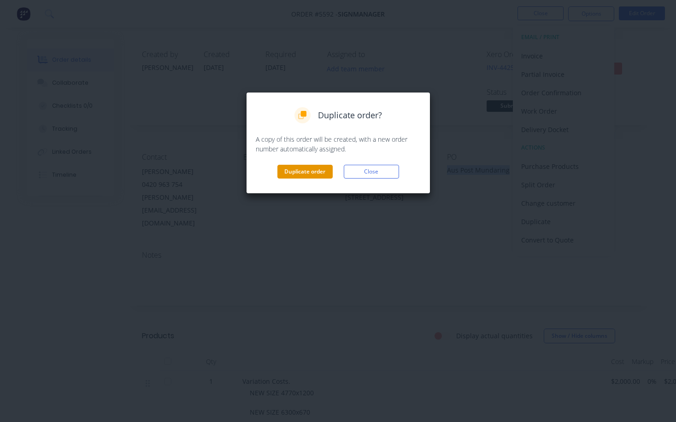
click at [296, 172] on button "Duplicate order" at bounding box center [304, 172] width 55 height 14
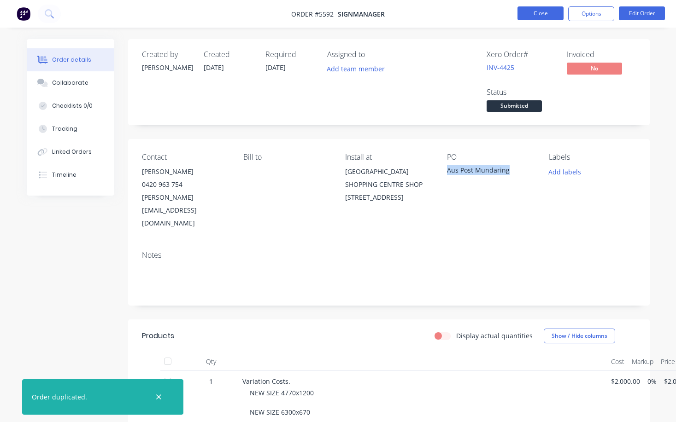
click at [538, 16] on button "Close" at bounding box center [540, 13] width 46 height 14
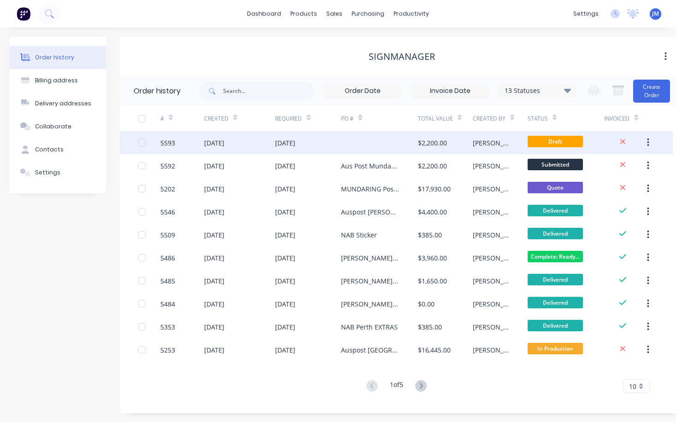
click at [381, 142] on div at bounding box center [379, 142] width 77 height 23
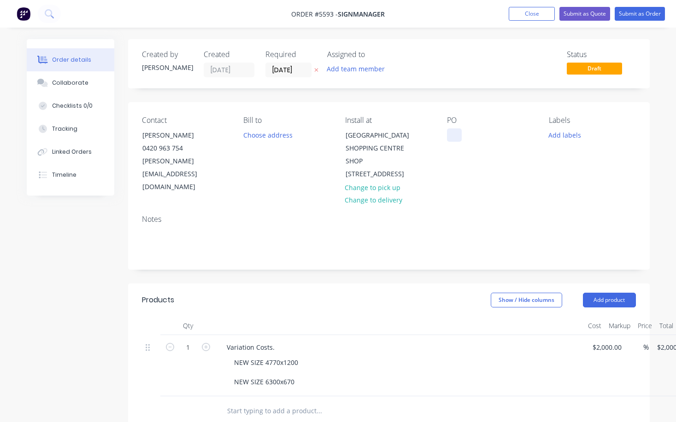
click at [455, 136] on div at bounding box center [454, 135] width 15 height 13
paste div
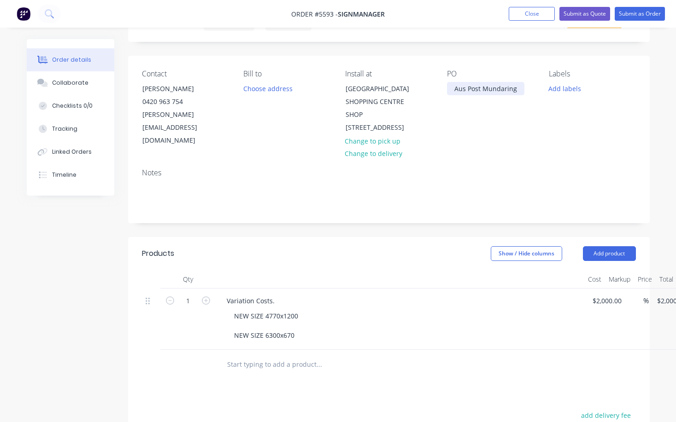
scroll to position [52, 0]
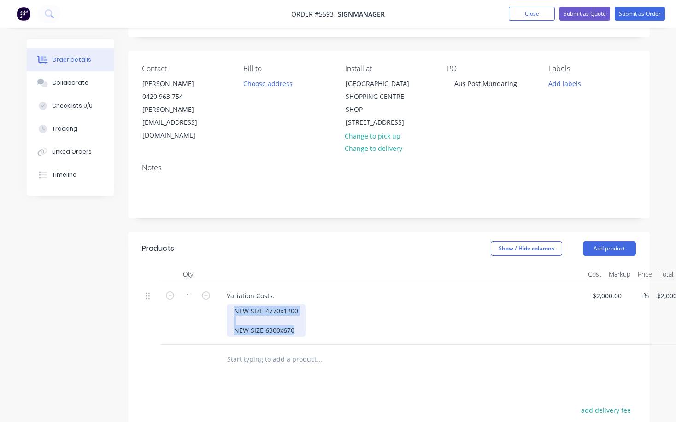
drag, startPoint x: 297, startPoint y: 332, endPoint x: 211, endPoint y: 301, distance: 91.5
click at [211, 301] on div "1 Variation Costs. NEW SIZE 4770x1200 NEW SIZE 6300x670 $2,000.00 $2,000.00 % $…" at bounding box center [389, 314] width 494 height 61
paste div
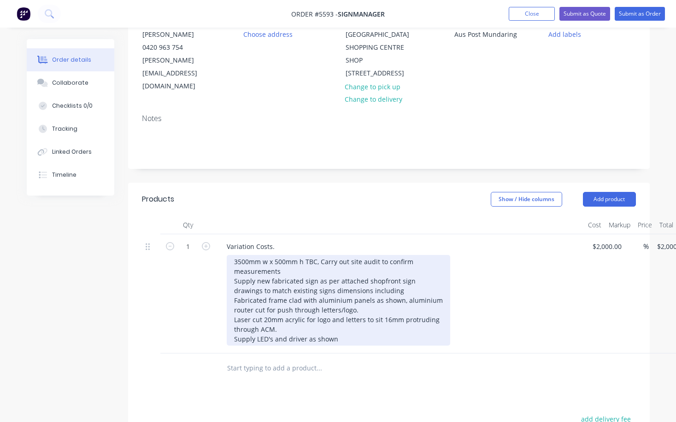
scroll to position [106, 0]
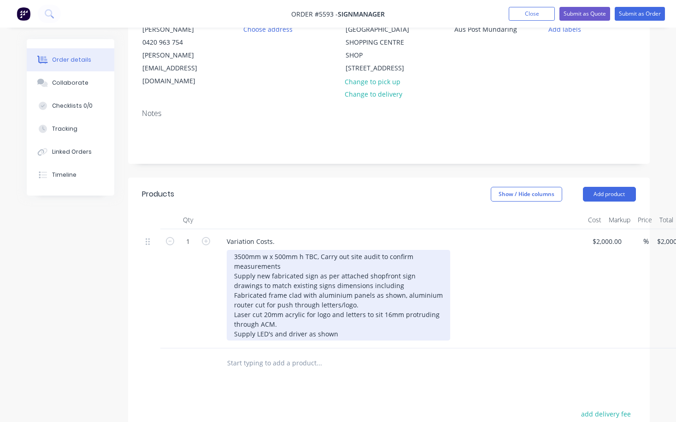
click at [229, 255] on div "3500mm w x 500mm h TBC, Carry out site audit to confirm measurements Supply new…" at bounding box center [338, 295] width 223 height 91
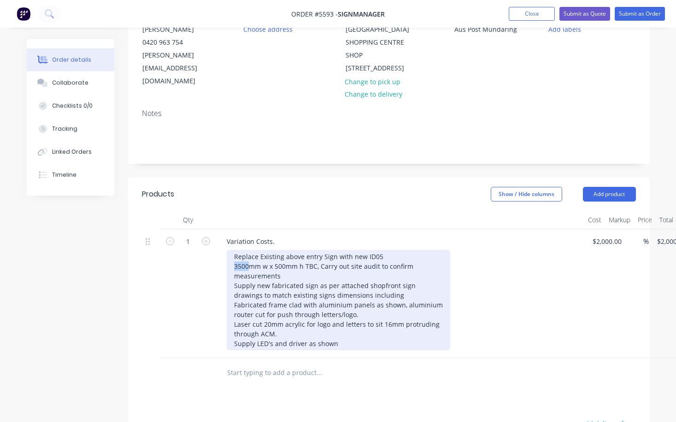
drag, startPoint x: 248, startPoint y: 265, endPoint x: 212, endPoint y: 265, distance: 36.4
click at [212, 265] on div "1 Variation Costs. Replace Existing above entry Sign with new ID05 3500mm w x 5…" at bounding box center [389, 293] width 494 height 129
drag, startPoint x: 285, startPoint y: 266, endPoint x: 275, endPoint y: 266, distance: 10.6
click at [275, 266] on div "Replace Existing above entry Sign with new ID05 6300mm w x 500mm h TBC, Carry o…" at bounding box center [338, 300] width 223 height 100
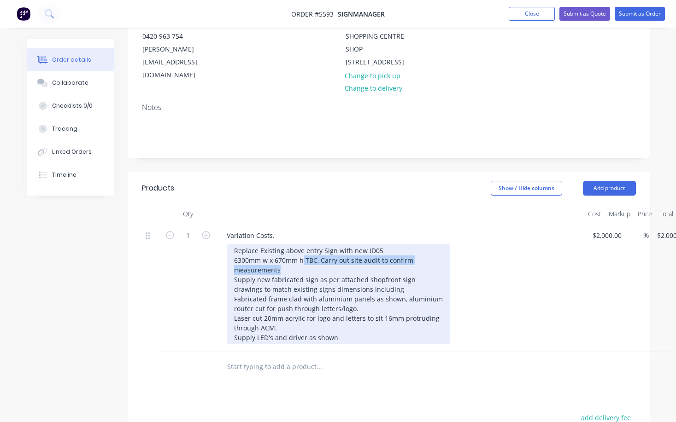
drag, startPoint x: 303, startPoint y: 257, endPoint x: 434, endPoint y: 265, distance: 131.0
click at [433, 266] on div "Replace Existing above entry Sign with new ID05 6300mm w x 670mm h TBC, Carry o…" at bounding box center [338, 294] width 223 height 100
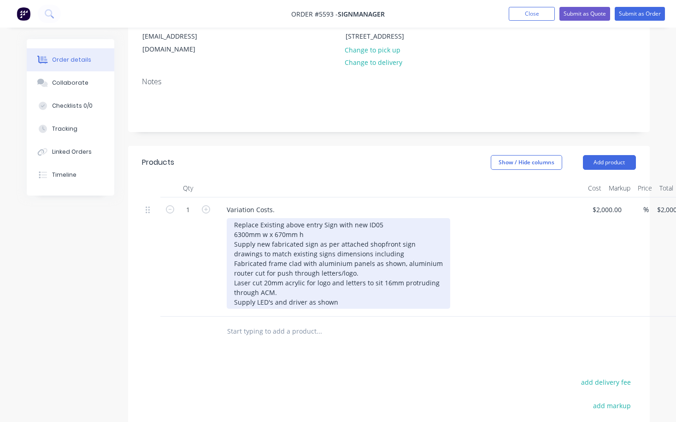
scroll to position [140, 0]
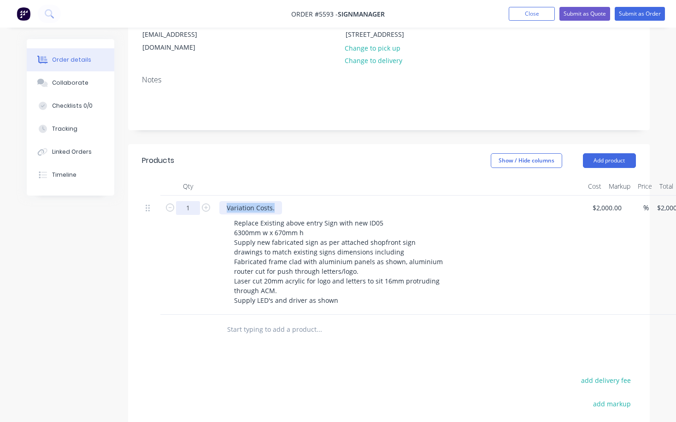
drag, startPoint x: 273, startPoint y: 209, endPoint x: 197, endPoint y: 209, distance: 75.5
click at [198, 209] on div "1 Variation Costs. Replace Existing above entry Sign with new ID05 6300mm w x 6…" at bounding box center [389, 255] width 494 height 119
click at [612, 210] on div "1 Supply Replace Existing above entry Sign with new ID05 6300mm w x 670mm h Sup…" at bounding box center [389, 255] width 494 height 119
click at [605, 210] on input "2000" at bounding box center [600, 207] width 19 height 13
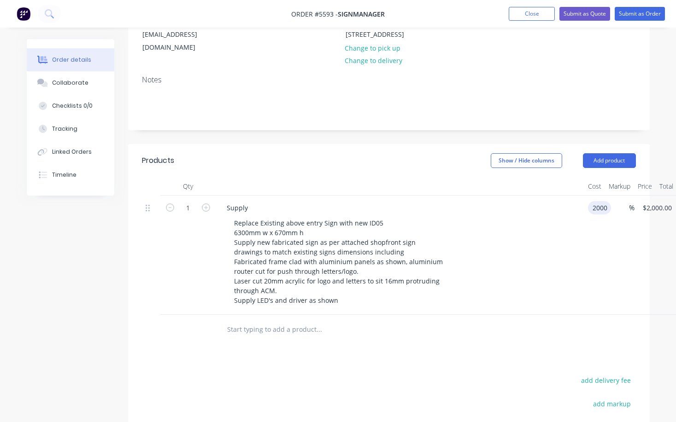
click at [605, 210] on input "2000" at bounding box center [600, 207] width 19 height 13
type input "$3,800.00"
click at [556, 229] on div "Replace Existing above entry Sign with new ID05 6300mm w x 670mm h Supply new f…" at bounding box center [404, 261] width 354 height 91
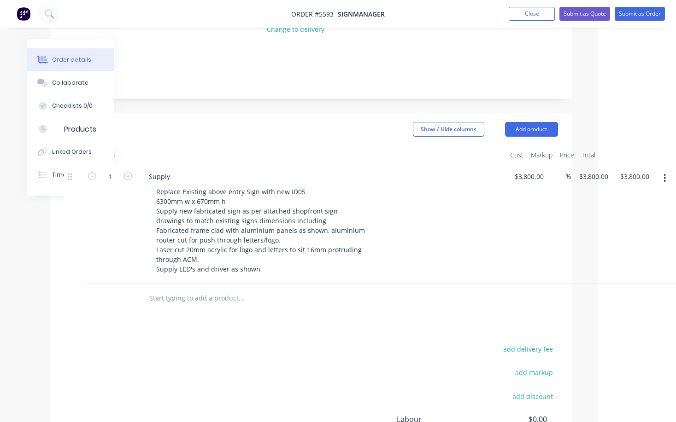
scroll to position [173, 78]
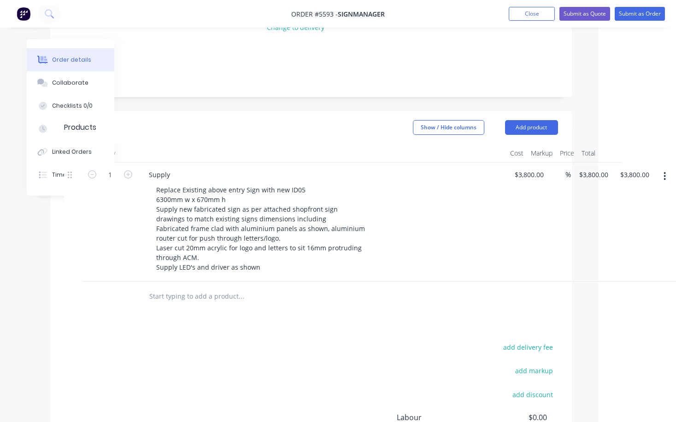
click at [666, 177] on button "button" at bounding box center [665, 176] width 22 height 17
click at [646, 222] on div "Duplicate" at bounding box center [631, 218] width 71 height 13
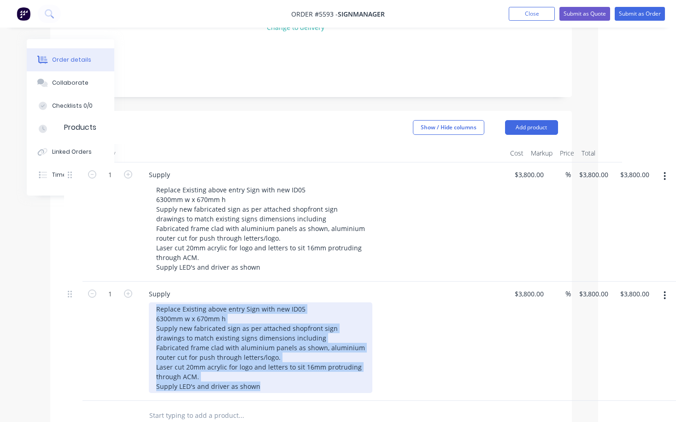
drag, startPoint x: 264, startPoint y: 387, endPoint x: 126, endPoint y: 304, distance: 160.9
click at [126, 304] on div "1 Supply Replace Existing above entry Sign with new ID05 6300mm w x 670mm h Sup…" at bounding box center [311, 341] width 494 height 119
paste div
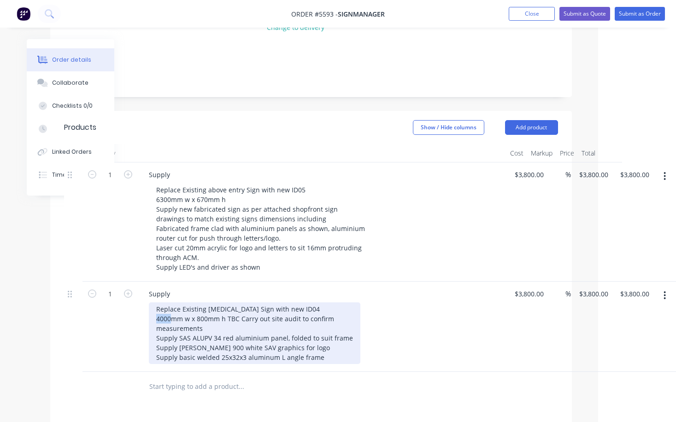
drag, startPoint x: 170, startPoint y: 318, endPoint x: 127, endPoint y: 317, distance: 43.8
click at [127, 317] on div "1 Supply Replace Existing [MEDICAL_DATA] Sign with new ID04 4000mm w x 800mm h …" at bounding box center [311, 327] width 494 height 90
drag, startPoint x: 203, startPoint y: 320, endPoint x: 196, endPoint y: 320, distance: 6.5
click at [196, 320] on div "Replace Existing [MEDICAL_DATA] Sign with new ID04 4770mm w x 800mm h TBC Carry…" at bounding box center [254, 334] width 211 height 62
drag, startPoint x: 227, startPoint y: 316, endPoint x: 328, endPoint y: 328, distance: 102.0
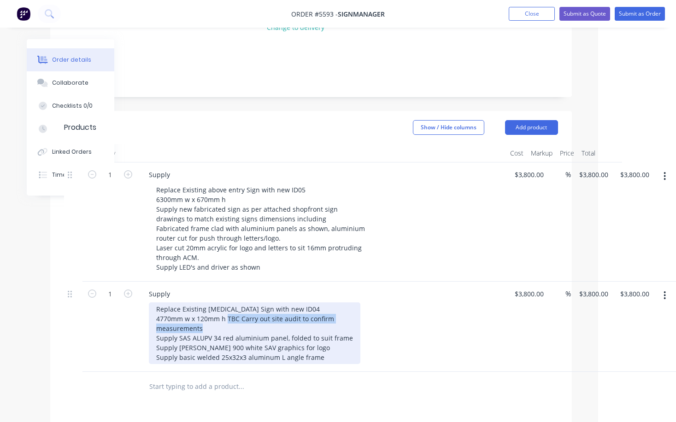
click at [328, 328] on div "Replace Existing [MEDICAL_DATA] Sign with new ID04 4770mm w x 120mm h TBC Carry…" at bounding box center [254, 334] width 211 height 62
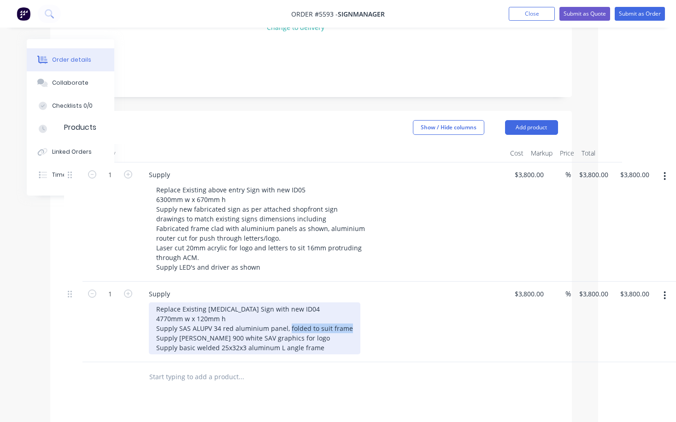
drag, startPoint x: 287, startPoint y: 326, endPoint x: 354, endPoint y: 330, distance: 66.4
click at [354, 330] on div "Replace Existing [MEDICAL_DATA] Sign with new ID04 4770mm w x 120mm h Supply SA…" at bounding box center [326, 329] width 354 height 52
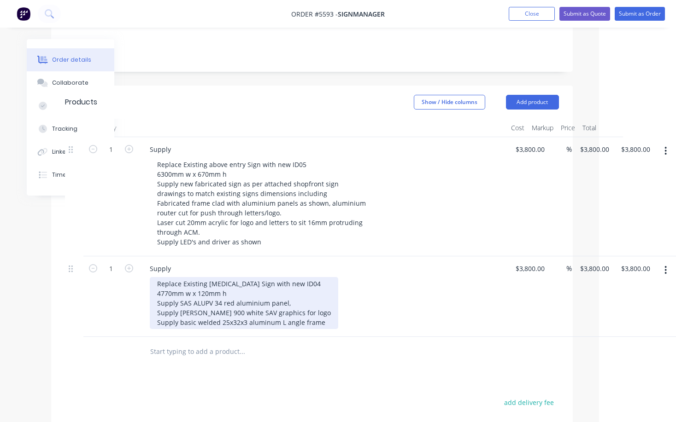
scroll to position [199, 77]
drag, startPoint x: 322, startPoint y: 322, endPoint x: 145, endPoint y: 322, distance: 177.3
click at [145, 322] on div "Supply Replace Existing [MEDICAL_DATA] Sign with new ID04 4770mm w x 120mm h Su…" at bounding box center [323, 296] width 368 height 81
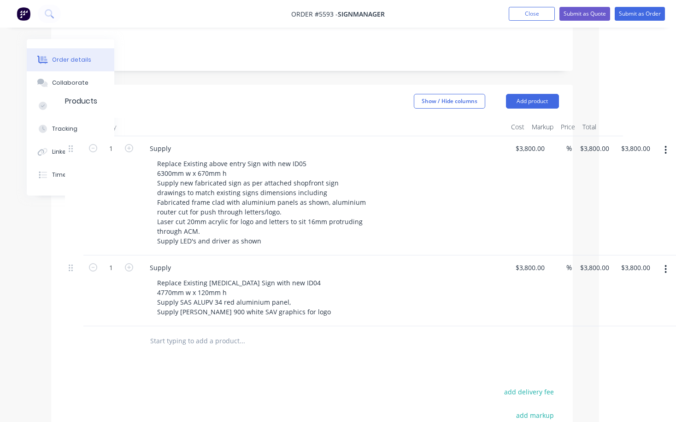
click at [346, 321] on div "Supply Replace Existing [MEDICAL_DATA] Sign with new ID04 4770mm w x 120mm h Su…" at bounding box center [323, 291] width 368 height 71
click at [532, 269] on input "3800" at bounding box center [532, 267] width 34 height 13
type input "$2,500.00"
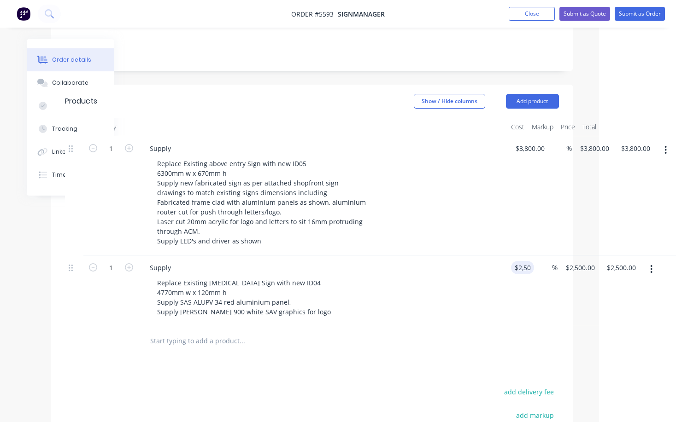
click at [415, 295] on div "Replace Existing [MEDICAL_DATA] Sign with new ID04 4770mm w x 120mm h Supply SA…" at bounding box center [327, 297] width 354 height 42
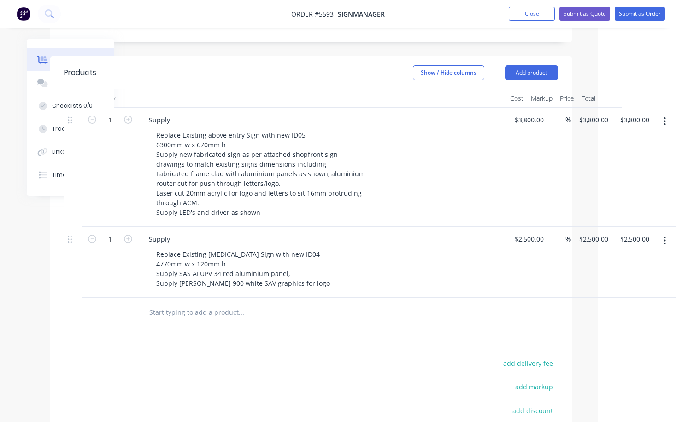
scroll to position [228, 78]
click at [665, 241] on icon "button" at bounding box center [664, 240] width 2 height 10
click at [630, 283] on div "Duplicate" at bounding box center [631, 282] width 71 height 13
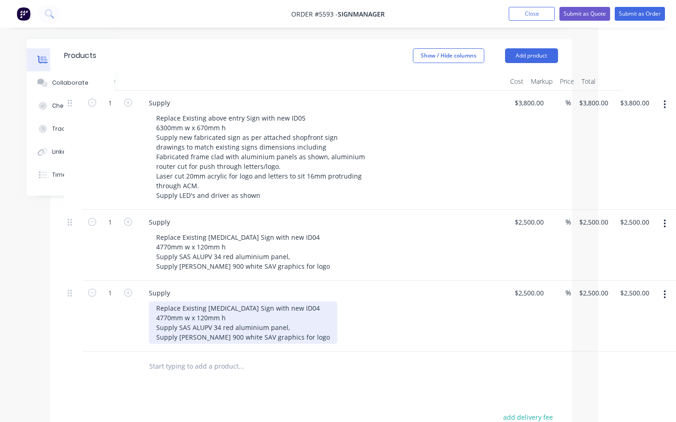
scroll to position [247, 78]
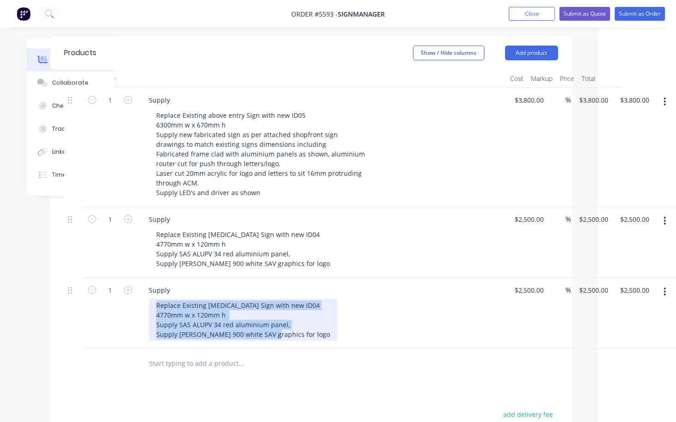
drag, startPoint x: 264, startPoint y: 336, endPoint x: 126, endPoint y: 301, distance: 142.5
click at [126, 301] on div "1 Supply Replace Existing [MEDICAL_DATA] Sign with new ID04 4770mm w x 120mm h …" at bounding box center [311, 313] width 494 height 71
paste div
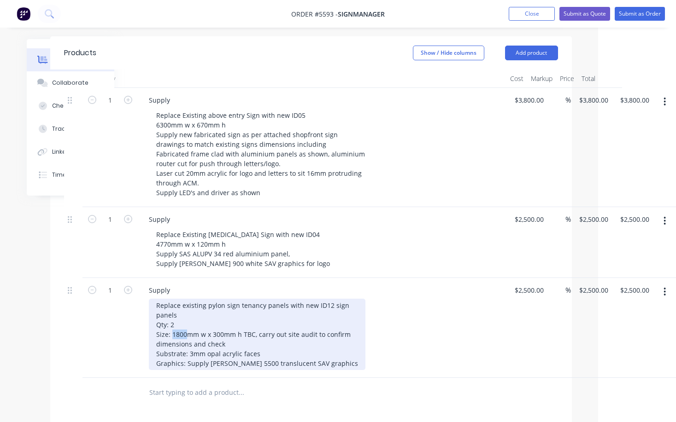
drag, startPoint x: 186, startPoint y: 331, endPoint x: 172, endPoint y: 331, distance: 13.8
click at [172, 331] on div "Replace existing pylon sign tenancy panels with new ID12 sign panels Qty: 2 Siz…" at bounding box center [257, 334] width 216 height 71
drag, startPoint x: 223, startPoint y: 336, endPoint x: 213, endPoint y: 336, distance: 9.7
click at [213, 336] on div "Replace existing pylon sign tenancy panels with new ID12 sign panels Qty: 2 Siz…" at bounding box center [257, 334] width 216 height 71
drag, startPoint x: 256, startPoint y: 332, endPoint x: 344, endPoint y: 345, distance: 89.1
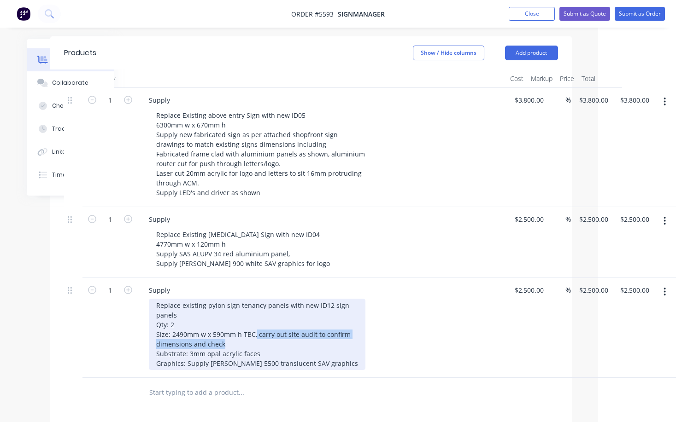
click at [344, 346] on div "Replace existing pylon sign tenancy panels with new ID12 sign panels Qty: 2 Siz…" at bounding box center [257, 334] width 216 height 71
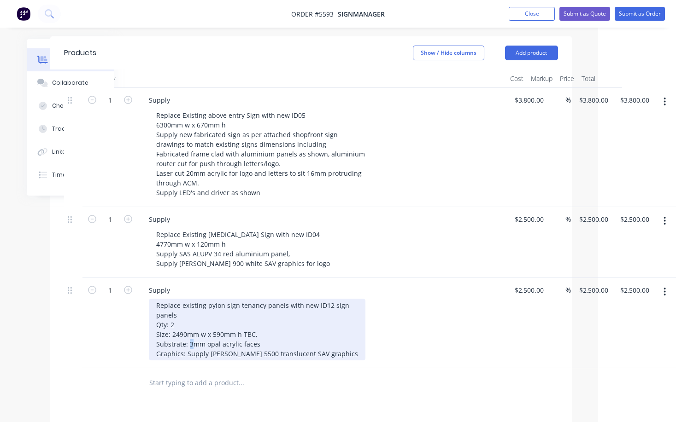
click at [189, 344] on div "Replace existing pylon sign tenancy panels with new ID12 sign panels Qty: 2 Siz…" at bounding box center [257, 330] width 216 height 62
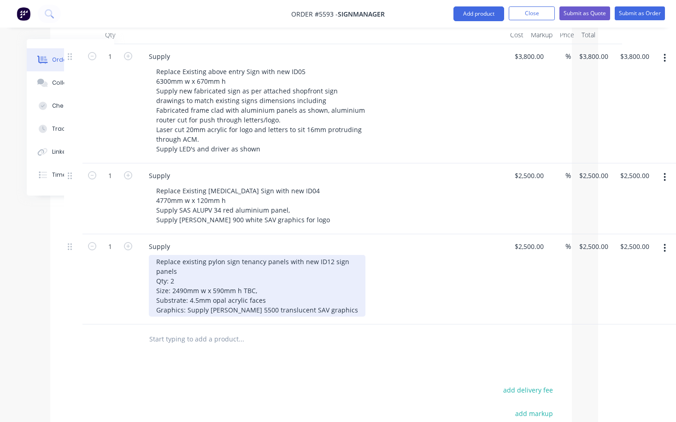
scroll to position [294, 78]
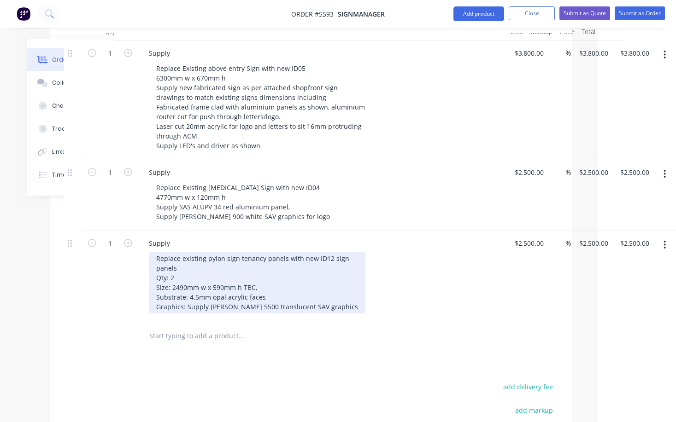
click at [326, 306] on div "Replace existing pylon sign tenancy panels with new ID12 sign panels Qty: 2 Siz…" at bounding box center [257, 283] width 216 height 62
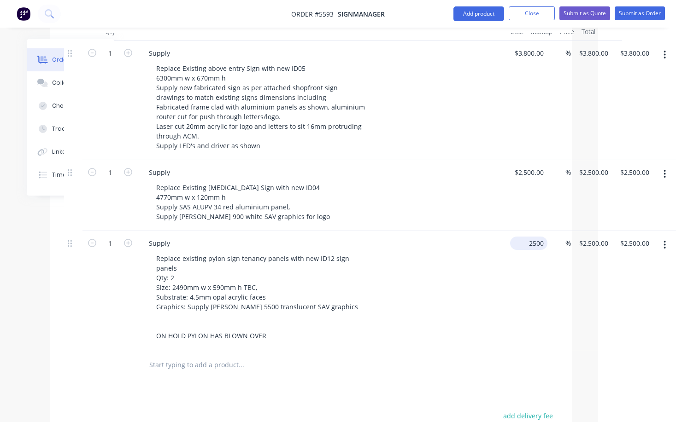
click at [528, 245] on input "2500" at bounding box center [531, 243] width 34 height 13
type input "$600.00"
click at [457, 275] on div "Replace existing pylon sign tenancy panels with new ID12 sign panels Qty: 2 Siz…" at bounding box center [326, 297] width 354 height 91
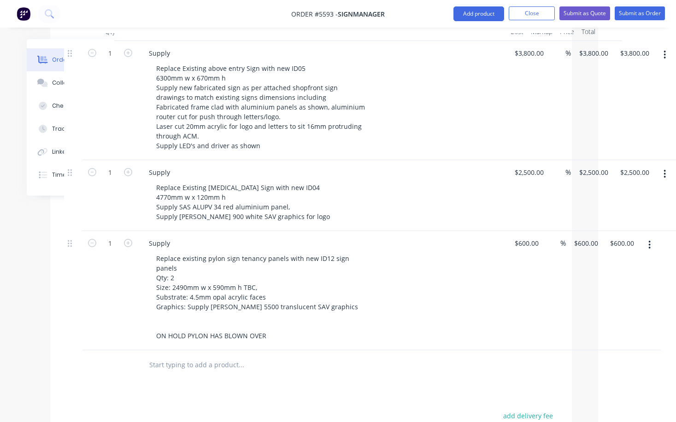
click at [649, 246] on icon "button" at bounding box center [649, 245] width 2 height 10
click at [622, 290] on div "Duplicate" at bounding box center [616, 287] width 71 height 13
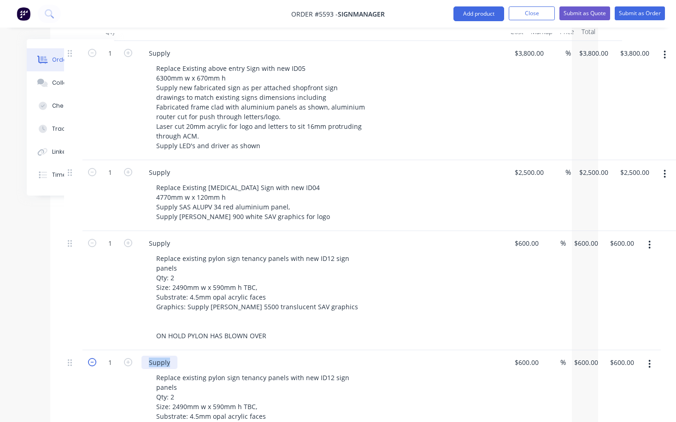
drag, startPoint x: 172, startPoint y: 362, endPoint x: 95, endPoint y: 362, distance: 76.9
click at [95, 362] on div "1 Supply Replace existing pylon sign tenancy panels with new ID12 sign panels Q…" at bounding box center [311, 410] width 494 height 119
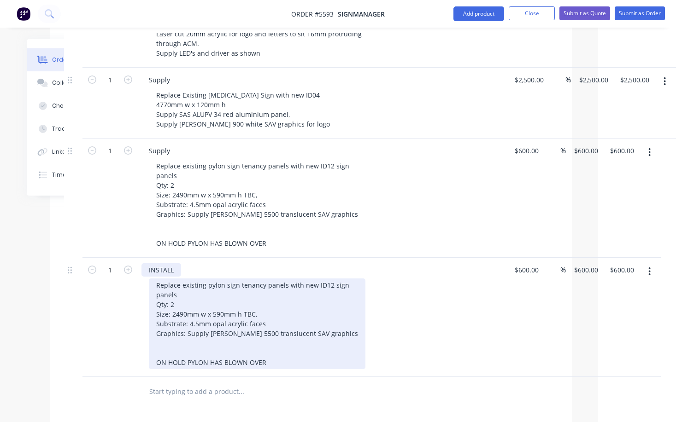
scroll to position [418, 78]
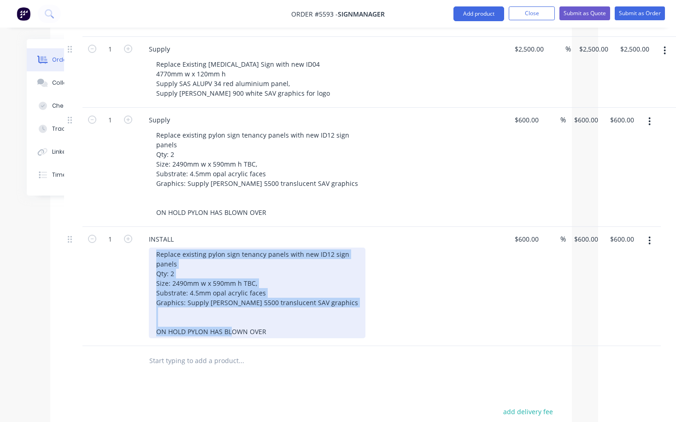
drag, startPoint x: 277, startPoint y: 333, endPoint x: 85, endPoint y: 253, distance: 207.8
click at [85, 253] on div "1 INSTALL Replace existing pylon sign tenancy panels with new ID12 sign panels …" at bounding box center [311, 286] width 494 height 119
paste div
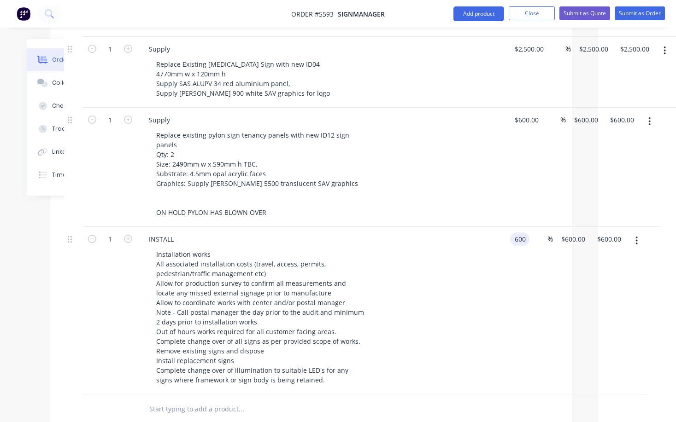
click at [521, 240] on input "600" at bounding box center [522, 239] width 16 height 13
type input "$4,780.00"
click at [503, 263] on div "INSTALL Installation works All associated installation costs (travel, access, p…" at bounding box center [322, 311] width 368 height 168
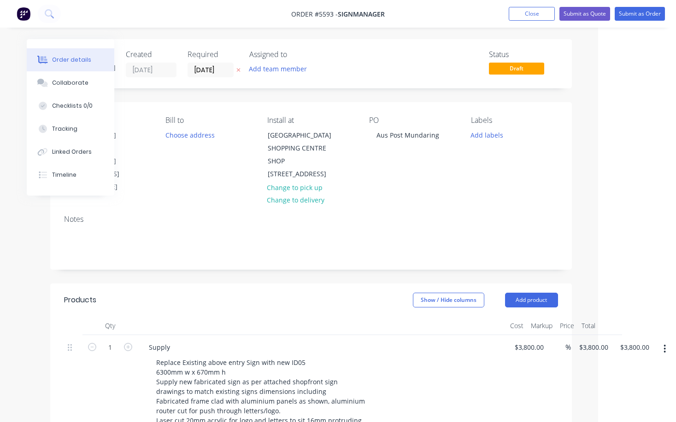
scroll to position [0, 78]
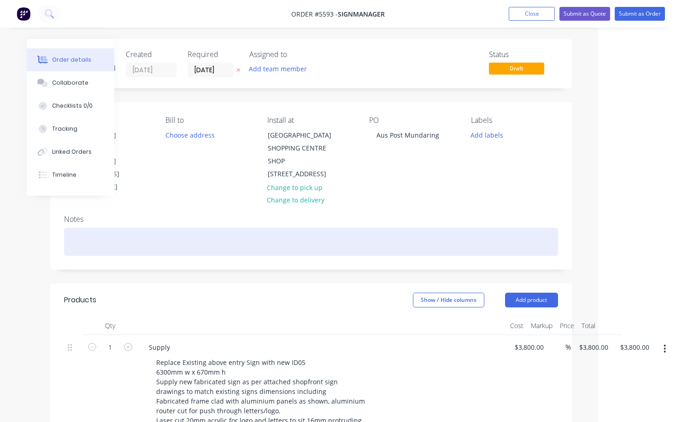
click at [150, 241] on div at bounding box center [311, 242] width 494 height 28
paste div
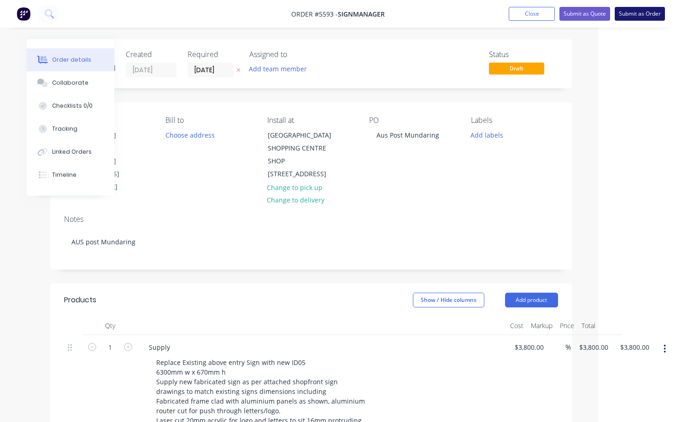
click at [645, 16] on button "Submit as Order" at bounding box center [639, 14] width 50 height 14
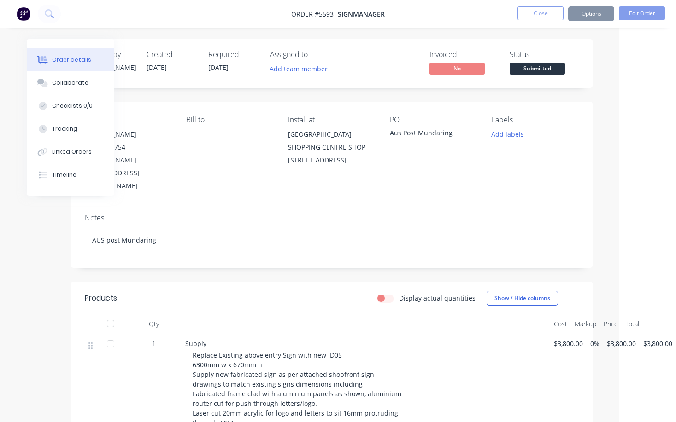
scroll to position [0, 0]
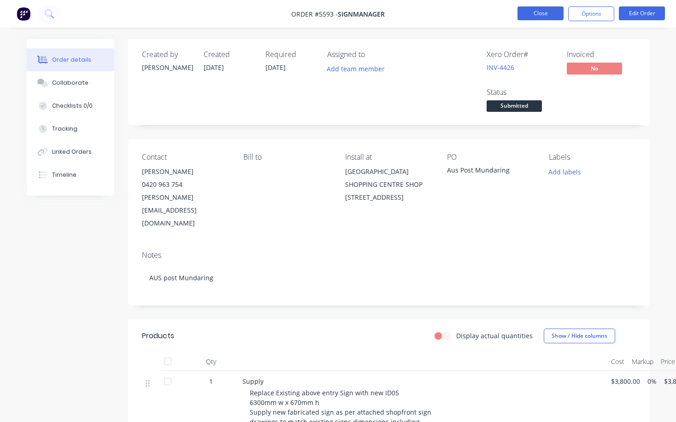
click at [538, 12] on button "Close" at bounding box center [540, 13] width 46 height 14
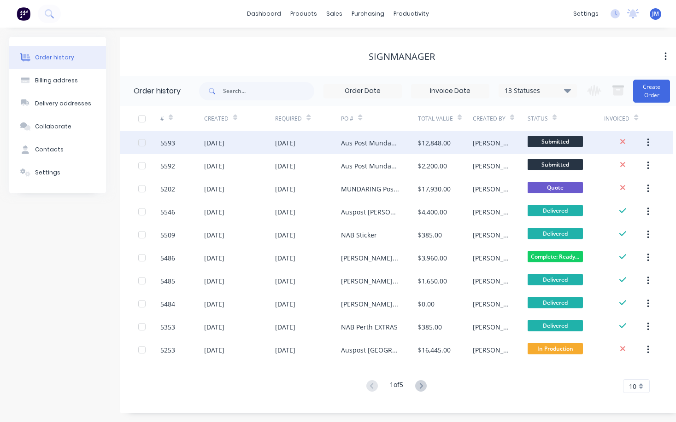
click at [375, 143] on div "Aus Post Mundaring" at bounding box center [370, 143] width 58 height 10
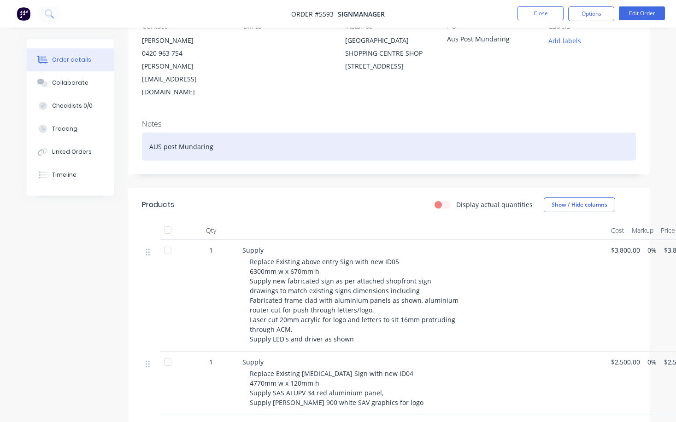
scroll to position [136, 0]
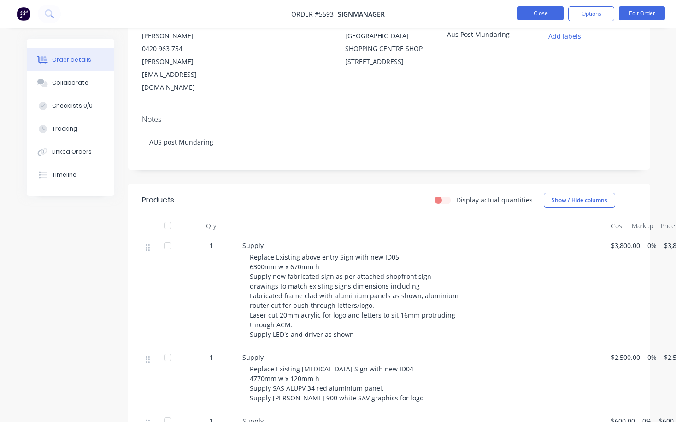
click at [544, 14] on button "Close" at bounding box center [540, 13] width 46 height 14
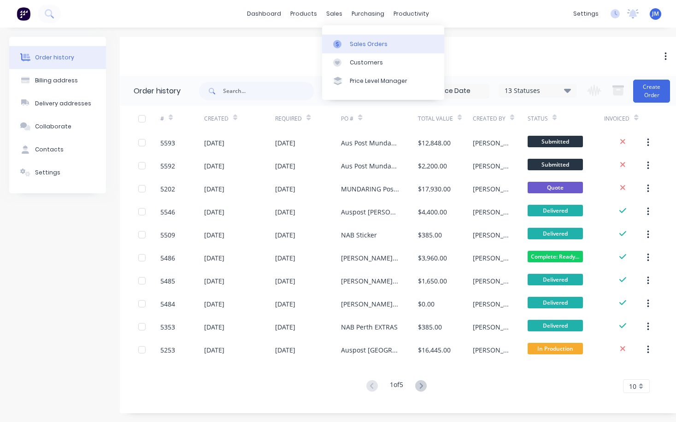
click at [357, 40] on div "Sales Orders" at bounding box center [369, 44] width 38 height 8
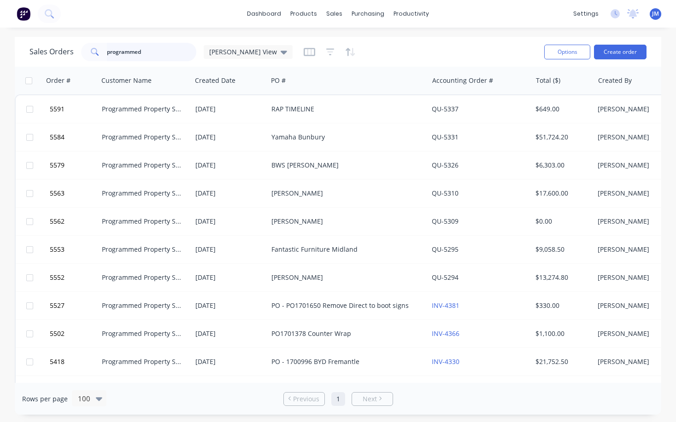
click at [160, 56] on input "programmed" at bounding box center [152, 52] width 90 height 18
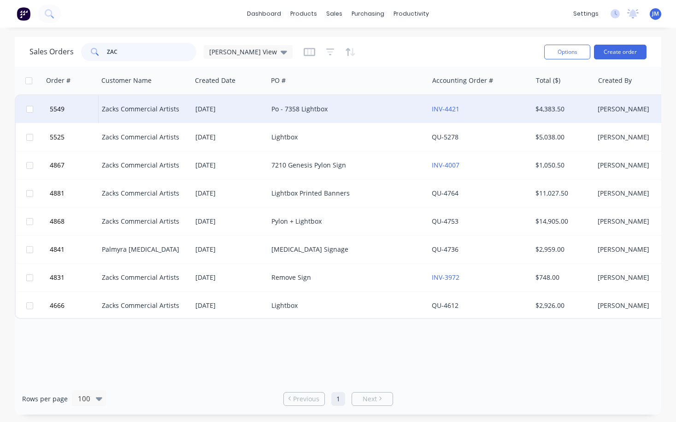
type input "ZAC"
click at [269, 113] on div "Po - 7358 Lightbox" at bounding box center [348, 109] width 160 height 28
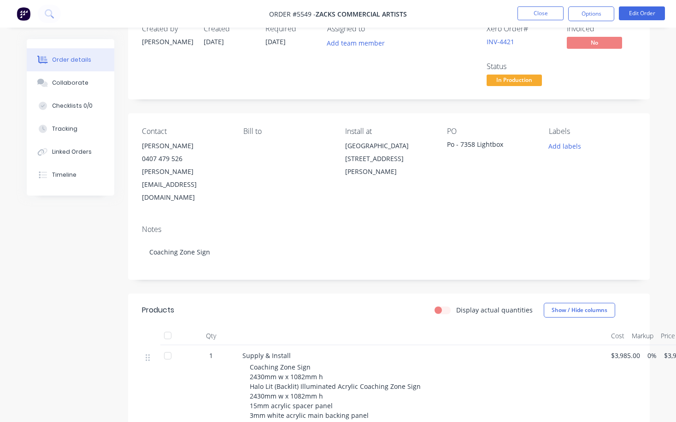
scroll to position [43, 0]
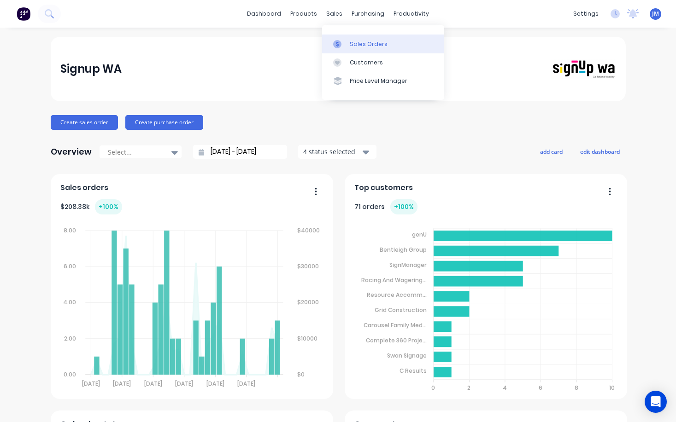
click at [356, 42] on div "Sales Orders" at bounding box center [369, 44] width 38 height 8
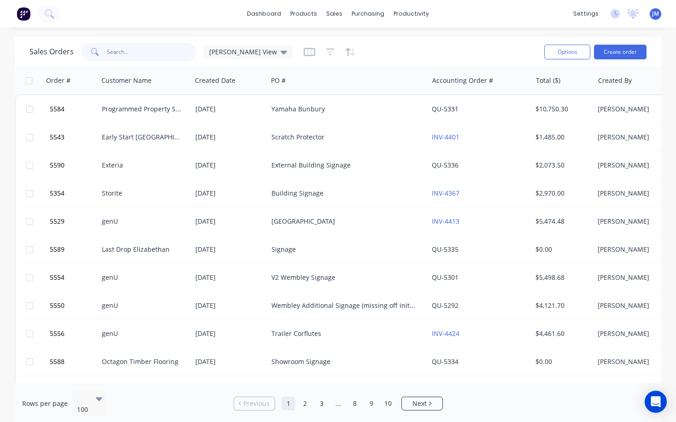
click at [119, 50] on input "text" at bounding box center [152, 52] width 90 height 18
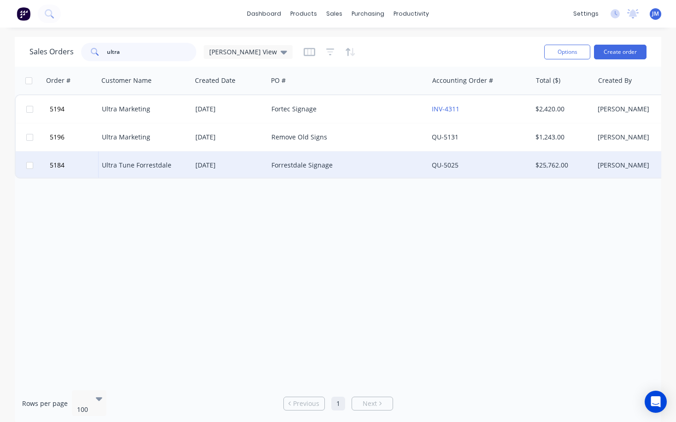
type input "ultra"
click at [211, 166] on div "13 May 2025" at bounding box center [229, 165] width 69 height 9
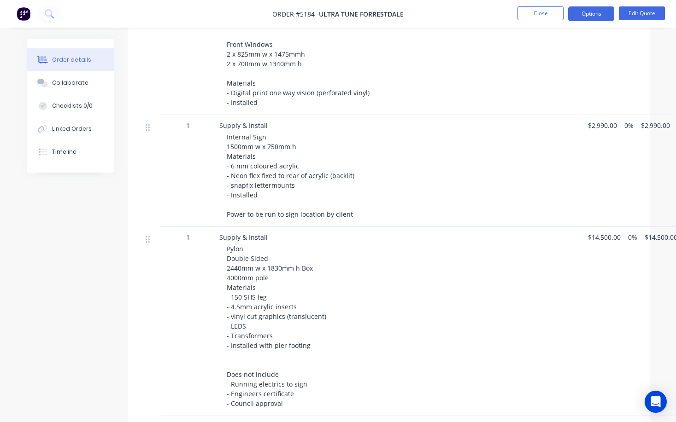
scroll to position [441, 0]
